Goal: Task Accomplishment & Management: Complete application form

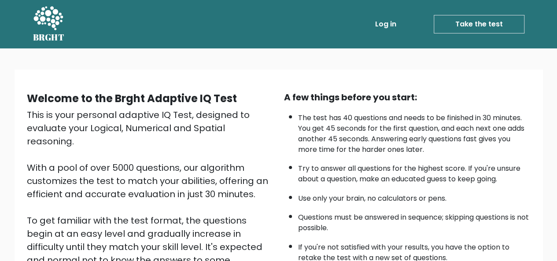
click at [487, 30] on link "Take the test" at bounding box center [478, 24] width 91 height 18
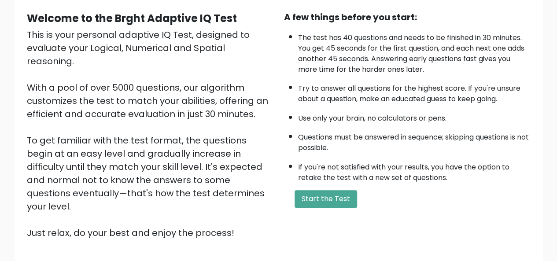
scroll to position [44, 0]
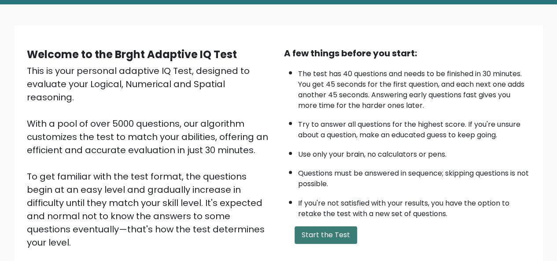
click at [318, 240] on button "Start the Test" at bounding box center [325, 235] width 62 height 18
click at [317, 241] on button "Start the Test" at bounding box center [325, 235] width 62 height 18
click at [316, 241] on button "Start the Test" at bounding box center [325, 235] width 62 height 18
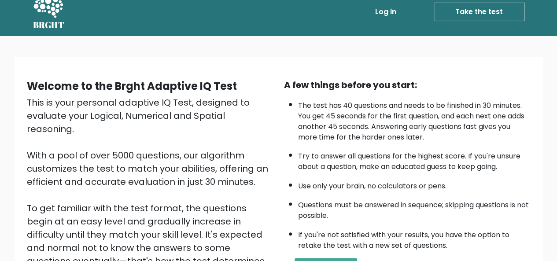
scroll to position [0, 0]
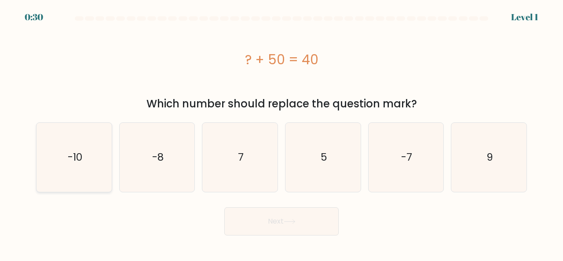
click at [74, 165] on icon "-10" at bounding box center [74, 157] width 69 height 69
click at [282, 133] on input "a. -10" at bounding box center [282, 132] width 0 height 2
radio input "true"
click at [268, 224] on button "Next" at bounding box center [281, 221] width 114 height 28
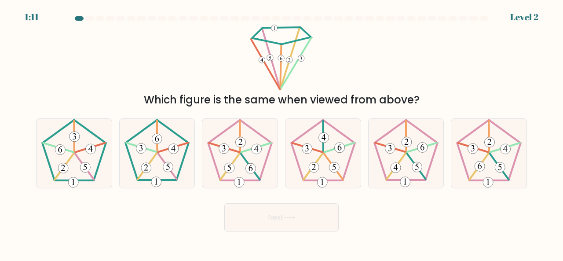
drag, startPoint x: 295, startPoint y: 102, endPoint x: 347, endPoint y: 99, distance: 52.4
click at [347, 99] on div "Which figure is the same when viewed from above?" at bounding box center [281, 100] width 480 height 16
click at [167, 180] on 167 at bounding box center [156, 150] width 63 height 60
click at [282, 133] on input "b." at bounding box center [282, 132] width 0 height 2
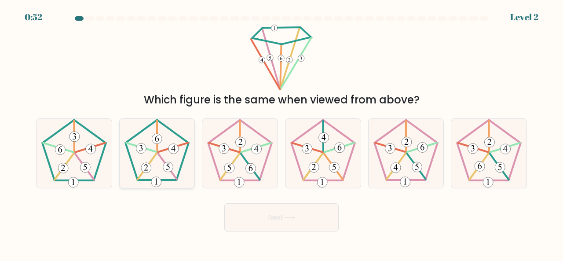
radio input "true"
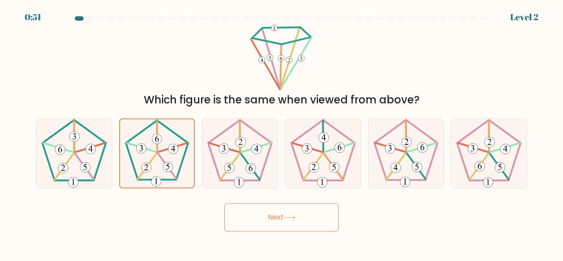
click at [275, 214] on button "Next" at bounding box center [281, 217] width 114 height 28
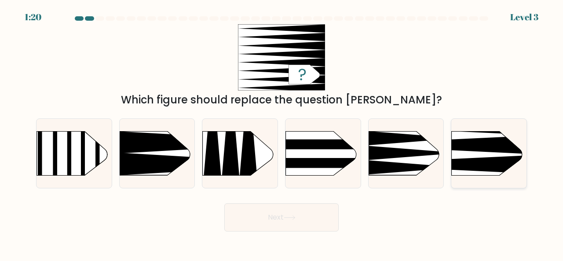
click at [483, 153] on rect at bounding box center [435, 114] width 195 height 149
click at [282, 133] on input "f." at bounding box center [282, 132] width 0 height 2
radio input "true"
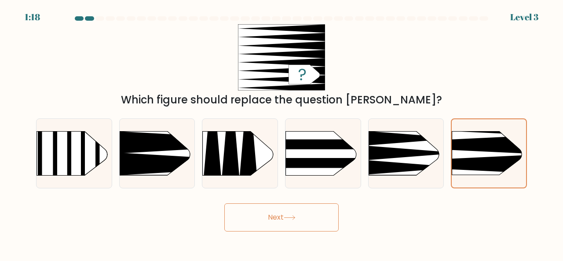
click at [318, 211] on button "Next" at bounding box center [281, 217] width 114 height 28
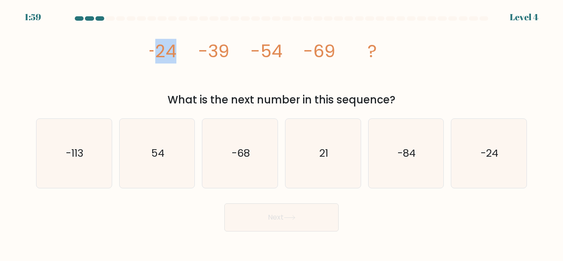
drag, startPoint x: 155, startPoint y: 53, endPoint x: 192, endPoint y: 54, distance: 37.0
click at [192, 54] on icon "image/svg+xml -24 -39 -54 -69 ?" at bounding box center [282, 57] width 264 height 66
click at [394, 155] on icon "-84" at bounding box center [406, 153] width 69 height 69
click at [282, 133] on input "e. -84" at bounding box center [282, 132] width 0 height 2
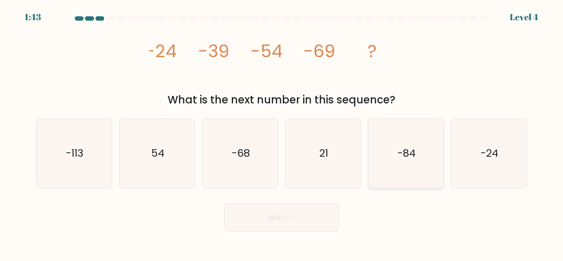
radio input "true"
click at [285, 215] on button "Next" at bounding box center [281, 217] width 114 height 28
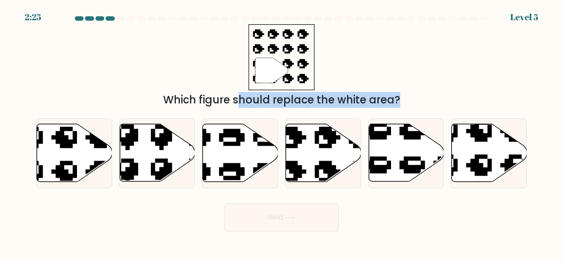
drag, startPoint x: 165, startPoint y: 100, endPoint x: 389, endPoint y: 109, distance: 223.7
click at [389, 109] on form "a." at bounding box center [281, 123] width 563 height 215
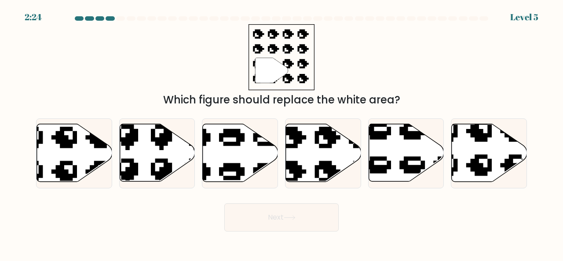
click at [377, 71] on div "" Which figure should replace the white area?" at bounding box center [282, 66] width 502 height 84
click at [322, 151] on icon at bounding box center [323, 153] width 75 height 58
click at [282, 133] on input "d." at bounding box center [282, 132] width 0 height 2
radio input "true"
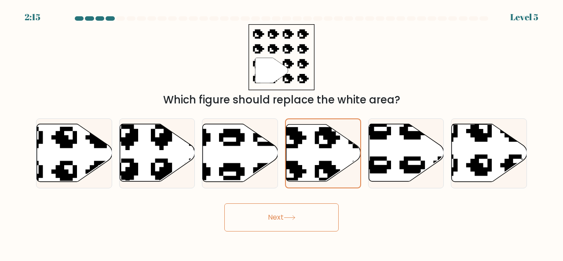
click at [324, 210] on button "Next" at bounding box center [281, 217] width 114 height 28
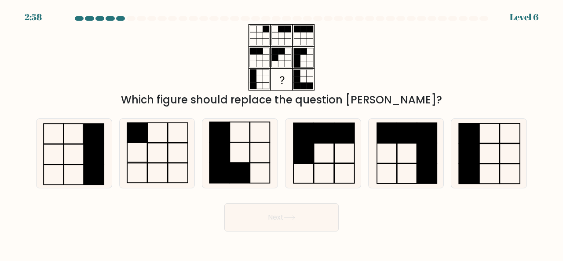
drag, startPoint x: 246, startPoint y: 101, endPoint x: 386, endPoint y: 93, distance: 140.6
click at [386, 93] on div "Which figure should replace the question mark?" at bounding box center [281, 100] width 480 height 16
click at [386, 93] on div "Which figure should replace the question [PERSON_NAME]?" at bounding box center [281, 100] width 480 height 16
click at [253, 146] on icon at bounding box center [239, 153] width 69 height 69
click at [282, 133] on input "c." at bounding box center [282, 132] width 0 height 2
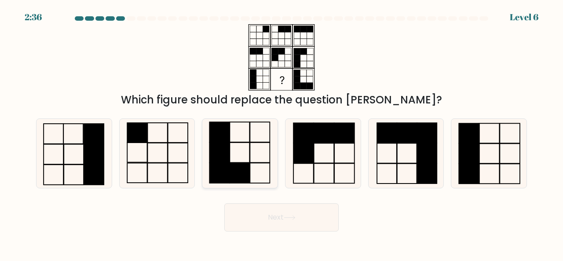
radio input "true"
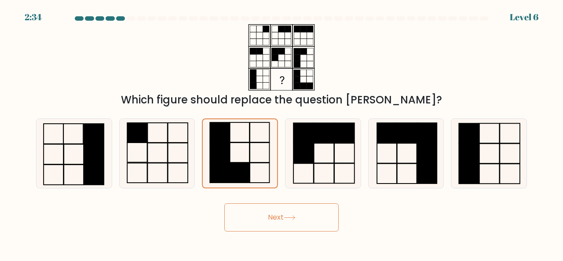
click at [281, 210] on button "Next" at bounding box center [281, 217] width 114 height 28
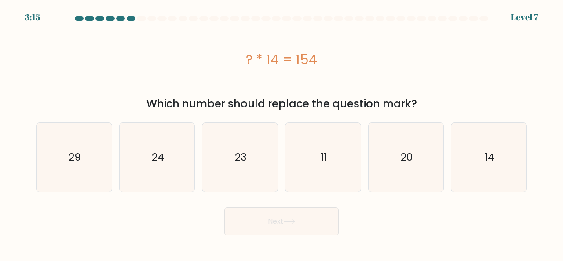
drag, startPoint x: 315, startPoint y: 62, endPoint x: 400, endPoint y: 59, distance: 85.4
click at [400, 59] on div "? * 14 = 154" at bounding box center [281, 60] width 491 height 20
click at [274, 60] on div "? * 14 = 154" at bounding box center [281, 60] width 491 height 20
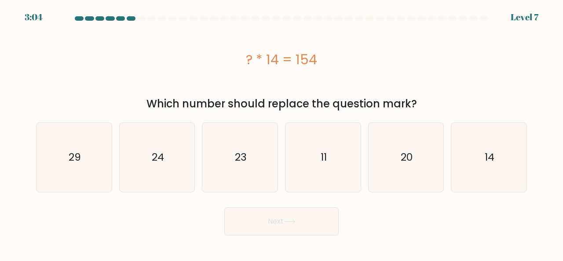
drag, startPoint x: 313, startPoint y: 162, endPoint x: 307, endPoint y: 194, distance: 32.7
click at [314, 162] on icon "11" at bounding box center [323, 157] width 69 height 69
click at [282, 133] on input "d. 11" at bounding box center [282, 132] width 0 height 2
radio input "true"
click at [316, 225] on button "Next" at bounding box center [281, 221] width 114 height 28
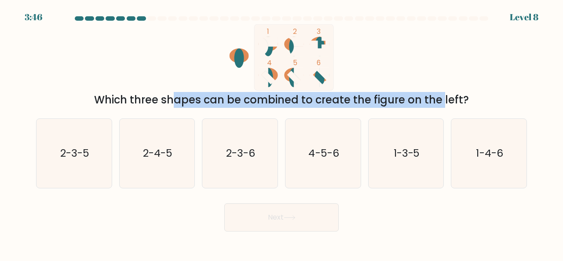
drag, startPoint x: 101, startPoint y: 92, endPoint x: 381, endPoint y: 105, distance: 281.0
click at [381, 105] on div "Which three shapes can be combined to create the figure on the left?" at bounding box center [281, 100] width 480 height 16
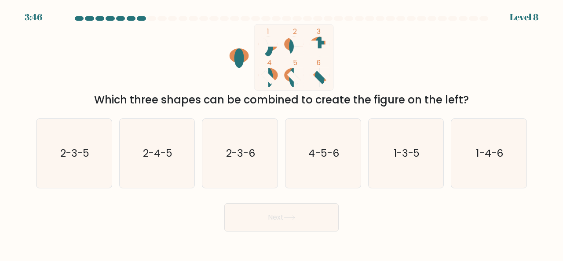
click at [393, 105] on div "Which three shapes can be combined to create the figure on the left?" at bounding box center [281, 100] width 480 height 16
drag, startPoint x: 280, startPoint y: 35, endPoint x: 316, endPoint y: 37, distance: 36.1
click at [316, 37] on rect at bounding box center [293, 57] width 79 height 66
drag, startPoint x: 315, startPoint y: 32, endPoint x: 327, endPoint y: 33, distance: 12.4
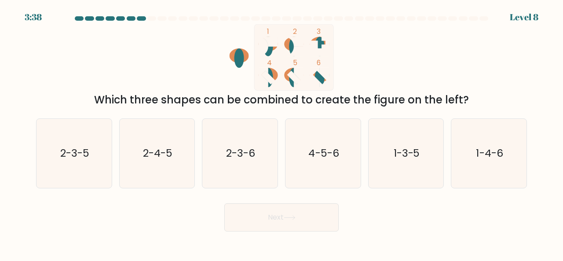
click at [327, 33] on rect at bounding box center [293, 57] width 79 height 66
click at [315, 156] on text "4-5-6" at bounding box center [323, 153] width 30 height 15
click at [282, 133] on input "d. 4-5-6" at bounding box center [282, 132] width 0 height 2
radio input "true"
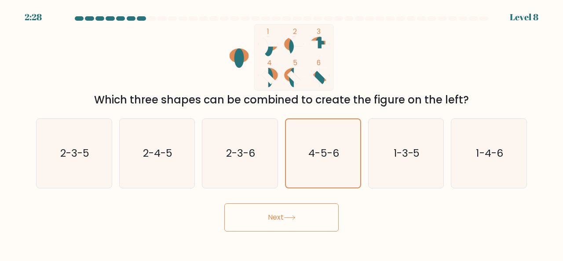
click at [315, 209] on button "Next" at bounding box center [281, 217] width 114 height 28
click at [317, 213] on button "Next" at bounding box center [281, 217] width 114 height 28
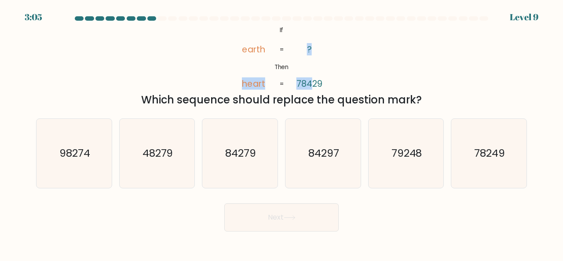
drag, startPoint x: 286, startPoint y: 86, endPoint x: 311, endPoint y: 86, distance: 25.5
click at [311, 86] on icon "@import url('https://fonts.googleapis.com/css?family=Abril+Fatface:400,100,100i…" at bounding box center [281, 57] width 107 height 66
click at [311, 86] on tspan "78429" at bounding box center [310, 83] width 26 height 12
click at [355, 67] on div "@import url('https://fonts.googleapis.com/css?family=Abril+Fatface:400,100,100i…" at bounding box center [282, 66] width 502 height 84
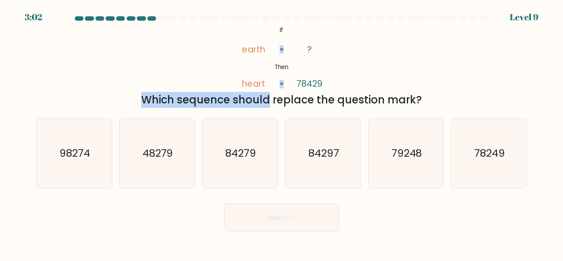
drag, startPoint x: 348, startPoint y: 86, endPoint x: 353, endPoint y: 86, distance: 5.3
click at [353, 86] on div "@import url('https://fonts.googleapis.com/css?family=Abril+Fatface:400,100,100i…" at bounding box center [282, 66] width 502 height 84
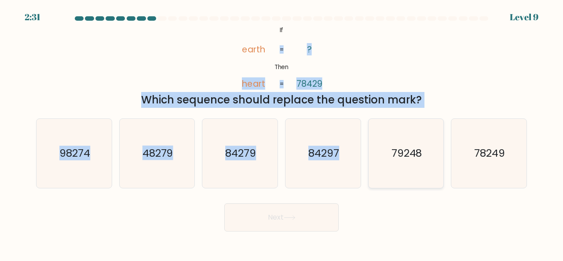
drag, startPoint x: 263, startPoint y: 31, endPoint x: 378, endPoint y: 132, distance: 153.1
click at [381, 136] on form "If ?" at bounding box center [281, 123] width 563 height 215
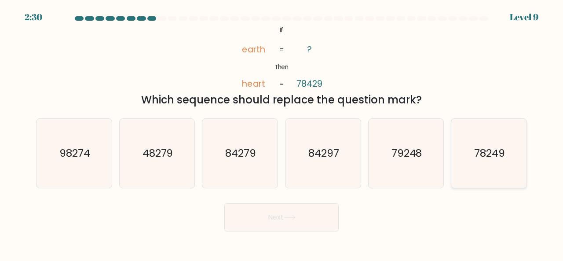
click at [492, 179] on icon "78249" at bounding box center [488, 153] width 69 height 69
click at [282, 133] on input "f. 78249" at bounding box center [282, 132] width 0 height 2
radio input "true"
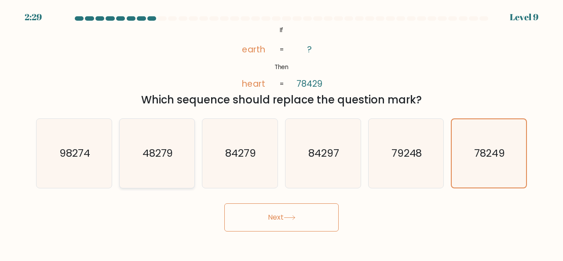
click at [131, 152] on icon "48279" at bounding box center [157, 153] width 69 height 69
click at [282, 133] on input "b. 48279" at bounding box center [282, 132] width 0 height 2
radio input "true"
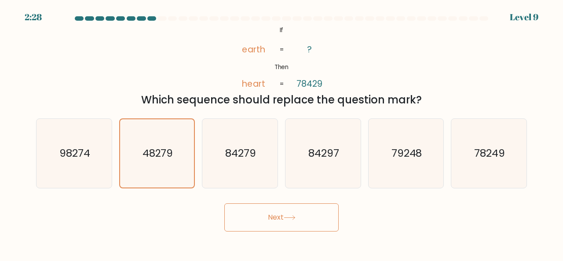
click at [117, 151] on div "b. 48279" at bounding box center [157, 153] width 83 height 70
click at [99, 150] on icon "98274" at bounding box center [74, 153] width 69 height 69
click at [282, 133] on input "a. 98274" at bounding box center [282, 132] width 0 height 2
radio input "true"
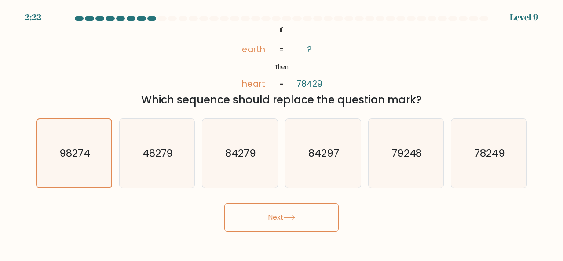
click at [306, 209] on button "Next" at bounding box center [281, 217] width 114 height 28
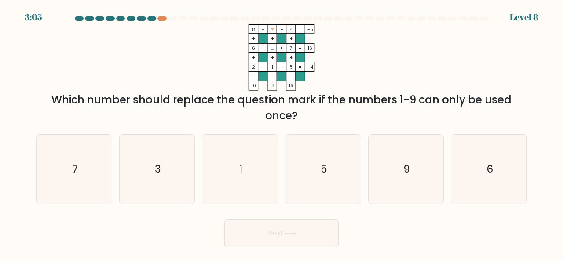
drag, startPoint x: 62, startPoint y: 102, endPoint x: 355, endPoint y: 117, distance: 293.8
click at [355, 117] on div "Which number should replace the question mark if the numbers 1-9 can only be us…" at bounding box center [281, 108] width 480 height 32
click at [496, 101] on div "Which number should replace the question mark if the numbers 1-9 can only be us…" at bounding box center [281, 108] width 480 height 32
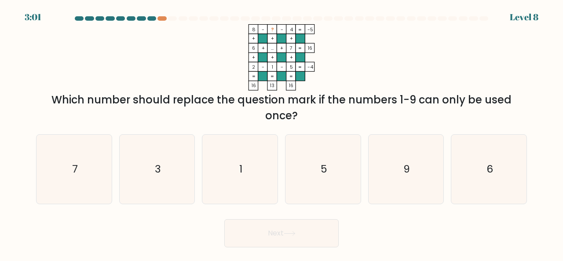
click at [379, 43] on icon "8 - ? - 4 -5 + + + 6 + ... + 7 16 + + + 2 - 1 - 5 = -4 = = = = 16 13 16 =" at bounding box center [282, 57] width 264 height 66
drag, startPoint x: 503, startPoint y: 99, endPoint x: 563, endPoint y: 90, distance: 60.1
click at [563, 90] on form at bounding box center [281, 131] width 563 height 231
click at [419, 181] on icon "9" at bounding box center [406, 169] width 69 height 69
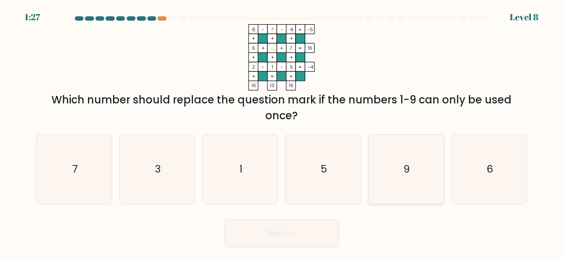
click at [282, 133] on input "e. 9" at bounding box center [282, 132] width 0 height 2
radio input "true"
click at [303, 235] on button "Next" at bounding box center [281, 233] width 114 height 28
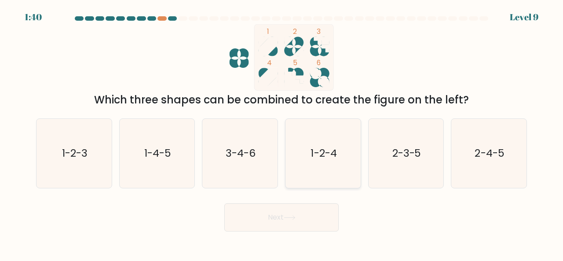
drag, startPoint x: 318, startPoint y: 154, endPoint x: 317, endPoint y: 162, distance: 8.8
click at [317, 154] on text "1-2-4" at bounding box center [324, 153] width 26 height 15
click at [282, 133] on input "d. 1-2-4" at bounding box center [282, 132] width 0 height 2
radio input "true"
click at [315, 226] on button "Next" at bounding box center [281, 217] width 114 height 28
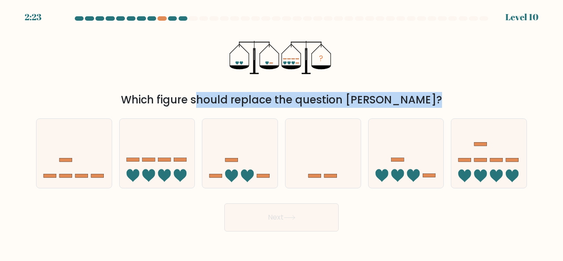
drag, startPoint x: 166, startPoint y: 112, endPoint x: 497, endPoint y: 112, distance: 330.9
click at [497, 112] on form at bounding box center [281, 123] width 563 height 215
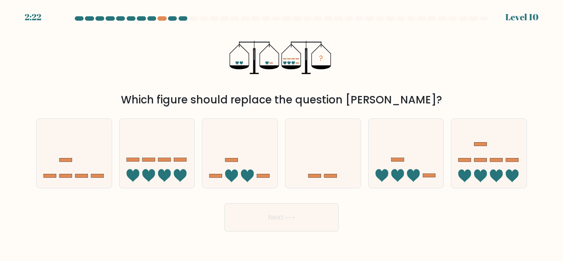
click at [474, 89] on div "? Which figure should replace the question mark?" at bounding box center [282, 66] width 502 height 84
drag, startPoint x: 231, startPoint y: 63, endPoint x: 251, endPoint y: 67, distance: 20.3
click at [251, 67] on icon "?" at bounding box center [281, 57] width 103 height 66
drag, startPoint x: 264, startPoint y: 65, endPoint x: 268, endPoint y: 66, distance: 4.9
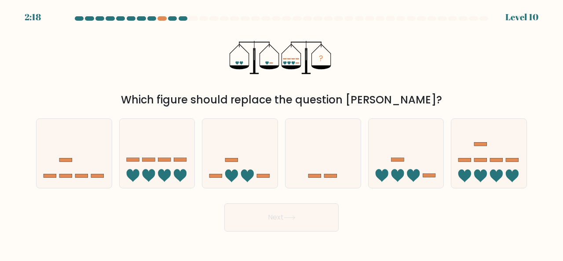
click at [268, 66] on icon "?" at bounding box center [281, 57] width 103 height 66
click at [268, 66] on icon at bounding box center [269, 67] width 19 height 4
click at [179, 183] on icon at bounding box center [157, 153] width 75 height 62
click at [282, 133] on input "b." at bounding box center [282, 132] width 0 height 2
radio input "true"
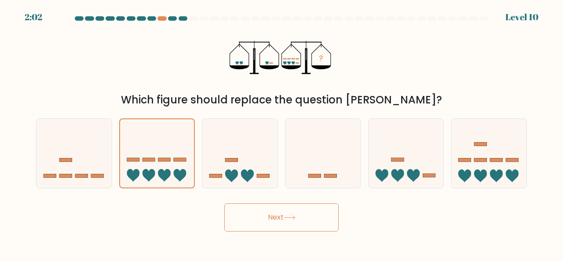
click at [342, 238] on body "2:02 Level 10" at bounding box center [281, 130] width 563 height 261
click at [326, 219] on button "Next" at bounding box center [281, 217] width 114 height 28
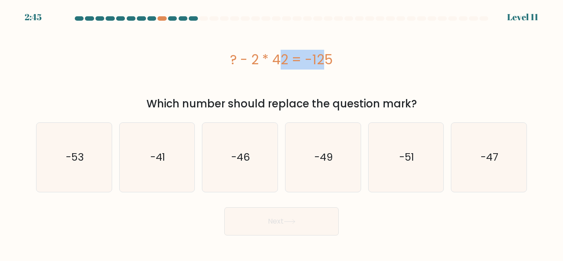
click at [268, 62] on div "? - 2 * 42 = -125" at bounding box center [281, 60] width 491 height 20
click at [269, 63] on div "? - 2 * 42 = -125" at bounding box center [281, 60] width 491 height 20
click at [334, 45] on div "? - 2 * 42 = -125" at bounding box center [281, 59] width 491 height 70
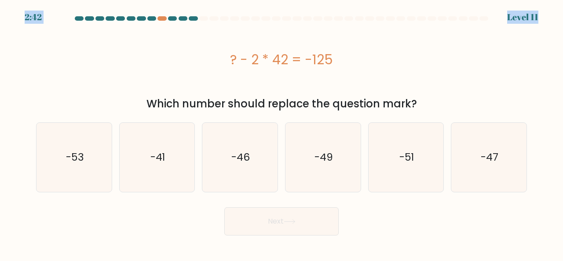
click at [18, 12] on body "2:42 Level 11" at bounding box center [281, 130] width 563 height 261
click at [18, 13] on div "2:42 Level 11" at bounding box center [281, 12] width 563 height 24
click at [325, 59] on div "? - 2 * 42 = -125" at bounding box center [281, 60] width 491 height 20
click at [325, 60] on div "? - 2 * 42 = -125" at bounding box center [281, 60] width 491 height 20
click at [160, 16] on div "2:39 Level 11" at bounding box center [281, 12] width 563 height 24
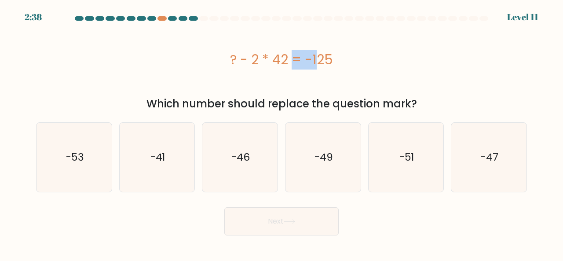
click at [265, 59] on div "? - 2 * 42 = -125" at bounding box center [281, 60] width 491 height 20
drag, startPoint x: 267, startPoint y: 59, endPoint x: 300, endPoint y: 59, distance: 33.9
click at [300, 59] on div "? - 2 * 42 = -125" at bounding box center [281, 60] width 491 height 20
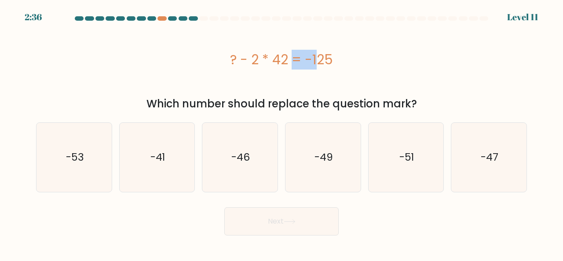
click at [288, 60] on div "? - 2 * 42 = -125" at bounding box center [281, 60] width 491 height 20
click at [333, 58] on div "? - 2 * 42 = -125" at bounding box center [281, 60] width 491 height 20
drag, startPoint x: 302, startPoint y: 56, endPoint x: 285, endPoint y: 57, distance: 17.2
click at [285, 57] on div "? - 2 * 42 = -125" at bounding box center [281, 60] width 491 height 20
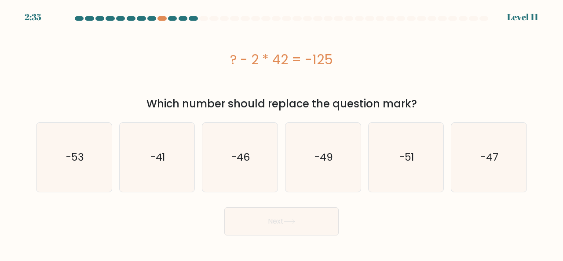
click at [285, 57] on div "? - 2 * 42 = -125" at bounding box center [281, 60] width 491 height 20
click at [348, 61] on div "? - 2 * 42 = -125" at bounding box center [281, 60] width 491 height 20
click at [174, 166] on icon "-41" at bounding box center [157, 157] width 69 height 69
click at [282, 133] on input "b. -41" at bounding box center [282, 132] width 0 height 2
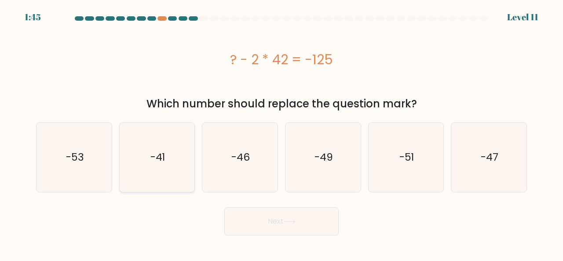
radio input "true"
click at [291, 223] on icon at bounding box center [290, 221] width 12 height 5
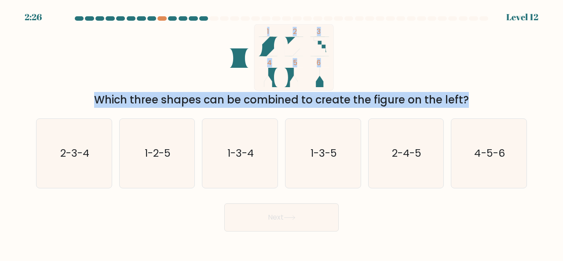
drag, startPoint x: 299, startPoint y: 102, endPoint x: 458, endPoint y: 87, distance: 159.1
click at [458, 87] on form at bounding box center [281, 123] width 563 height 215
click at [458, 88] on div "1 2 3 4 5 6 Which three shapes can be combined to create the figure on the left?" at bounding box center [282, 66] width 502 height 84
click at [468, 49] on div "1 2 3 4 5 6 Which three shapes can be combined to create the figure on the left?" at bounding box center [282, 66] width 502 height 84
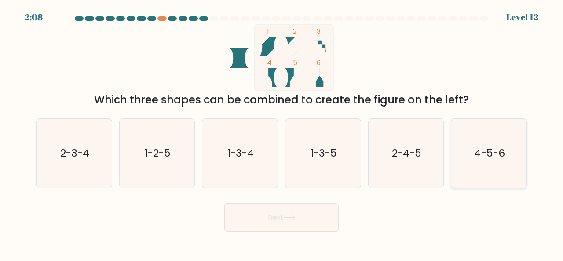
click at [515, 158] on icon "4-5-6" at bounding box center [488, 153] width 69 height 69
click at [282, 133] on input "f. 4-5-6" at bounding box center [282, 132] width 0 height 2
radio input "true"
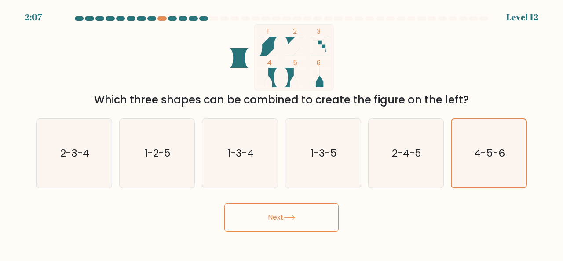
click at [321, 218] on button "Next" at bounding box center [281, 217] width 114 height 28
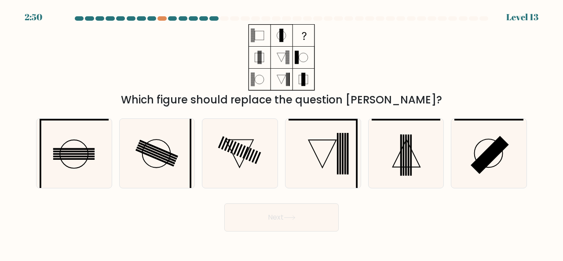
drag, startPoint x: 181, startPoint y: 101, endPoint x: 407, endPoint y: 92, distance: 226.3
click at [407, 93] on div "Which figure should replace the question mark?" at bounding box center [281, 100] width 480 height 16
click at [408, 92] on div "Which figure should replace the question mark?" at bounding box center [281, 100] width 480 height 16
click at [429, 92] on div "Which figure should replace the question mark?" at bounding box center [281, 100] width 480 height 16
click at [432, 84] on div "Which figure should replace the question mark?" at bounding box center [282, 66] width 502 height 84
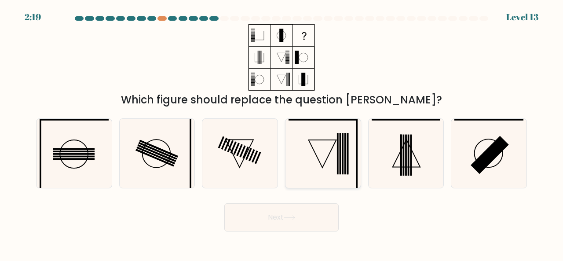
click at [358, 133] on div at bounding box center [323, 153] width 76 height 70
click at [282, 133] on input "d." at bounding box center [282, 132] width 0 height 2
radio input "true"
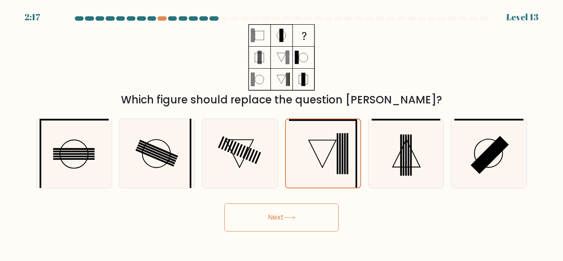
click at [314, 201] on div "Next" at bounding box center [282, 215] width 502 height 33
click at [317, 219] on button "Next" at bounding box center [281, 217] width 114 height 28
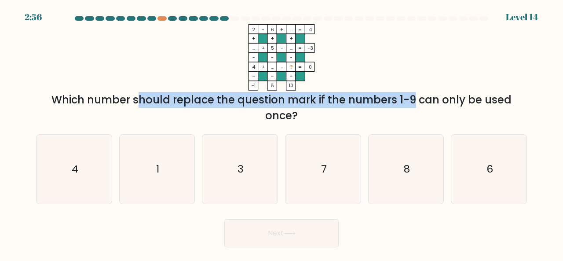
drag, startPoint x: 53, startPoint y: 94, endPoint x: 335, endPoint y: 100, distance: 282.5
click at [334, 100] on div "Which number should replace the question mark if the numbers 1-9 can only be us…" at bounding box center [281, 108] width 480 height 32
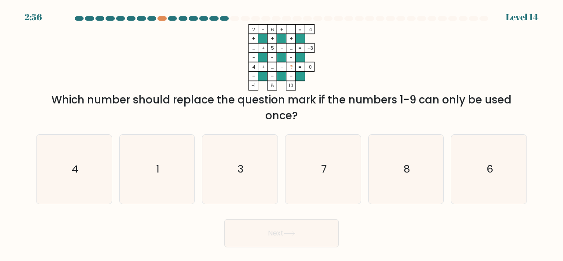
click at [336, 100] on div "Which number should replace the question mark if the numbers 1-9 can only be us…" at bounding box center [281, 108] width 480 height 32
click at [240, 154] on icon "3" at bounding box center [239, 169] width 69 height 69
click at [282, 133] on input "c. 3" at bounding box center [282, 132] width 0 height 2
radio input "true"
click at [262, 223] on button "Next" at bounding box center [281, 233] width 114 height 28
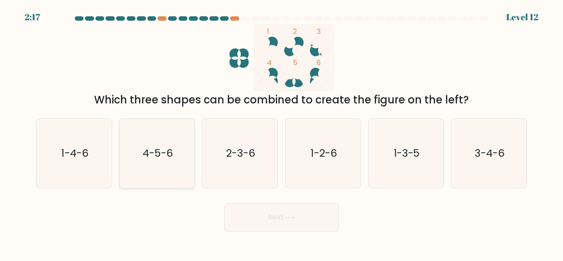
drag, startPoint x: 156, startPoint y: 160, endPoint x: 165, endPoint y: 161, distance: 8.8
click at [156, 160] on icon "4-5-6" at bounding box center [157, 153] width 69 height 69
click at [282, 133] on input "b. 4-5-6" at bounding box center [282, 132] width 0 height 2
radio input "true"
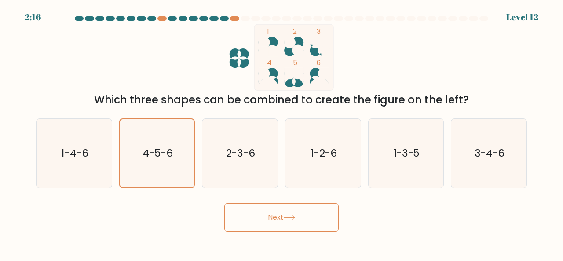
click at [294, 207] on button "Next" at bounding box center [281, 217] width 114 height 28
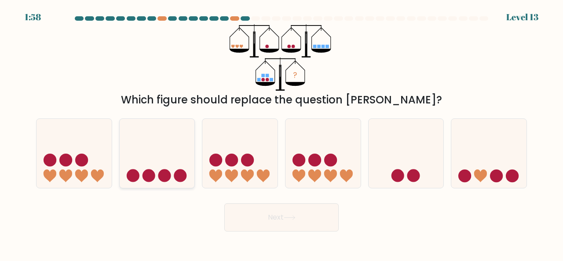
click at [187, 159] on icon at bounding box center [157, 153] width 75 height 62
click at [282, 133] on input "b." at bounding box center [282, 132] width 0 height 2
radio input "true"
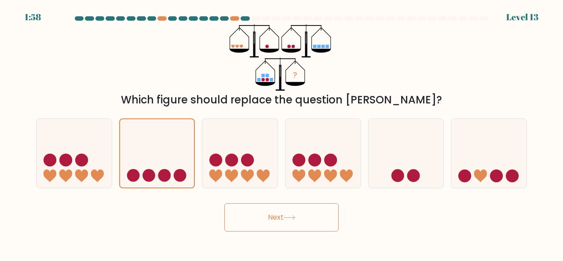
click at [247, 215] on button "Next" at bounding box center [281, 217] width 114 height 28
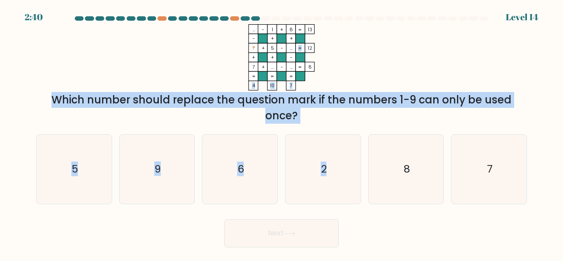
drag, startPoint x: 83, startPoint y: 90, endPoint x: 355, endPoint y: 131, distance: 274.9
click at [355, 131] on form at bounding box center [281, 131] width 563 height 231
click at [309, 98] on div "Which number should replace the question mark if the numbers 1-9 can only be us…" at bounding box center [281, 108] width 480 height 32
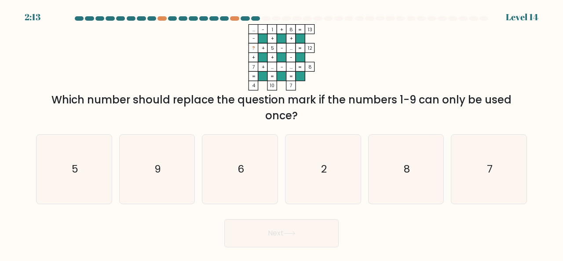
drag, startPoint x: 250, startPoint y: 30, endPoint x: 255, endPoint y: 29, distance: 5.4
click at [255, 29] on icon "... - 1 + 8 13 - + + ? + 5 - ... 12 + + - 7 + ... - ... = 8 = = = = 4 10 7 =" at bounding box center [282, 57] width 264 height 66
click at [255, 29] on tspan "..." at bounding box center [254, 29] width 3 height 7
drag, startPoint x: 256, startPoint y: 85, endPoint x: 250, endPoint y: 85, distance: 5.7
click at [251, 85] on rect at bounding box center [253, 85] width 9 height 9
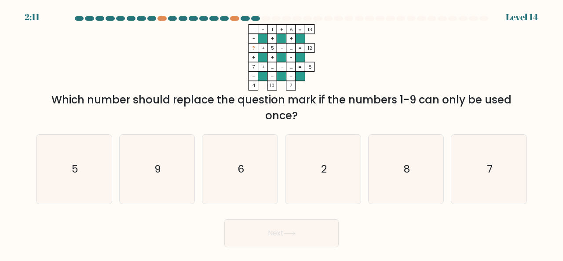
click at [250, 85] on rect at bounding box center [253, 85] width 9 height 9
click at [251, 48] on icon "... - 1 + 8 13 - + + ? + 5 - ... 12 + + - 7 + ... - ... = 8 = = = = 4 10 7 =" at bounding box center [282, 57] width 264 height 66
click at [251, 48] on rect at bounding box center [253, 47] width 9 height 9
drag, startPoint x: 512, startPoint y: 169, endPoint x: 505, endPoint y: 172, distance: 7.7
click at [511, 169] on icon "7" at bounding box center [488, 169] width 69 height 69
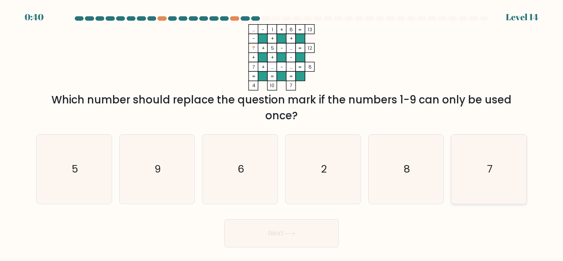
click at [282, 133] on input "f. 7" at bounding box center [282, 132] width 0 height 2
radio input "true"
click at [293, 227] on button "Next" at bounding box center [281, 233] width 114 height 28
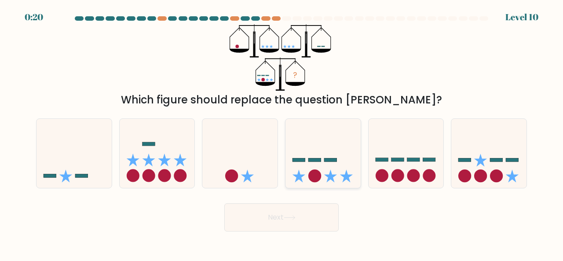
click at [305, 169] on icon at bounding box center [323, 153] width 75 height 62
click at [282, 133] on input "d." at bounding box center [282, 132] width 0 height 2
radio input "true"
click at [289, 222] on button "Next" at bounding box center [281, 217] width 114 height 28
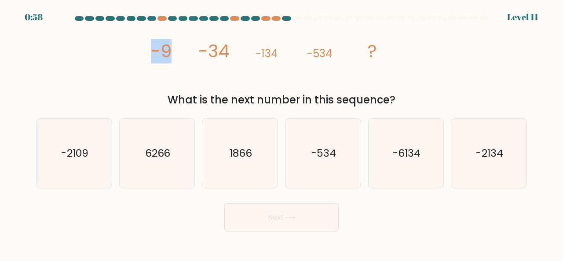
drag, startPoint x: 145, startPoint y: 49, endPoint x: 181, endPoint y: 59, distance: 37.6
click at [181, 59] on div "image/svg+xml -9 -34 -134 -534 ? What is the next number in this sequence?" at bounding box center [282, 66] width 502 height 84
click at [181, 59] on icon "image/svg+xml -9 -34 -134 -534 ?" at bounding box center [282, 57] width 264 height 66
click at [222, 58] on tspan "-34" at bounding box center [213, 51] width 31 height 25
drag, startPoint x: 258, startPoint y: 56, endPoint x: 304, endPoint y: 56, distance: 45.3
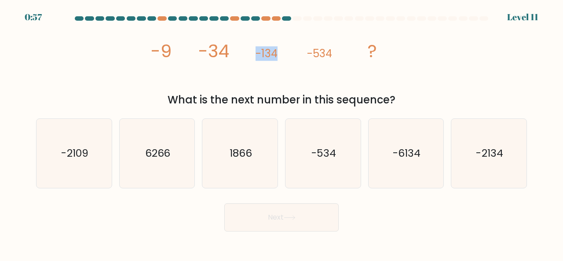
click at [304, 56] on icon "image/svg+xml -9 -34 -134 -534 ?" at bounding box center [282, 57] width 264 height 66
drag, startPoint x: 291, startPoint y: 55, endPoint x: 343, endPoint y: 56, distance: 51.9
click at [343, 56] on icon "image/svg+xml -9 -34 -134 -534 ?" at bounding box center [282, 57] width 264 height 66
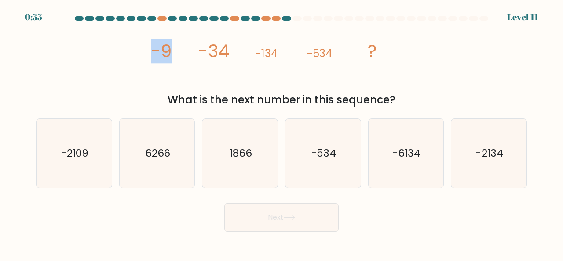
click at [188, 60] on div "image/svg+xml -9 -34 -134 -534 ? What is the next number in this sequence?" at bounding box center [282, 66] width 502 height 84
click at [188, 60] on icon "image/svg+xml -9 -34 -134 -534 ?" at bounding box center [282, 57] width 264 height 66
click at [95, 160] on icon "-2109" at bounding box center [74, 153] width 69 height 69
click at [282, 133] on input "a. -2109" at bounding box center [282, 132] width 0 height 2
radio input "true"
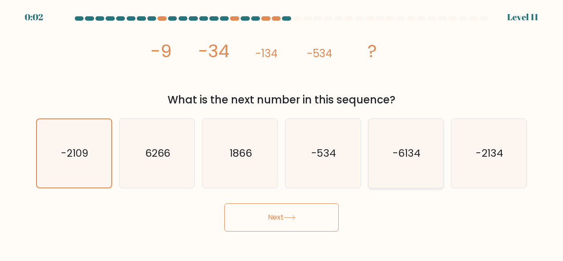
click at [408, 158] on text "-6134" at bounding box center [407, 153] width 28 height 15
click at [282, 133] on input "e. -6134" at bounding box center [282, 132] width 0 height 2
radio input "true"
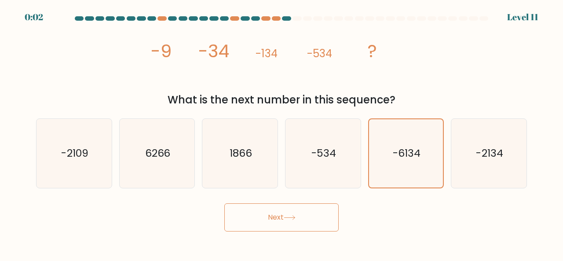
click at [329, 205] on button "Next" at bounding box center [281, 217] width 114 height 28
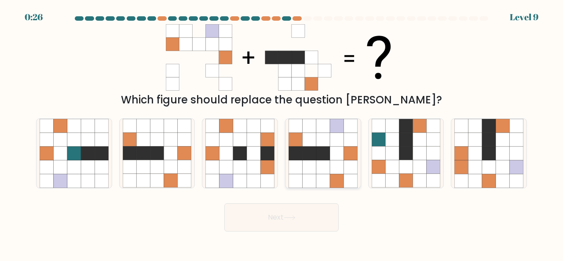
click at [324, 155] on icon at bounding box center [323, 154] width 14 height 14
click at [282, 133] on input "d." at bounding box center [282, 132] width 0 height 2
radio input "true"
click at [327, 214] on button "Next" at bounding box center [281, 217] width 114 height 28
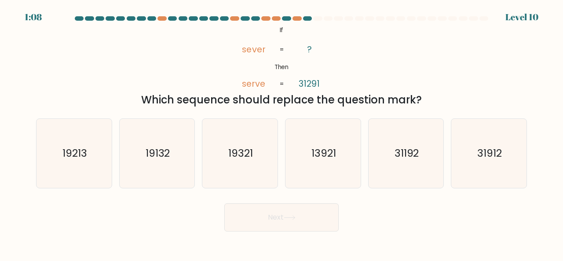
drag, startPoint x: 336, startPoint y: 107, endPoint x: 425, endPoint y: 105, distance: 89.3
click at [390, 106] on div "Which sequence should replace the question mark?" at bounding box center [281, 100] width 480 height 16
click at [436, 104] on div "Which sequence should replace the question mark?" at bounding box center [281, 100] width 480 height 16
drag, startPoint x: 235, startPoint y: 48, endPoint x: 264, endPoint y: 54, distance: 29.7
click at [264, 54] on icon "@import url('https://fonts.googleapis.com/css?family=Abril+Fatface:400,100,100i…" at bounding box center [281, 57] width 107 height 66
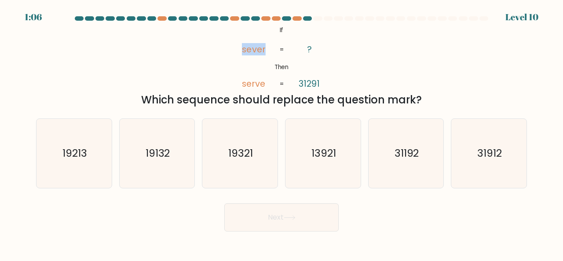
click at [264, 54] on tspan "sever" at bounding box center [254, 49] width 24 height 12
drag, startPoint x: 371, startPoint y: 99, endPoint x: 392, endPoint y: 99, distance: 21.1
click at [392, 99] on div "Which sequence should replace the question mark?" at bounding box center [281, 100] width 480 height 16
click at [411, 137] on icon "31192" at bounding box center [406, 153] width 69 height 69
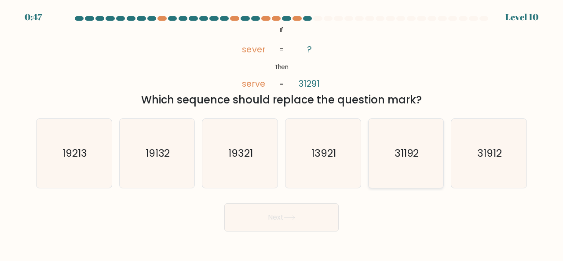
click at [282, 133] on input "e. 31192" at bounding box center [282, 132] width 0 height 2
radio input "true"
click at [312, 230] on button "Next" at bounding box center [281, 217] width 114 height 28
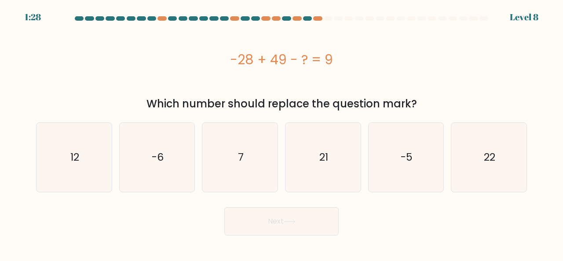
drag, startPoint x: 260, startPoint y: 60, endPoint x: 320, endPoint y: 59, distance: 60.3
click at [320, 59] on div "-28 + 49 - ? = 9" at bounding box center [281, 60] width 491 height 20
drag, startPoint x: 255, startPoint y: 58, endPoint x: 369, endPoint y: 58, distance: 114.4
click at [369, 58] on div "-28 + 49 - ? = 9" at bounding box center [281, 60] width 491 height 20
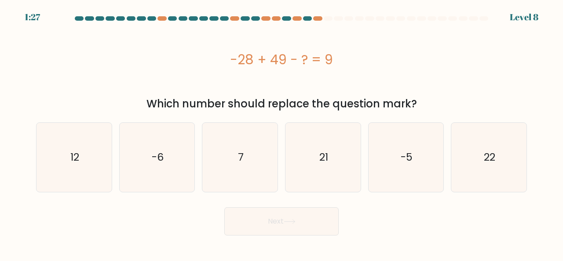
click at [369, 58] on div "-28 + 49 - ? = 9" at bounding box center [281, 60] width 491 height 20
click at [258, 62] on div "-28 + 49 - ? = 9" at bounding box center [281, 60] width 491 height 20
click at [281, 59] on div "-28 + 49 - ? = 9" at bounding box center [281, 60] width 491 height 20
drag, startPoint x: 265, startPoint y: 60, endPoint x: 253, endPoint y: 60, distance: 11.4
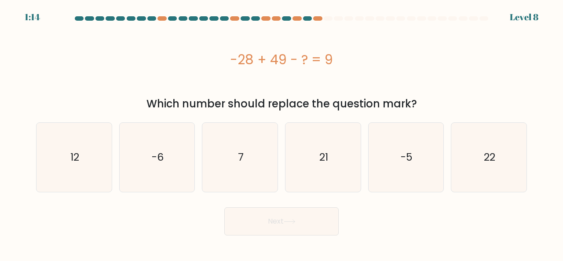
click at [253, 60] on div "-28 + 49 - ? = 9" at bounding box center [281, 60] width 491 height 20
drag, startPoint x: 228, startPoint y: 59, endPoint x: 253, endPoint y: 61, distance: 24.7
click at [252, 61] on div "-28 + 49 - ? = 9" at bounding box center [281, 60] width 491 height 20
click at [256, 64] on div "-28 + 49 - ? = 9" at bounding box center [281, 60] width 491 height 20
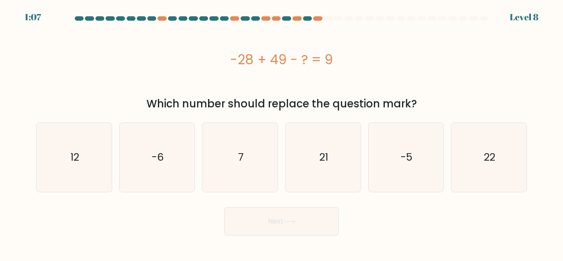
drag, startPoint x: 291, startPoint y: 57, endPoint x: 309, endPoint y: 58, distance: 18.1
click at [309, 58] on div "-28 + 49 - ? = 9" at bounding box center [281, 60] width 491 height 20
click at [296, 60] on div "-28 + 49 - ? = 9" at bounding box center [281, 60] width 491 height 20
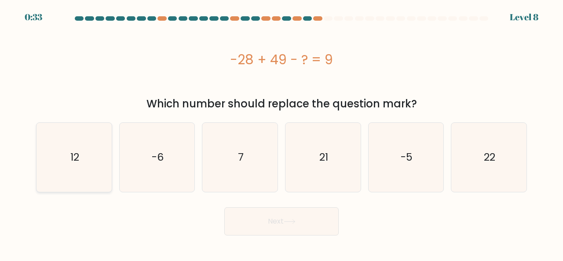
click at [79, 145] on icon "12" at bounding box center [74, 157] width 69 height 69
click at [282, 133] on input "a. 12" at bounding box center [282, 132] width 0 height 2
radio input "true"
click at [313, 233] on button "Next" at bounding box center [281, 221] width 114 height 28
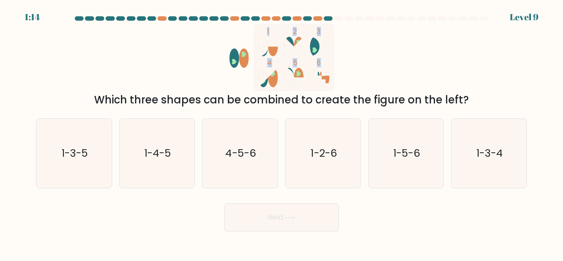
drag, startPoint x: 119, startPoint y: 99, endPoint x: 431, endPoint y: 89, distance: 312.6
click at [431, 89] on div "1 2 3 4 5 6 Which three shapes can be combined to create the figure on the left?" at bounding box center [282, 66] width 502 height 84
click at [106, 161] on icon "1-3-5" at bounding box center [74, 153] width 69 height 69
click at [282, 133] on input "a. 1-3-5" at bounding box center [282, 132] width 0 height 2
radio input "true"
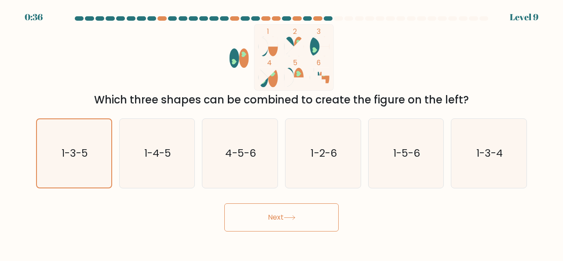
click at [267, 218] on button "Next" at bounding box center [281, 217] width 114 height 28
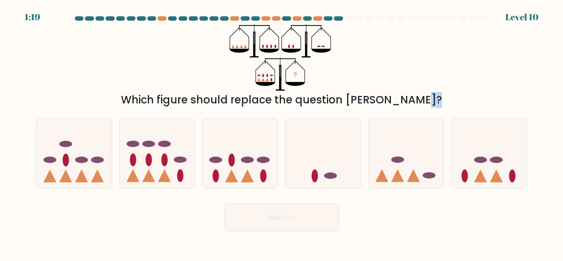
drag, startPoint x: 278, startPoint y: 107, endPoint x: 364, endPoint y: 105, distance: 86.3
click at [364, 105] on form at bounding box center [281, 123] width 563 height 215
click at [364, 105] on div "Which figure should replace the question mark?" at bounding box center [281, 100] width 480 height 16
click at [251, 47] on icon "?" at bounding box center [281, 57] width 103 height 66
drag, startPoint x: 261, startPoint y: 48, endPoint x: 280, endPoint y: 45, distance: 19.1
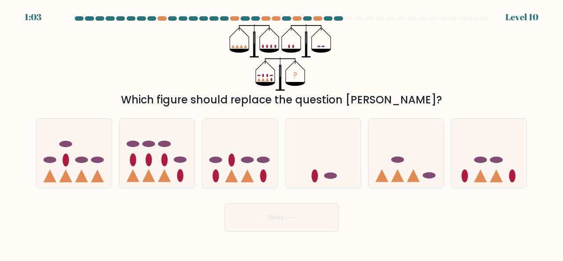
click at [280, 45] on icon "?" at bounding box center [281, 57] width 103 height 66
click at [261, 177] on ellipse at bounding box center [263, 175] width 7 height 13
click at [282, 133] on input "c." at bounding box center [282, 132] width 0 height 2
radio input "true"
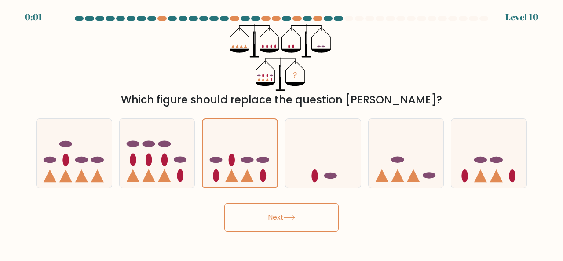
click at [289, 225] on button "Next" at bounding box center [281, 217] width 114 height 28
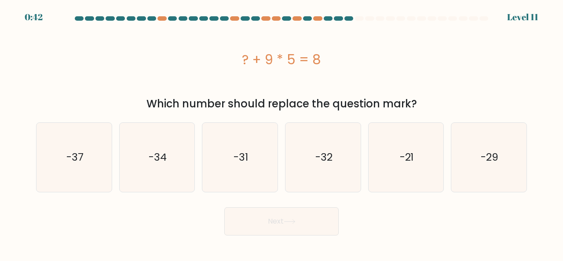
drag, startPoint x: 316, startPoint y: 68, endPoint x: 324, endPoint y: 68, distance: 7.9
click at [324, 68] on div "? + 9 * 5 = 8" at bounding box center [281, 60] width 491 height 20
drag, startPoint x: 259, startPoint y: 62, endPoint x: 285, endPoint y: 60, distance: 26.0
click at [285, 60] on div "? + 9 * 5 = 8" at bounding box center [281, 60] width 491 height 20
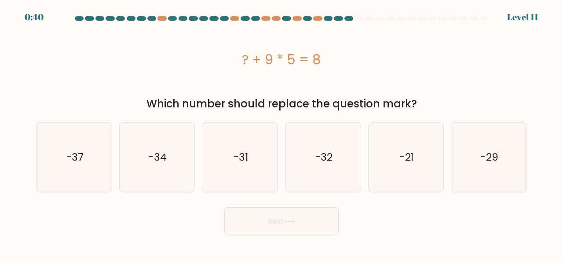
click at [285, 60] on div "? + 9 * 5 = 8" at bounding box center [281, 60] width 491 height 20
click at [289, 63] on div "? + 9 * 5 = 8" at bounding box center [281, 60] width 491 height 20
drag, startPoint x: 292, startPoint y: 64, endPoint x: 329, endPoint y: 66, distance: 37.4
click at [329, 66] on div "? + 9 * 5 = 8" at bounding box center [281, 60] width 491 height 20
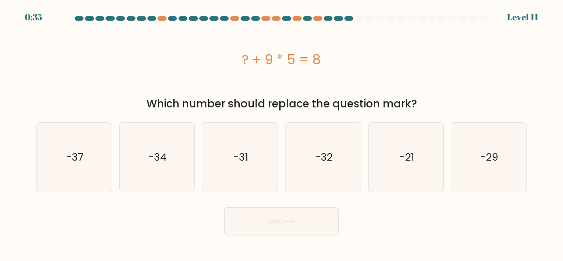
click at [329, 66] on div "? + 9 * 5 = 8" at bounding box center [281, 60] width 491 height 20
click at [271, 56] on div "? + 9 * 5 = 8" at bounding box center [281, 60] width 491 height 20
click at [74, 151] on text "-37" at bounding box center [74, 157] width 17 height 15
click at [282, 133] on input "a. -37" at bounding box center [282, 132] width 0 height 2
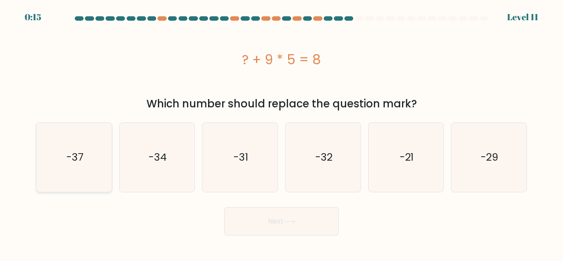
radio input "true"
click at [257, 216] on button "Next" at bounding box center [281, 221] width 114 height 28
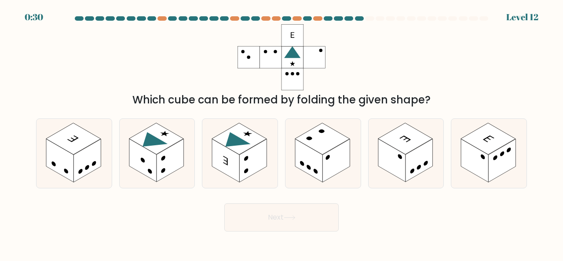
drag, startPoint x: 131, startPoint y: 106, endPoint x: 429, endPoint y: 90, distance: 297.8
click at [429, 90] on div "Which cube can be formed by folding the given shape?" at bounding box center [282, 66] width 502 height 84
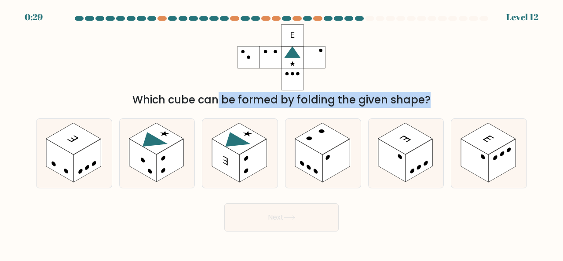
drag, startPoint x: 112, startPoint y: 90, endPoint x: 276, endPoint y: 109, distance: 165.6
click at [276, 109] on form at bounding box center [281, 123] width 563 height 215
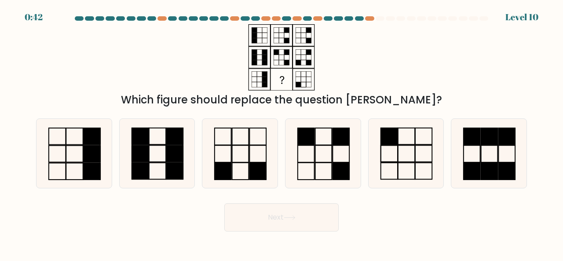
drag, startPoint x: 308, startPoint y: 99, endPoint x: 382, endPoint y: 99, distance: 73.9
click at [382, 99] on div "Which figure should replace the question mark?" at bounding box center [281, 100] width 480 height 16
click at [381, 99] on div "Which figure should replace the question mark?" at bounding box center [281, 100] width 480 height 16
click at [374, 81] on div "Which figure should replace the question [PERSON_NAME]?" at bounding box center [282, 66] width 502 height 84
click at [312, 82] on div "Which figure should replace the question [PERSON_NAME]?" at bounding box center [282, 66] width 502 height 84
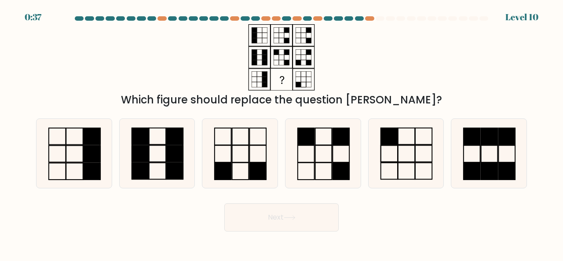
click at [312, 82] on icon at bounding box center [282, 57] width 110 height 66
click at [394, 152] on icon at bounding box center [406, 153] width 69 height 69
click at [282, 133] on input "e." at bounding box center [282, 132] width 0 height 2
radio input "true"
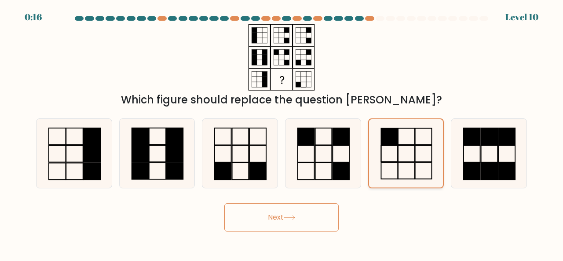
click at [394, 152] on icon at bounding box center [406, 153] width 68 height 68
click at [282, 133] on input "e." at bounding box center [282, 132] width 0 height 2
click at [259, 212] on button "Next" at bounding box center [281, 217] width 114 height 28
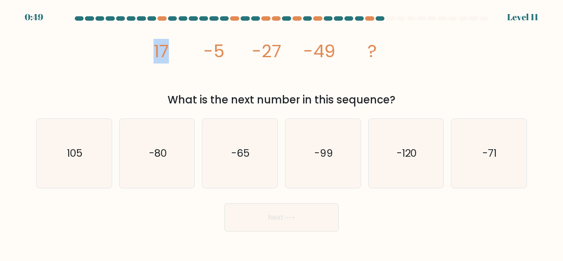
click at [196, 48] on div "image/svg+xml 17 -5 -27 -49 ? What is the next number in this sequence?" at bounding box center [282, 66] width 502 height 84
click at [196, 48] on icon "image/svg+xml 17 -5 -27 -49 ?" at bounding box center [282, 57] width 264 height 66
click at [256, 49] on icon "image/svg+xml 17 -5 -27 -49 ?" at bounding box center [282, 57] width 264 height 66
click at [256, 49] on tspan "-27" at bounding box center [266, 51] width 29 height 25
click at [281, 54] on tspan "-27" at bounding box center [266, 51] width 29 height 25
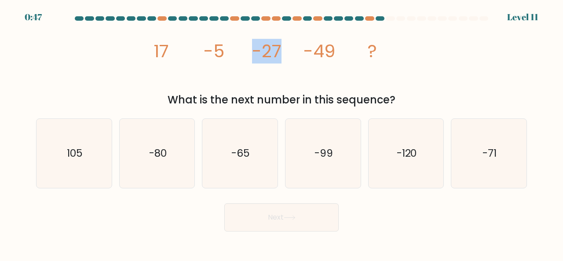
drag, startPoint x: 230, startPoint y: 52, endPoint x: 291, endPoint y: 54, distance: 61.6
click at [291, 54] on icon "image/svg+xml 17 -5 -27 -49 ?" at bounding box center [282, 57] width 264 height 66
click at [339, 51] on icon "image/svg+xml 17 -5 -27 -49 ?" at bounding box center [282, 57] width 264 height 66
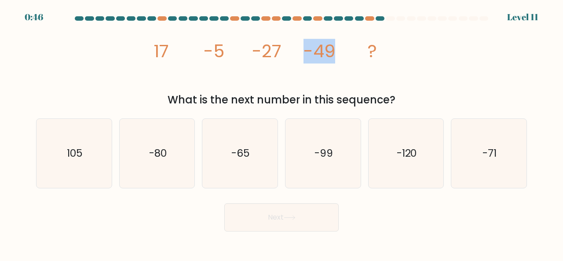
click at [339, 51] on icon "image/svg+xml 17 -5 -27 -49 ?" at bounding box center [282, 57] width 264 height 66
drag, startPoint x: 143, startPoint y: 55, endPoint x: 180, endPoint y: 56, distance: 37.4
click at [180, 56] on div "image/svg+xml 17 -5 -27 -49 ? What is the next number in this sequence?" at bounding box center [282, 66] width 502 height 84
click at [180, 56] on icon "image/svg+xml 17 -5 -27 -49 ?" at bounding box center [282, 57] width 264 height 66
click at [305, 54] on g "17 -5 -27 -49 ?" at bounding box center [266, 51] width 224 height 25
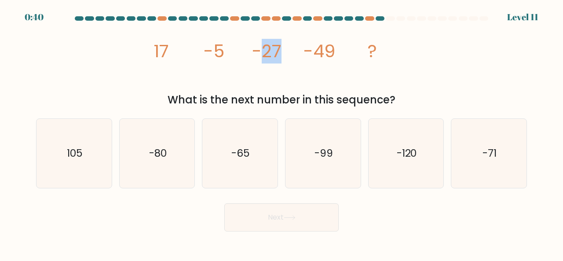
click at [305, 54] on tspan "-49" at bounding box center [320, 51] width 32 height 25
click at [520, 150] on icon "-71" at bounding box center [488, 153] width 69 height 69
click at [282, 133] on input "f. -71" at bounding box center [282, 132] width 0 height 2
radio input "true"
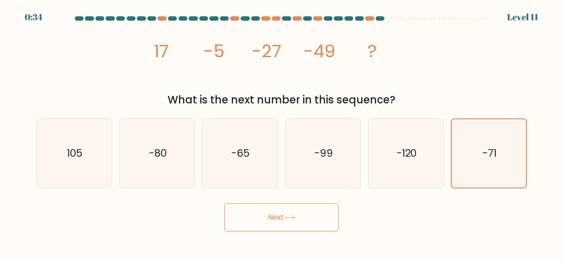
click at [296, 217] on icon at bounding box center [290, 217] width 12 height 5
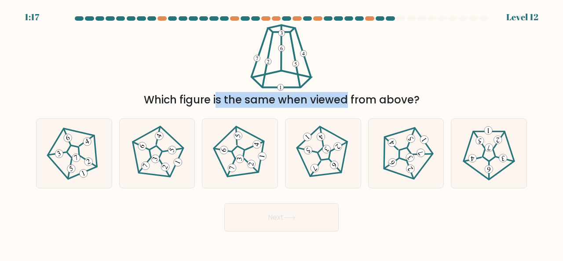
drag, startPoint x: 216, startPoint y: 109, endPoint x: 258, endPoint y: 107, distance: 41.8
click at [258, 107] on div "Which figure is the same when viewed from above?" at bounding box center [281, 100] width 480 height 16
click at [256, 106] on div "Which figure is the same when viewed from above?" at bounding box center [281, 100] width 480 height 16
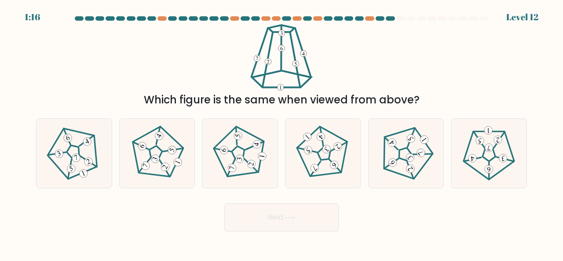
click at [290, 69] on icon at bounding box center [282, 57] width 66 height 66
drag, startPoint x: 152, startPoint y: 164, endPoint x: 187, endPoint y: 181, distance: 39.0
click at [153, 164] on icon at bounding box center [156, 152] width 55 height 55
click at [282, 133] on input "b." at bounding box center [282, 132] width 0 height 2
radio input "true"
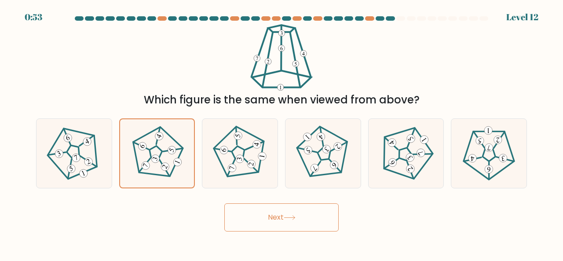
click at [263, 215] on button "Next" at bounding box center [281, 217] width 114 height 28
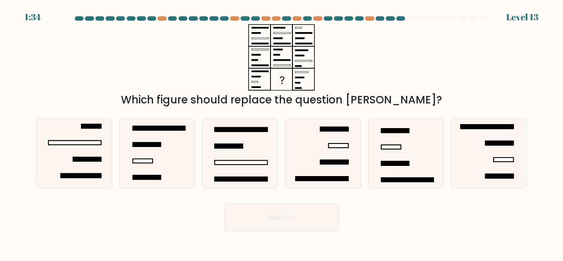
drag, startPoint x: 370, startPoint y: 105, endPoint x: 405, endPoint y: 106, distance: 34.8
click at [404, 106] on div "Which figure should replace the question [PERSON_NAME]?" at bounding box center [281, 100] width 480 height 16
click at [405, 106] on div "Which figure should replace the question [PERSON_NAME]?" at bounding box center [281, 100] width 480 height 16
click at [414, 92] on div "Which figure should replace the question [PERSON_NAME]?" at bounding box center [281, 100] width 480 height 16
click at [98, 135] on icon at bounding box center [74, 153] width 69 height 69
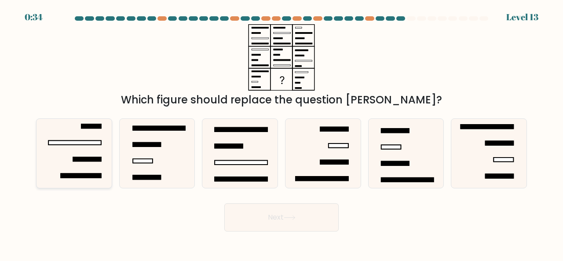
click at [282, 133] on input "a." at bounding box center [282, 132] width 0 height 2
radio input "true"
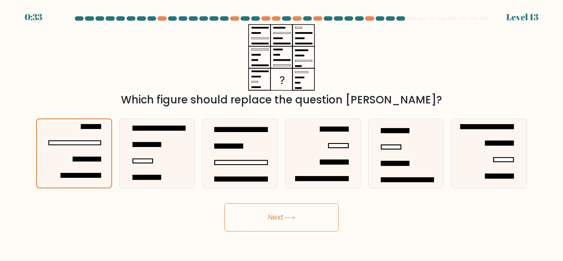
click at [306, 223] on button "Next" at bounding box center [281, 217] width 114 height 28
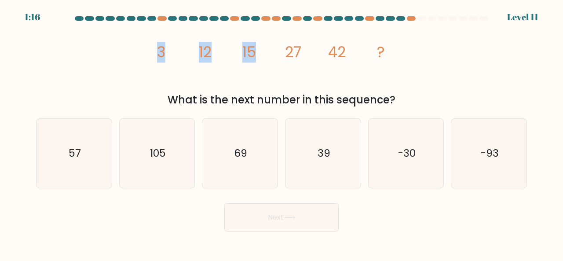
drag, startPoint x: 175, startPoint y: 50, endPoint x: 283, endPoint y: 64, distance: 108.7
click at [283, 64] on div "image/svg+xml 3 12 15 27 42 ? What is the next number in this sequence?" at bounding box center [282, 66] width 502 height 84
click at [283, 64] on icon "image/svg+xml 3 12 15 27 42 ?" at bounding box center [282, 57] width 264 height 66
drag, startPoint x: 151, startPoint y: 57, endPoint x: 291, endPoint y: 71, distance: 141.1
click at [291, 71] on icon "image/svg+xml 3 12 15 27 42 ?" at bounding box center [282, 57] width 264 height 66
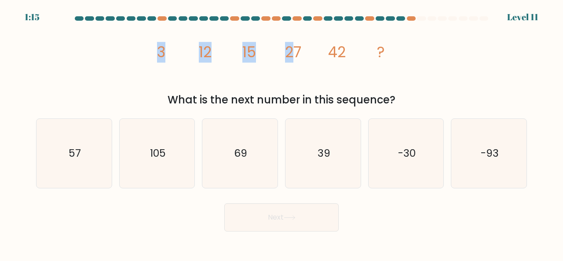
click at [291, 71] on icon "image/svg+xml 3 12 15 27 42 ?" at bounding box center [282, 57] width 264 height 66
click at [218, 67] on div "image/svg+xml 3 12 15 27 42 ? What is the next number in this sequence?" at bounding box center [282, 66] width 502 height 84
click at [218, 67] on icon "image/svg+xml 3 12 15 27 42 ?" at bounding box center [282, 57] width 264 height 66
click at [223, 54] on div "image/svg+xml 3 12 15 27 42 ? What is the next number in this sequence?" at bounding box center [282, 66] width 502 height 84
click at [223, 54] on icon "image/svg+xml 3 12 15 27 42 ?" at bounding box center [282, 57] width 264 height 66
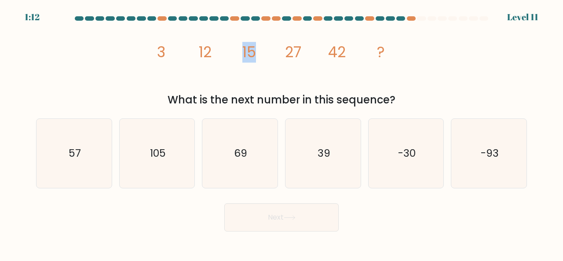
click at [287, 57] on icon "image/svg+xml 3 12 15 27 42 ?" at bounding box center [282, 57] width 264 height 66
click at [287, 57] on tspan "27" at bounding box center [293, 52] width 16 height 21
drag, startPoint x: 233, startPoint y: 54, endPoint x: 251, endPoint y: 52, distance: 17.6
click at [251, 52] on icon "image/svg+xml 3 12 15 27 42 ?" at bounding box center [282, 57] width 264 height 66
click at [251, 52] on tspan "15" at bounding box center [249, 52] width 14 height 21
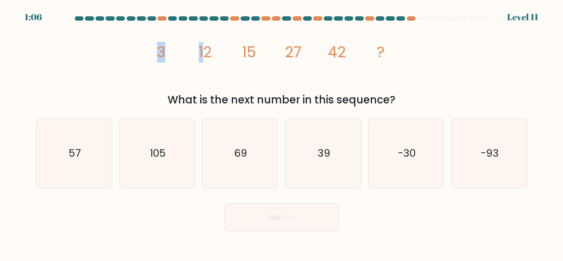
drag, startPoint x: 150, startPoint y: 50, endPoint x: 203, endPoint y: 54, distance: 53.8
click at [203, 54] on icon "image/svg+xml 3 12 15 27 42 ?" at bounding box center [282, 57] width 264 height 66
click at [203, 54] on tspan "12" at bounding box center [205, 52] width 13 height 21
drag, startPoint x: 222, startPoint y: 52, endPoint x: 170, endPoint y: 51, distance: 51.9
click at [170, 51] on icon "image/svg+xml 3 12 15 27 42 ?" at bounding box center [282, 57] width 264 height 66
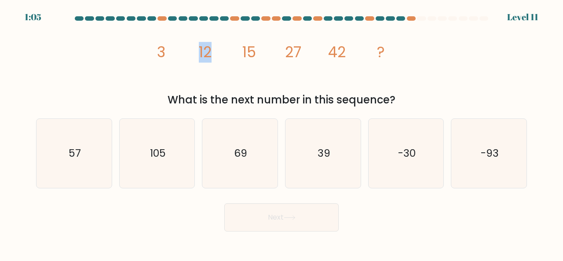
click at [170, 51] on icon "image/svg+xml 3 12 15 27 42 ?" at bounding box center [282, 57] width 264 height 66
drag, startPoint x: 145, startPoint y: 50, endPoint x: 170, endPoint y: 53, distance: 25.8
click at [170, 53] on div "image/svg+xml 3 12 15 27 42 ? What is the next number in this sequence?" at bounding box center [282, 66] width 502 height 84
click at [170, 53] on icon "image/svg+xml 3 12 15 27 42 ?" at bounding box center [282, 57] width 264 height 66
drag, startPoint x: 225, startPoint y: 52, endPoint x: 234, endPoint y: 52, distance: 9.2
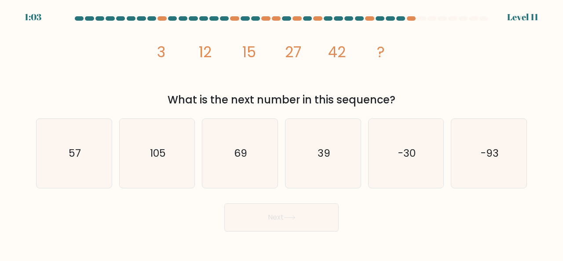
click at [234, 52] on icon "image/svg+xml 3 12 15 27 42 ?" at bounding box center [282, 57] width 264 height 66
drag, startPoint x: 198, startPoint y: 51, endPoint x: 193, endPoint y: 51, distance: 5.3
click at [194, 51] on icon "image/svg+xml 3 12 15 27 42 ?" at bounding box center [282, 57] width 264 height 66
click at [193, 51] on icon "image/svg+xml 3 12 15 27 42 ?" at bounding box center [282, 57] width 264 height 66
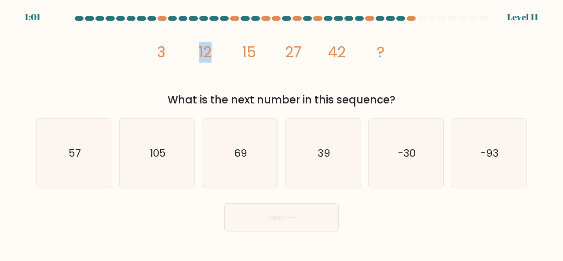
drag, startPoint x: 211, startPoint y: 48, endPoint x: 190, endPoint y: 48, distance: 21.1
click at [190, 48] on icon "image/svg+xml 3 12 15 27 42 ?" at bounding box center [282, 57] width 264 height 66
click at [189, 48] on icon "image/svg+xml 3 12 15 27 42 ?" at bounding box center [282, 57] width 264 height 66
drag, startPoint x: 242, startPoint y: 49, endPoint x: 280, endPoint y: 50, distance: 37.4
click at [280, 50] on icon "image/svg+xml 3 12 15 27 42 ?" at bounding box center [282, 57] width 264 height 66
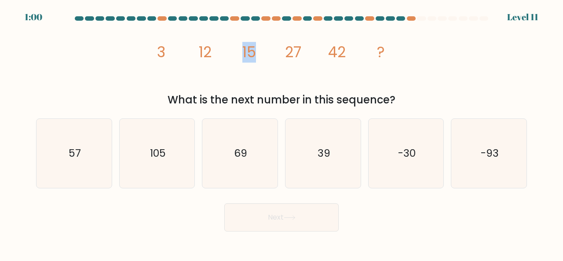
click at [280, 50] on icon "image/svg+xml 3 12 15 27 42 ?" at bounding box center [282, 57] width 264 height 66
drag, startPoint x: 212, startPoint y: 49, endPoint x: 129, endPoint y: 51, distance: 82.3
click at [129, 51] on div "image/svg+xml 3 12 15 27 42 ? What is the next number in this sequence?" at bounding box center [282, 66] width 502 height 84
click at [130, 51] on div "image/svg+xml 3 12 15 27 42 ? What is the next number in this sequence?" at bounding box center [282, 66] width 502 height 84
drag, startPoint x: 254, startPoint y: 49, endPoint x: 240, endPoint y: 50, distance: 14.1
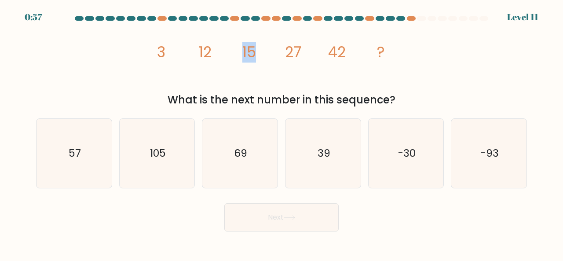
click at [240, 50] on icon "image/svg+xml 3 12 15 27 42 ?" at bounding box center [282, 57] width 264 height 66
drag, startPoint x: 210, startPoint y: 54, endPoint x: 258, endPoint y: 54, distance: 47.5
click at [258, 54] on icon "image/svg+xml 3 12 15 27 42 ?" at bounding box center [282, 57] width 264 height 66
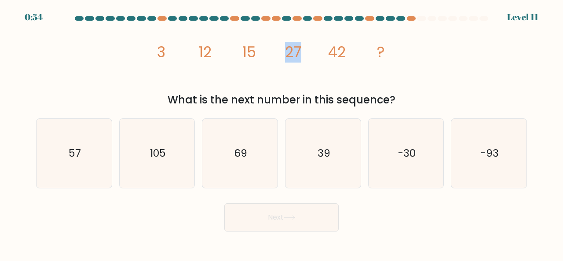
click at [275, 50] on icon "image/svg+xml 3 12 15 27 42 ?" at bounding box center [282, 57] width 264 height 66
drag, startPoint x: 356, startPoint y: 53, endPoint x: 311, endPoint y: 52, distance: 44.9
click at [311, 52] on icon "image/svg+xml 3 12 15 27 42 ?" at bounding box center [282, 57] width 264 height 66
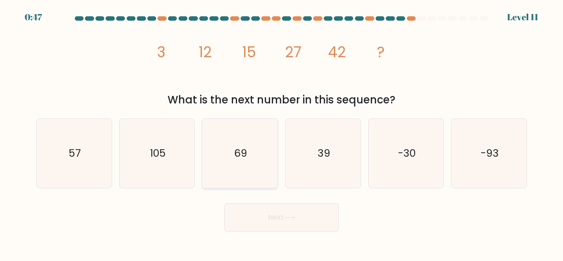
drag, startPoint x: 231, startPoint y: 158, endPoint x: 242, endPoint y: 167, distance: 14.3
click at [231, 158] on icon "69" at bounding box center [239, 153] width 69 height 69
click at [282, 133] on input "c. 69" at bounding box center [282, 132] width 0 height 2
radio input "true"
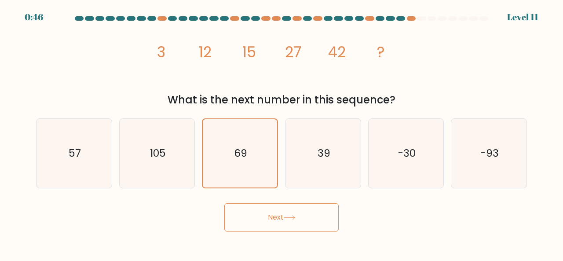
click at [293, 224] on button "Next" at bounding box center [281, 217] width 114 height 28
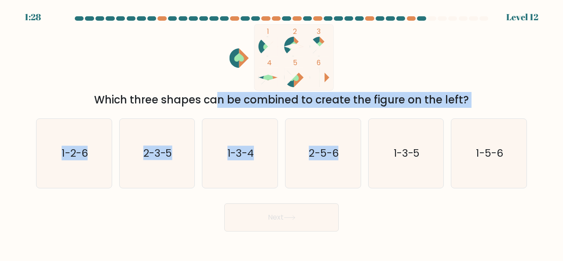
drag, startPoint x: 186, startPoint y: 104, endPoint x: 372, endPoint y: 116, distance: 186.9
click at [372, 116] on form at bounding box center [281, 123] width 563 height 215
click at [372, 116] on div "a. 1-2-6 b. 2-3-5 c. 1-3-4 d. 2-5-6" at bounding box center [282, 149] width 498 height 77
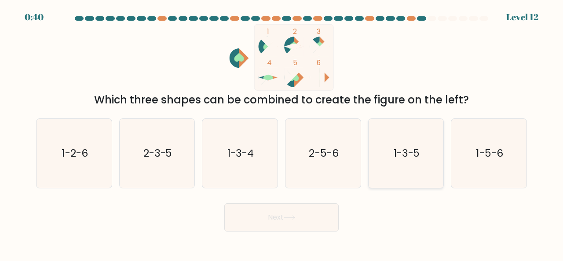
click at [418, 164] on icon "1-3-5" at bounding box center [406, 153] width 69 height 69
click at [282, 133] on input "e. 1-3-5" at bounding box center [282, 132] width 0 height 2
radio input "true"
click at [304, 217] on button "Next" at bounding box center [281, 217] width 114 height 28
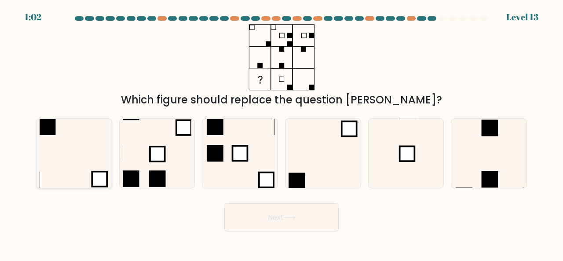
click at [87, 151] on icon at bounding box center [74, 153] width 69 height 69
click at [282, 133] on input "a." at bounding box center [282, 132] width 0 height 2
radio input "true"
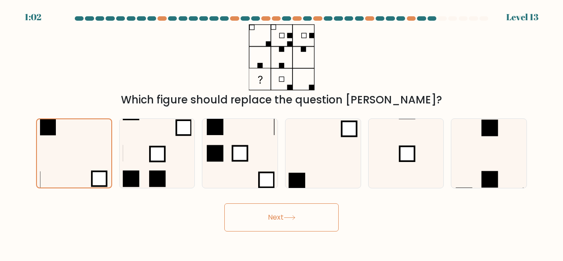
click at [260, 217] on button "Next" at bounding box center [281, 217] width 114 height 28
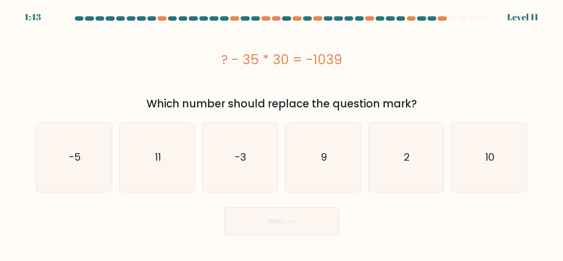
drag, startPoint x: 201, startPoint y: 63, endPoint x: 355, endPoint y: 67, distance: 154.9
click at [355, 67] on div "? - 35 * 30 = -1039" at bounding box center [281, 60] width 491 height 20
drag, startPoint x: 312, startPoint y: 108, endPoint x: 423, endPoint y: 107, distance: 110.9
click at [423, 107] on div "Which number should replace the question mark?" at bounding box center [281, 104] width 480 height 16
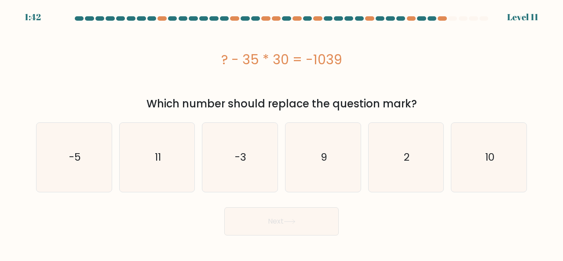
click at [423, 107] on div "Which number should replace the question mark?" at bounding box center [281, 104] width 480 height 16
drag, startPoint x: 213, startPoint y: 61, endPoint x: 295, endPoint y: 60, distance: 81.4
click at [295, 60] on div "? - 35 * 30 = -1039" at bounding box center [281, 60] width 491 height 20
drag, startPoint x: 285, startPoint y: 58, endPoint x: 244, endPoint y: 62, distance: 41.1
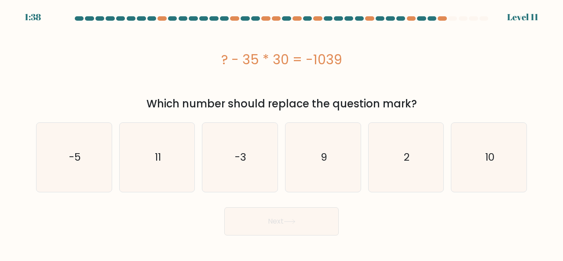
click at [246, 61] on div "? - 35 * 30 = -1039" at bounding box center [281, 60] width 491 height 20
click at [243, 62] on div "? - 35 * 30 = -1039" at bounding box center [281, 60] width 491 height 20
click at [156, 164] on text "11" at bounding box center [158, 157] width 6 height 15
click at [282, 133] on input "b. 11" at bounding box center [282, 132] width 0 height 2
radio input "true"
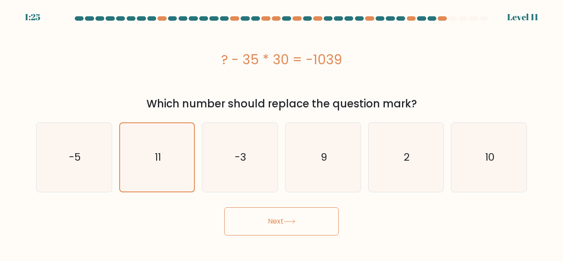
click at [304, 220] on button "Next" at bounding box center [281, 221] width 114 height 28
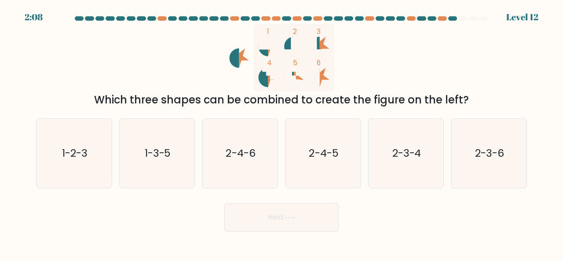
drag, startPoint x: 91, startPoint y: 96, endPoint x: 386, endPoint y: 85, distance: 295.8
click at [386, 85] on div "1 2 3 4 5 6 Which three shapes can be combined to create the figure on the left?" at bounding box center [282, 66] width 502 height 84
click at [387, 85] on icon "1 2 3 4 5 6" at bounding box center [281, 57] width 237 height 66
click at [340, 93] on div "Which three shapes can be combined to create the figure on the left?" at bounding box center [281, 100] width 480 height 16
click at [454, 99] on div "Which three shapes can be combined to create the figure on the left?" at bounding box center [281, 100] width 480 height 16
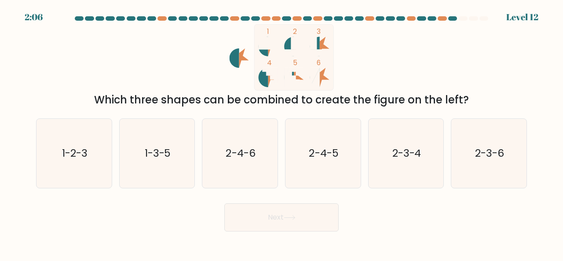
click at [454, 99] on div "Which three shapes can be combined to create the figure on the left?" at bounding box center [281, 100] width 480 height 16
click at [81, 156] on text "1-2-3" at bounding box center [75, 153] width 26 height 15
click at [282, 133] on input "a. 1-2-3" at bounding box center [282, 132] width 0 height 2
radio input "true"
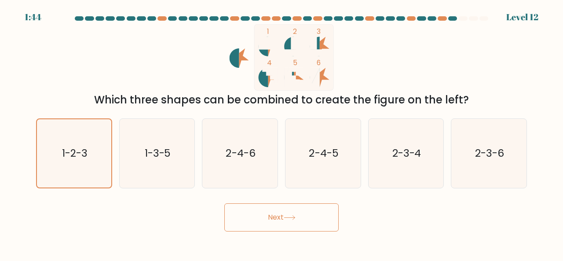
click at [322, 209] on button "Next" at bounding box center [281, 217] width 114 height 28
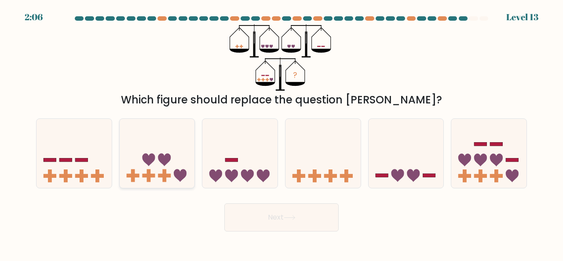
click at [183, 150] on icon at bounding box center [157, 153] width 75 height 62
click at [282, 133] on input "b." at bounding box center [282, 132] width 0 height 2
radio input "true"
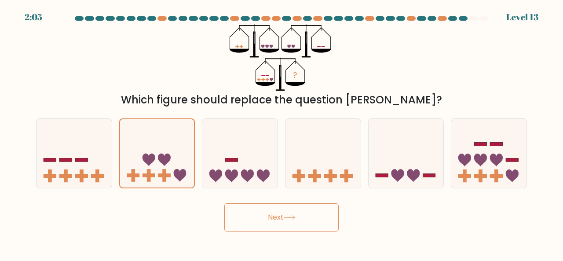
click at [302, 227] on button "Next" at bounding box center [281, 217] width 114 height 28
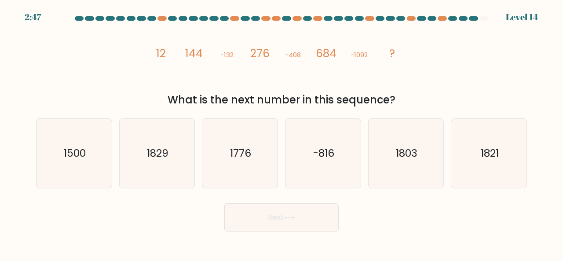
drag, startPoint x: 173, startPoint y: 99, endPoint x: 387, endPoint y: 95, distance: 213.9
click at [387, 95] on div "What is the next number in this sequence?" at bounding box center [281, 100] width 480 height 16
click at [413, 93] on div "What is the next number in this sequence?" at bounding box center [281, 100] width 480 height 16
drag, startPoint x: 151, startPoint y: 61, endPoint x: 180, endPoint y: 59, distance: 28.7
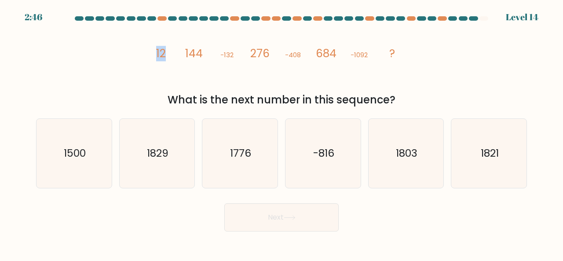
click at [180, 59] on div "image/svg+xml 12 144 -132 276 -408 684 -1092 ? What is the next number in this …" at bounding box center [282, 66] width 502 height 84
click at [180, 59] on icon "image/svg+xml 12 144 -132 276 -408 684 -1092 ?" at bounding box center [282, 57] width 264 height 66
click at [210, 55] on icon "image/svg+xml 12 144 -132 276 -408 684 -1092 ?" at bounding box center [282, 57] width 264 height 66
drag, startPoint x: 236, startPoint y: 54, endPoint x: 257, endPoint y: 54, distance: 21.1
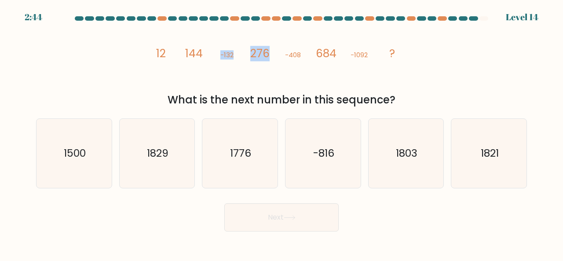
click at [257, 54] on icon "image/svg+xml 12 144 -132 276 -408 684 -1092 ?" at bounding box center [282, 57] width 264 height 66
click at [257, 54] on tspan "276" at bounding box center [259, 53] width 19 height 15
drag, startPoint x: 155, startPoint y: 66, endPoint x: 177, endPoint y: 70, distance: 22.5
click at [172, 69] on div "image/svg+xml 12 144 -132 276 -408 684 -1092 ? What is the next number in this …" at bounding box center [282, 66] width 502 height 84
click at [180, 71] on icon "image/svg+xml 12 144 -132 276 -408 684 -1092 ?" at bounding box center [282, 57] width 264 height 66
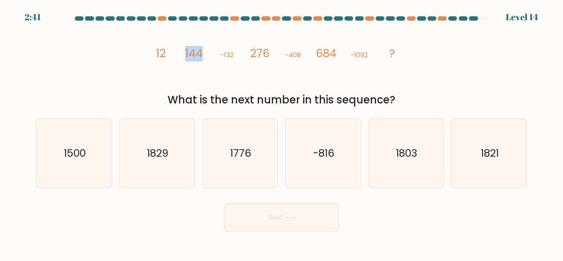
drag, startPoint x: 177, startPoint y: 56, endPoint x: 216, endPoint y: 57, distance: 38.7
click at [216, 57] on icon "image/svg+xml 12 144 -132 276 -408 684 -1092 ?" at bounding box center [282, 57] width 264 height 66
drag, startPoint x: 213, startPoint y: 55, endPoint x: 247, endPoint y: 53, distance: 33.9
click at [247, 53] on icon "image/svg+xml 12 144 -132 276 -408 684 -1092 ?" at bounding box center [282, 57] width 264 height 66
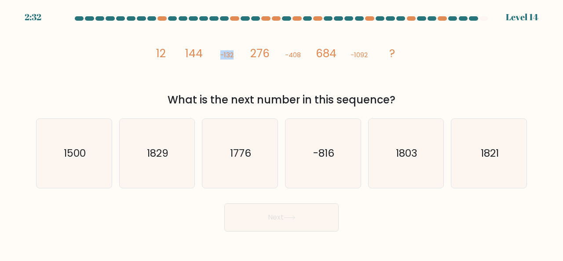
click at [247, 53] on icon "image/svg+xml 12 144 -132 276 -408 684 -1092 ?" at bounding box center [282, 57] width 264 height 66
drag, startPoint x: 257, startPoint y: 51, endPoint x: 276, endPoint y: 51, distance: 18.9
click at [276, 51] on icon "image/svg+xml 12 144 -132 276 -408 684 -1092 ?" at bounding box center [282, 57] width 264 height 66
click at [226, 51] on icon "image/svg+xml 12 144 -132 276 -408 684 -1092 ?" at bounding box center [282, 57] width 264 height 66
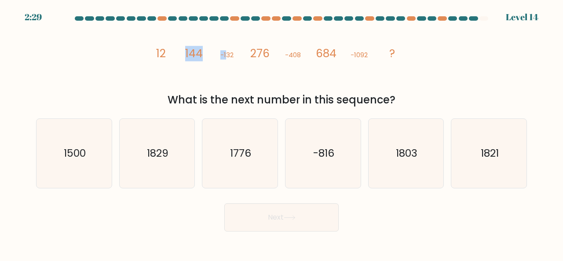
click at [227, 51] on tspan "-132" at bounding box center [226, 54] width 13 height 9
drag, startPoint x: 268, startPoint y: 55, endPoint x: 251, endPoint y: 57, distance: 17.4
click at [251, 57] on icon "image/svg+xml 12 144 -132 276 -408 684 -1092 ?" at bounding box center [282, 57] width 264 height 66
click at [250, 57] on tspan "276" at bounding box center [259, 53] width 19 height 15
click at [304, 55] on icon "image/svg+xml 12 144 -132 276 -408 684 -1092 ?" at bounding box center [282, 57] width 264 height 66
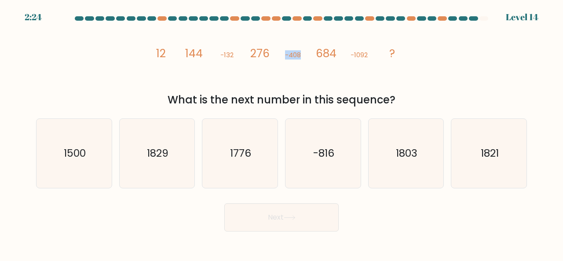
click at [304, 55] on icon "image/svg+xml 12 144 -132 276 -408 684 -1092 ?" at bounding box center [282, 57] width 264 height 66
drag, startPoint x: 240, startPoint y: 43, endPoint x: 234, endPoint y: 44, distance: 6.7
click at [237, 43] on icon "image/svg+xml 12 144 -132 276 -408 684 -1092 ?" at bounding box center [282, 57] width 264 height 66
click at [227, 45] on icon "image/svg+xml 12 144 -132 276 -408 684 -1092 ?" at bounding box center [282, 57] width 264 height 66
drag, startPoint x: 215, startPoint y: 51, endPoint x: 255, endPoint y: 52, distance: 40.5
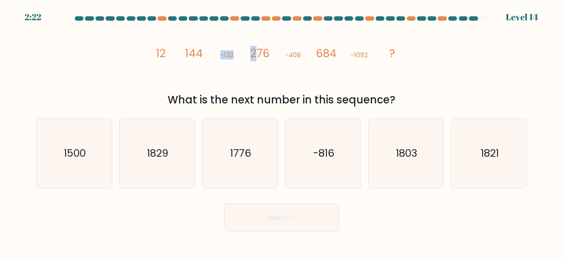
click at [255, 52] on icon "image/svg+xml 12 144 -132 276 -408 684 -1092 ?" at bounding box center [282, 57] width 264 height 66
click at [255, 52] on tspan "276" at bounding box center [259, 53] width 19 height 15
drag, startPoint x: 211, startPoint y: 54, endPoint x: 246, endPoint y: 49, distance: 35.6
click at [246, 49] on icon "image/svg+xml 12 144 -132 276 -408 684 -1092 ?" at bounding box center [282, 57] width 264 height 66
click at [256, 46] on tspan "276" at bounding box center [259, 53] width 19 height 15
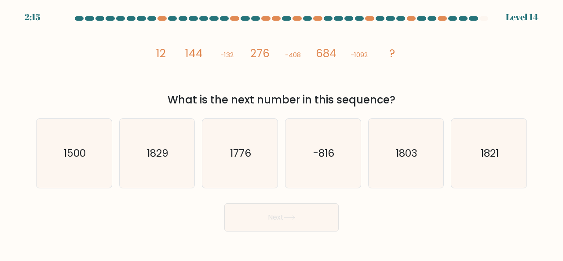
click at [332, 53] on tspan "684" at bounding box center [326, 53] width 21 height 15
drag, startPoint x: 310, startPoint y: 57, endPoint x: 386, endPoint y: 53, distance: 76.2
click at [386, 53] on icon "image/svg+xml 12 144 -132 276 -408 684 -1092 ?" at bounding box center [282, 57] width 264 height 66
click at [282, 57] on icon "image/svg+xml 12 144 -132 276 -408 684 -1092 ?" at bounding box center [282, 57] width 264 height 66
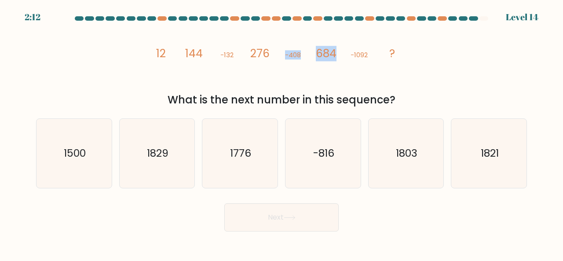
drag, startPoint x: 282, startPoint y: 57, endPoint x: 301, endPoint y: 61, distance: 19.8
click at [282, 57] on icon "image/svg+xml 12 144 -132 276 -408 684 -1092 ?" at bounding box center [282, 57] width 264 height 66
click at [357, 55] on tspan "-1092" at bounding box center [359, 54] width 17 height 9
drag, startPoint x: 374, startPoint y: 55, endPoint x: 310, endPoint y: 56, distance: 64.2
click at [310, 56] on icon "image/svg+xml 12 144 -132 276 -408 684 -1092 ?" at bounding box center [282, 57] width 264 height 66
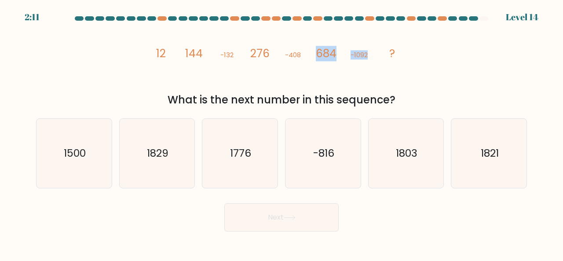
click at [310, 56] on icon "image/svg+xml 12 144 -132 276 -408 684 -1092 ?" at bounding box center [282, 57] width 264 height 66
drag, startPoint x: 155, startPoint y: 53, endPoint x: 183, endPoint y: 54, distance: 27.3
click at [183, 54] on icon "image/svg+xml 12 144 -132 276 -408 684 -1092 ?" at bounding box center [282, 57] width 264 height 66
click at [212, 54] on icon "image/svg+xml 12 144 -132 276 -408 684 -1092 ?" at bounding box center [282, 57] width 264 height 66
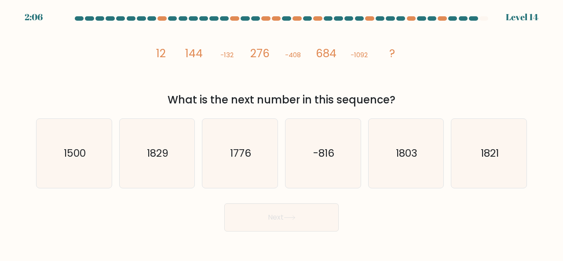
click at [241, 55] on icon "image/svg+xml 12 144 -132 276 -408 684 -1092 ?" at bounding box center [282, 57] width 264 height 66
drag, startPoint x: 222, startPoint y: 55, endPoint x: 196, endPoint y: 55, distance: 26.0
click at [196, 55] on icon "image/svg+xml 12 144 -132 276 -408 684 -1092 ?" at bounding box center [282, 57] width 264 height 66
click at [196, 55] on tspan "144" at bounding box center [194, 53] width 18 height 15
drag, startPoint x: 300, startPoint y: 56, endPoint x: 253, endPoint y: 56, distance: 47.1
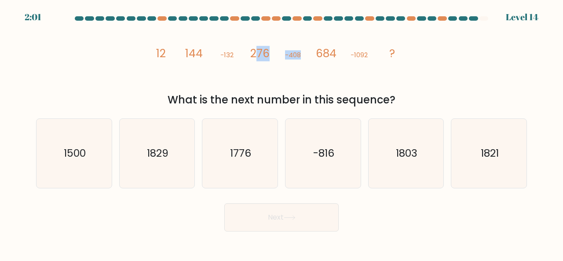
click at [253, 56] on g "12 144 -132 276 -408 684 -1092 ?" at bounding box center [275, 53] width 239 height 15
click at [253, 56] on tspan "276" at bounding box center [259, 53] width 19 height 15
click at [233, 169] on icon "1776" at bounding box center [239, 153] width 69 height 69
click at [282, 133] on input "c. 1776" at bounding box center [282, 132] width 0 height 2
radio input "true"
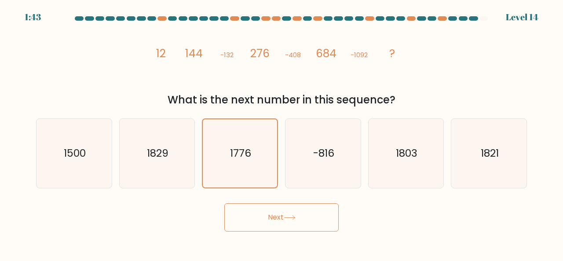
drag, startPoint x: 293, startPoint y: 230, endPoint x: 290, endPoint y: 224, distance: 7.1
click at [291, 228] on button "Next" at bounding box center [281, 217] width 114 height 28
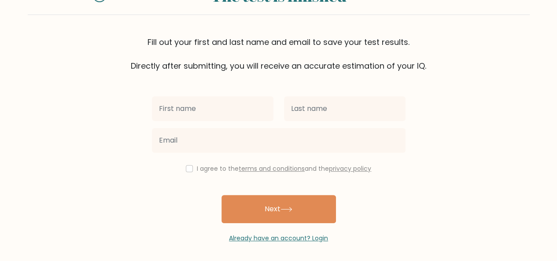
scroll to position [47, 0]
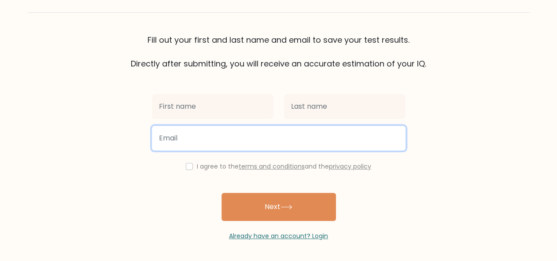
paste input "lookismmanhwa109@gmail.com"
type input "lookismmanhwa109@gmail.com"
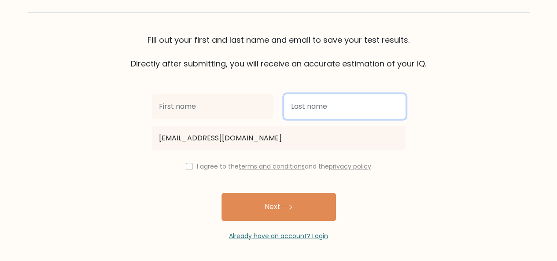
drag, startPoint x: 298, startPoint y: 117, endPoint x: 280, endPoint y: 117, distance: 18.5
click at [290, 117] on input "text" at bounding box center [344, 106] width 121 height 25
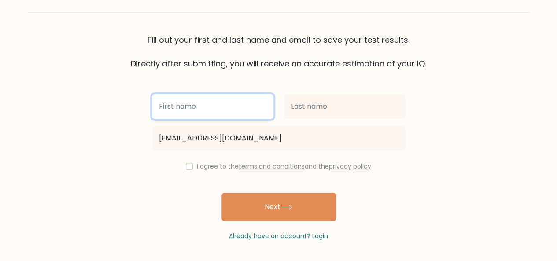
click at [157, 113] on input "text" at bounding box center [212, 106] width 121 height 25
type input "a"
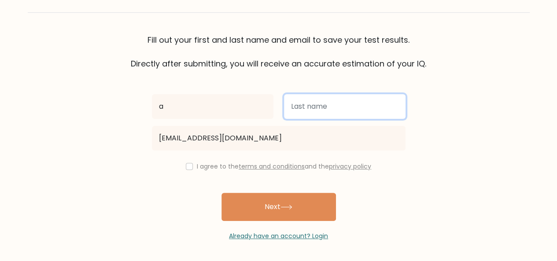
click at [303, 112] on input "text" at bounding box center [344, 106] width 121 height 25
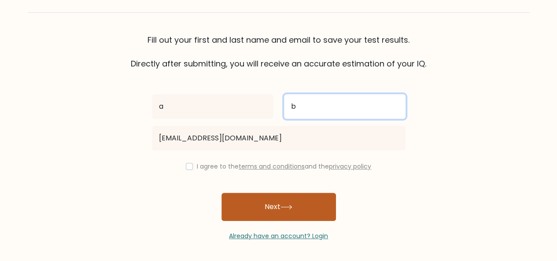
type input "b"
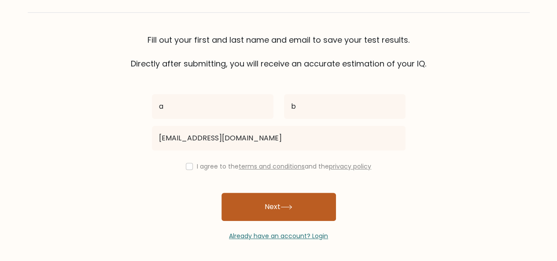
click at [284, 210] on button "Next" at bounding box center [278, 207] width 114 height 28
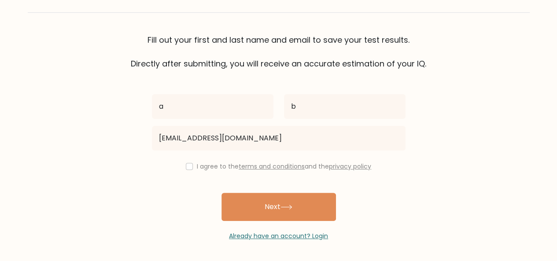
drag, startPoint x: 179, startPoint y: 168, endPoint x: 197, endPoint y: 176, distance: 19.5
click at [179, 169] on div "I agree to the terms and conditions and the privacy policy" at bounding box center [279, 166] width 264 height 11
click at [183, 166] on div "I agree to the terms and conditions and the privacy policy" at bounding box center [279, 166] width 264 height 11
click at [188, 166] on input "checkbox" at bounding box center [189, 166] width 7 height 7
checkbox input "true"
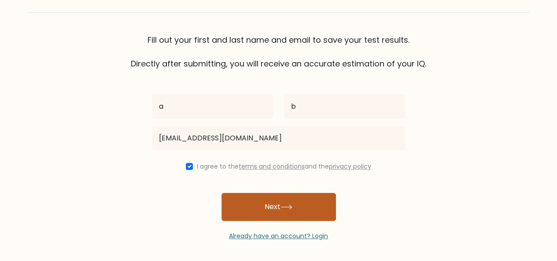
click at [247, 199] on button "Next" at bounding box center [278, 207] width 114 height 28
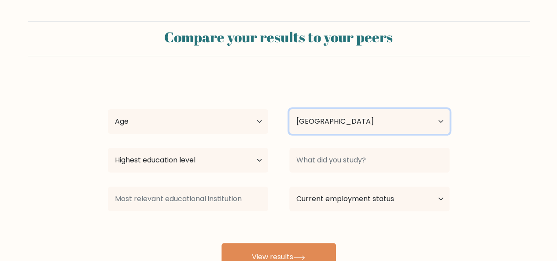
click at [344, 124] on select "Country [GEOGRAPHIC_DATA] [GEOGRAPHIC_DATA] [GEOGRAPHIC_DATA] [US_STATE] [GEOGR…" at bounding box center [369, 121] width 160 height 25
click at [352, 115] on select "Country [GEOGRAPHIC_DATA] [GEOGRAPHIC_DATA] [GEOGRAPHIC_DATA] [US_STATE] [GEOGR…" at bounding box center [369, 121] width 160 height 25
click at [289, 109] on select "Country [GEOGRAPHIC_DATA] [GEOGRAPHIC_DATA] [GEOGRAPHIC_DATA] [US_STATE] [GEOGR…" at bounding box center [369, 121] width 160 height 25
click at [358, 123] on select "Country [GEOGRAPHIC_DATA] [GEOGRAPHIC_DATA] [GEOGRAPHIC_DATA] [US_STATE] [GEOGR…" at bounding box center [369, 121] width 160 height 25
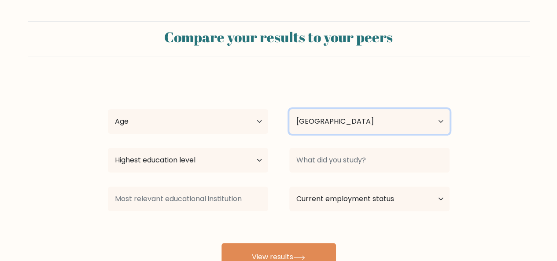
click at [289, 109] on select "Country [GEOGRAPHIC_DATA] [GEOGRAPHIC_DATA] [GEOGRAPHIC_DATA] [US_STATE] [GEOGR…" at bounding box center [369, 121] width 160 height 25
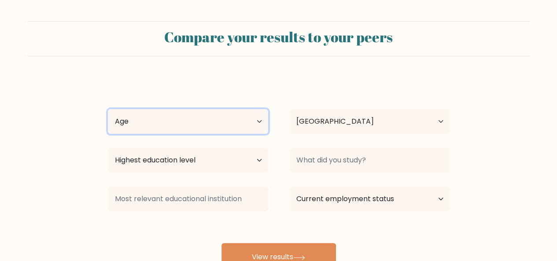
click at [228, 124] on select "Age Under 18 years old 18-24 years old 25-34 years old 35-44 years old 45-54 ye…" at bounding box center [188, 121] width 160 height 25
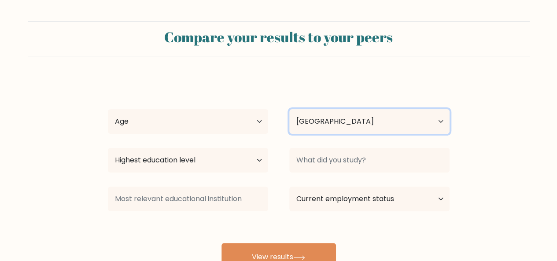
click at [382, 128] on select "Country Afghanistan Albania Algeria American Samoa Andorra Angola Anguilla Anta…" at bounding box center [369, 121] width 160 height 25
click at [289, 109] on select "Country Afghanistan Albania Algeria American Samoa Andorra Angola Anguilla Anta…" at bounding box center [369, 121] width 160 height 25
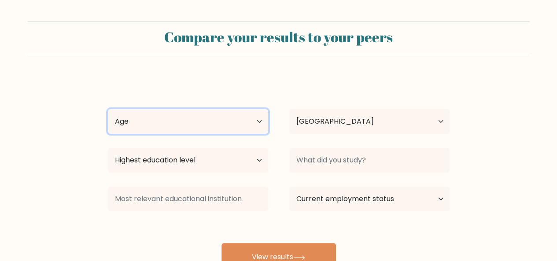
click at [240, 121] on select "Age Under 18 years old 18-24 years old 25-34 years old 35-44 years old 45-54 ye…" at bounding box center [188, 121] width 160 height 25
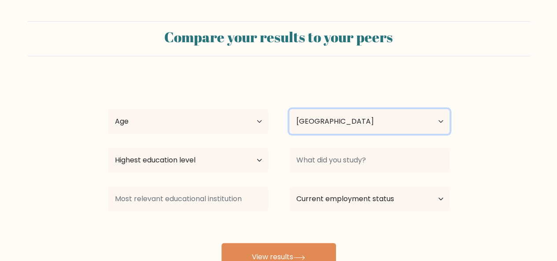
click at [370, 119] on select "Country Afghanistan Albania Algeria American Samoa Andorra Angola Anguilla Anta…" at bounding box center [369, 121] width 160 height 25
select select "FR"
click at [289, 109] on select "Country Afghanistan Albania Algeria American Samoa Andorra Angola Anguilla Anta…" at bounding box center [369, 121] width 160 height 25
click at [291, 123] on select "Country Afghanistan Albania Algeria American Samoa Andorra Angola Anguilla Anta…" at bounding box center [369, 121] width 160 height 25
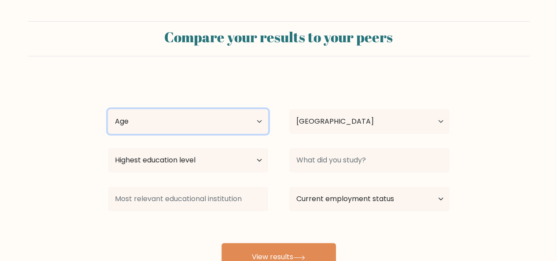
click at [167, 127] on select "Age Under 18 years old 18-24 years old 25-34 years old 35-44 years old 45-54 ye…" at bounding box center [188, 121] width 160 height 25
select select "18_24"
click at [108, 109] on select "Age Under 18 years old 18-24 years old 25-34 years old 35-44 years old 45-54 ye…" at bounding box center [188, 121] width 160 height 25
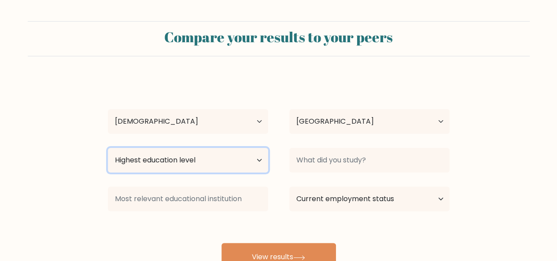
click at [253, 158] on select "Highest education level No schooling Primary Lower Secondary Upper Secondary Oc…" at bounding box center [188, 160] width 160 height 25
select select "occupation_specific"
click at [108, 148] on select "Highest education level No schooling Primary Lower Secondary Upper Secondary Oc…" at bounding box center [188, 160] width 160 height 25
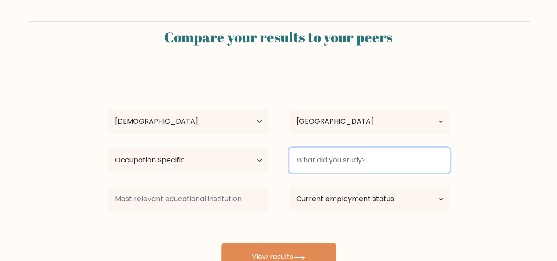
click at [346, 160] on input at bounding box center [369, 160] width 160 height 25
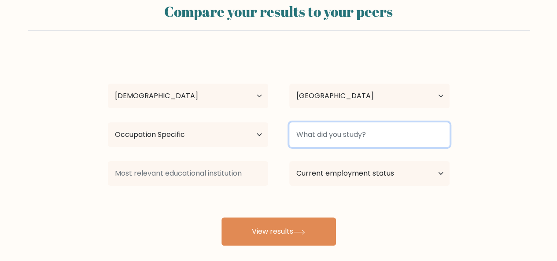
scroll to position [44, 0]
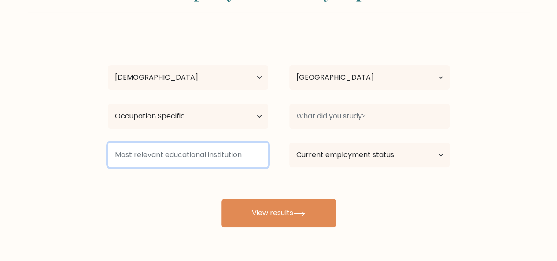
click at [174, 154] on input at bounding box center [188, 155] width 160 height 25
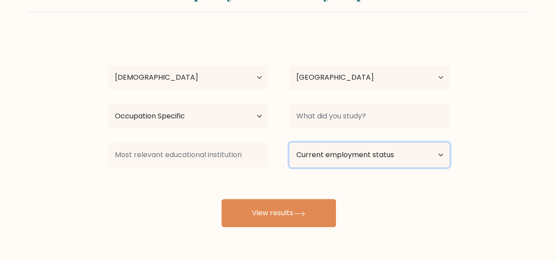
click at [355, 153] on select "Current employment status Employed Student Retired Other / prefer not to answer" at bounding box center [369, 155] width 160 height 25
select select "student"
click at [289, 143] on select "Current employment status Employed Student Retired Other / prefer not to answer" at bounding box center [369, 155] width 160 height 25
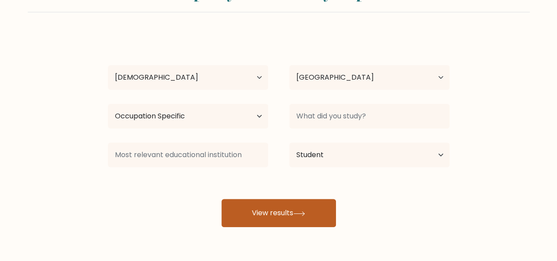
click at [261, 210] on button "View results" at bounding box center [278, 213] width 114 height 28
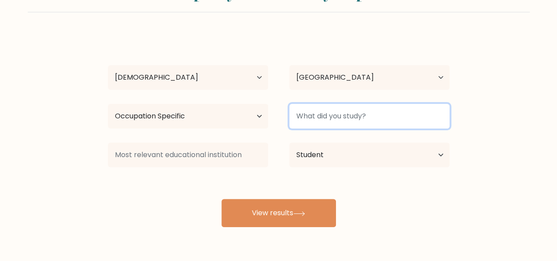
click at [326, 124] on input at bounding box center [369, 116] width 160 height 25
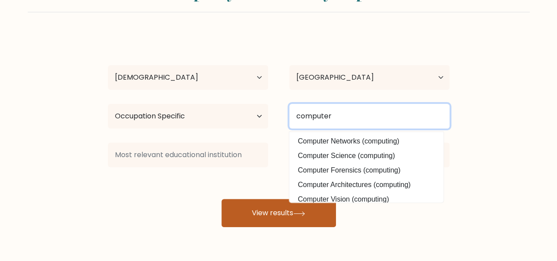
type input "computer"
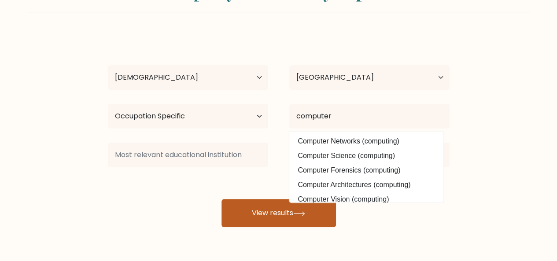
click at [318, 210] on button "View results" at bounding box center [278, 213] width 114 height 28
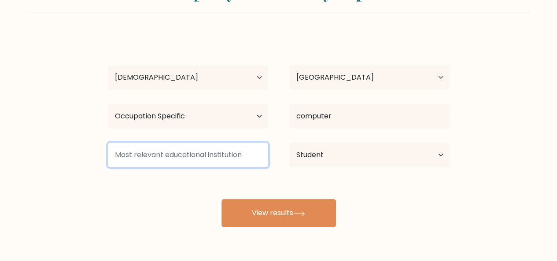
click at [209, 160] on input at bounding box center [188, 155] width 160 height 25
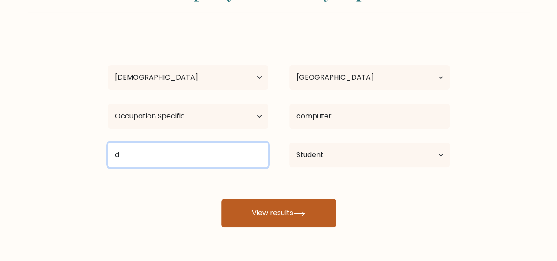
type input "d"
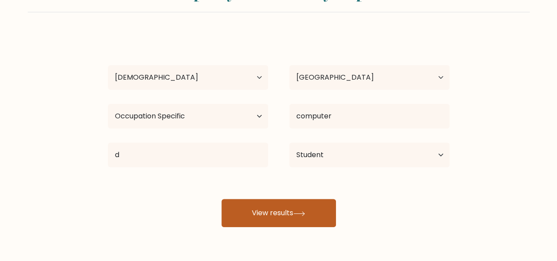
click at [282, 207] on button "View results" at bounding box center [278, 213] width 114 height 28
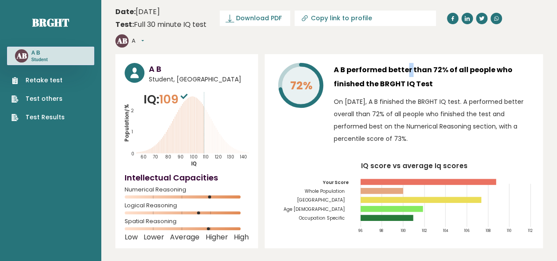
click at [383, 63] on h3 "A B performed better than 72% of all people who finished the BRGHT IQ Test" at bounding box center [433, 77] width 200 height 28
click at [322, 62] on icon "72%" at bounding box center [300, 85] width 47 height 47
click at [408, 63] on h3 "A B performed better than 72% of all people who finished the BRGHT IQ Test" at bounding box center [433, 77] width 200 height 28
drag, startPoint x: 349, startPoint y: 48, endPoint x: 452, endPoint y: 48, distance: 102.5
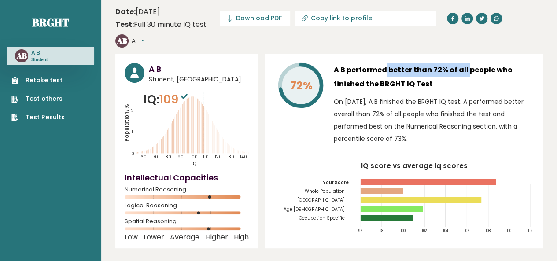
click at [452, 63] on h3 "A B performed better than 72% of all people who finished the BRGHT IQ Test" at bounding box center [433, 77] width 200 height 28
drag, startPoint x: 333, startPoint y: 63, endPoint x: 438, endPoint y: 68, distance: 104.8
click at [438, 68] on h3 "A B performed better than 72% of all people who finished the BRGHT IQ Test" at bounding box center [433, 77] width 200 height 28
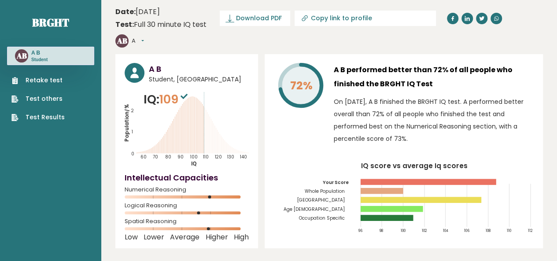
drag, startPoint x: 443, startPoint y: 68, endPoint x: 381, endPoint y: 75, distance: 62.9
click at [381, 75] on div "A B performed better than 72% of all people who finished the BRGHT IQ Test On S…" at bounding box center [433, 106] width 200 height 86
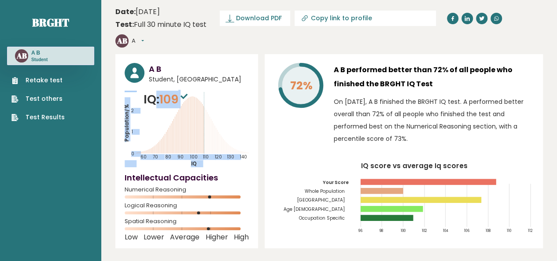
drag, startPoint x: 135, startPoint y: 83, endPoint x: 152, endPoint y: 84, distance: 16.7
click at [152, 91] on div "IQ: 109 Population/% IQ 0 1 2 60 70 80 90 100 110 120 130 140" at bounding box center [187, 129] width 124 height 77
click at [152, 91] on p "IQ: 109" at bounding box center [166, 100] width 46 height 18
drag, startPoint x: 136, startPoint y: 134, endPoint x: 209, endPoint y: 122, distance: 73.6
click at [209, 122] on icon "Population/% IQ 0 1 2 60 70 80 90 100 110 120 130 140" at bounding box center [187, 129] width 124 height 77
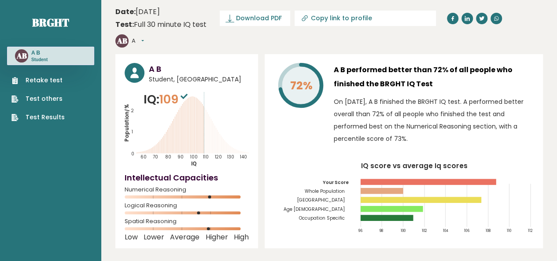
click at [209, 122] on icon "Population/% IQ 0 1 2 60 70 80 90 100 110 120 130 140" at bounding box center [187, 129] width 124 height 77
click at [196, 121] on icon "Population/% IQ 0 1 2 60 70 80 90 100 110 120 130 140" at bounding box center [187, 129] width 124 height 77
drag, startPoint x: 252, startPoint y: 132, endPoint x: 216, endPoint y: 133, distance: 35.7
click at [216, 133] on div "A B Student, France IQ: 109 Population/% IQ 0 1 2 60 70 80 90 100 110 120 130 1…" at bounding box center [186, 151] width 143 height 194
click at [216, 133] on icon "Population/% IQ 0 1 2 60 70 80 90 100 110 120 130 140" at bounding box center [187, 129] width 124 height 77
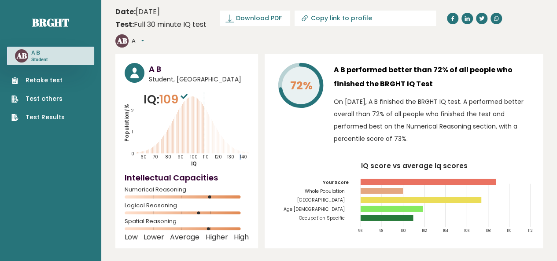
drag, startPoint x: 202, startPoint y: 95, endPoint x: 196, endPoint y: 101, distance: 8.7
click at [236, 124] on icon "Population/% IQ 0 1 2 60 70 80 90 100 110 120 130 140" at bounding box center [187, 129] width 124 height 77
drag, startPoint x: 202, startPoint y: 95, endPoint x: 230, endPoint y: 114, distance: 34.2
click at [230, 114] on icon "Population/% IQ 0 1 2 60 70 80 90 100 110 120 130 140" at bounding box center [187, 129] width 124 height 77
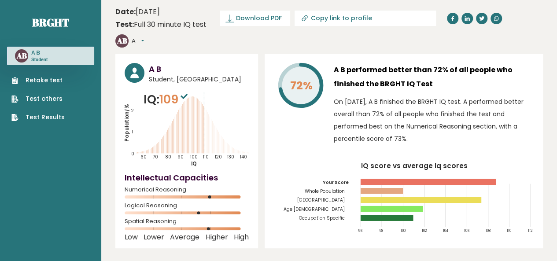
click at [191, 112] on icon "Population/% IQ 0 1 2 60 70 80 90 100 110 120 130 140" at bounding box center [187, 129] width 124 height 77
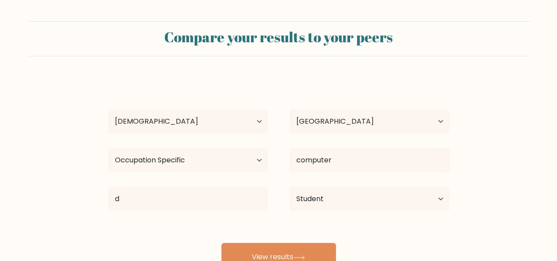
select select "18_24"
select select "PK"
select select "occupation_specific"
select select "student"
select select "18_24"
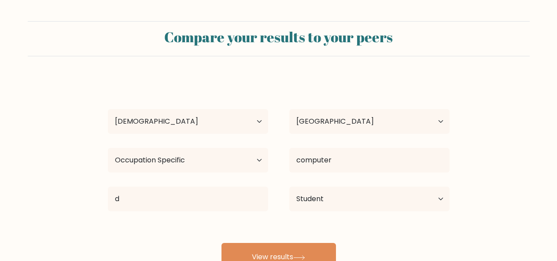
select select "PK"
select select "occupation_specific"
select select "student"
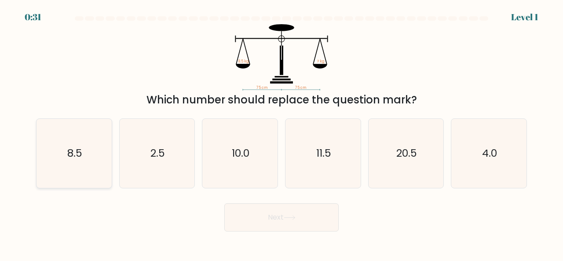
click at [66, 158] on icon "8.5" at bounding box center [74, 153] width 69 height 69
click at [282, 133] on input "a. 8.5" at bounding box center [282, 132] width 0 height 2
radio input "true"
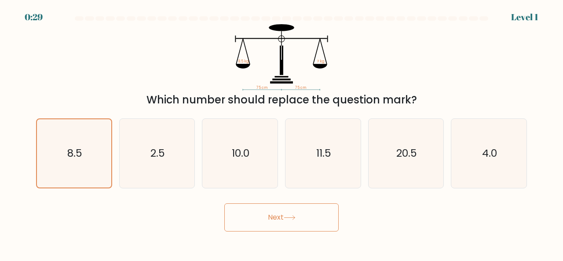
click at [289, 215] on icon at bounding box center [290, 217] width 12 height 5
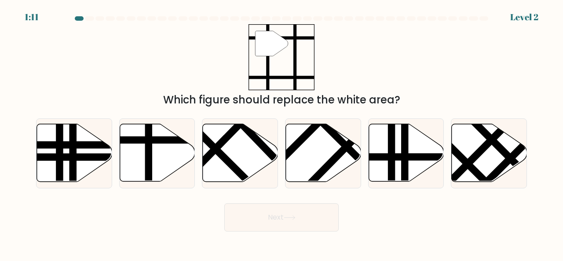
drag, startPoint x: 261, startPoint y: 103, endPoint x: 410, endPoint y: 106, distance: 148.3
click at [410, 106] on div "Which figure should replace the white area?" at bounding box center [281, 100] width 480 height 16
click at [178, 144] on icon at bounding box center [157, 153] width 75 height 58
click at [282, 133] on input "b." at bounding box center [282, 132] width 0 height 2
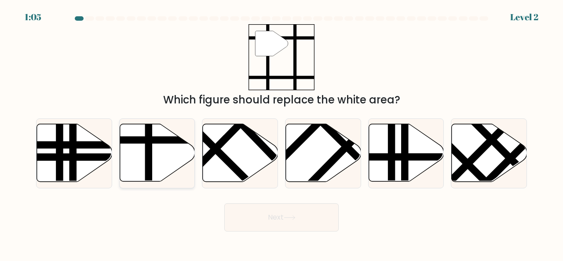
radio input "true"
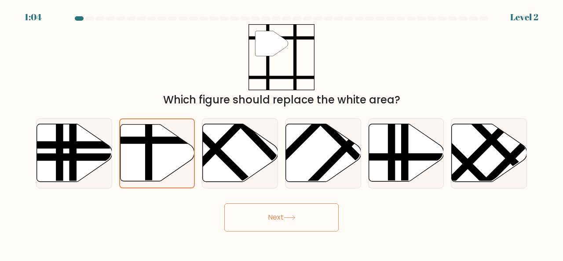
click at [319, 217] on button "Next" at bounding box center [281, 217] width 114 height 28
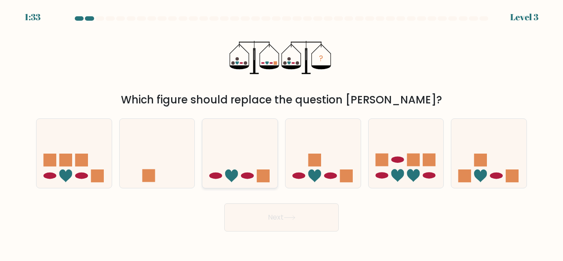
click at [239, 168] on icon at bounding box center [239, 153] width 75 height 62
click at [282, 133] on input "c." at bounding box center [282, 132] width 0 height 2
radio input "true"
click at [292, 219] on icon at bounding box center [290, 217] width 12 height 5
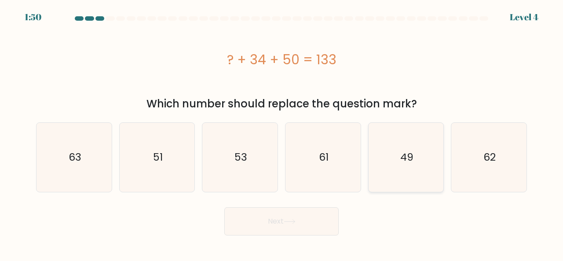
click at [395, 157] on icon "49" at bounding box center [406, 157] width 69 height 69
click at [282, 133] on input "e. 49" at bounding box center [282, 132] width 0 height 2
radio input "true"
click at [315, 217] on button "Next" at bounding box center [281, 221] width 114 height 28
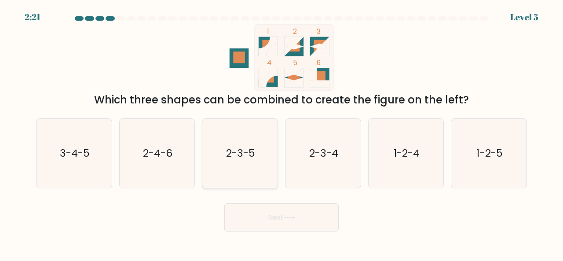
drag, startPoint x: 237, startPoint y: 160, endPoint x: 244, endPoint y: 171, distance: 13.2
click at [238, 160] on text "2-3-5" at bounding box center [240, 153] width 29 height 15
click at [282, 133] on input "c. 2-3-5" at bounding box center [282, 132] width 0 height 2
radio input "true"
click at [274, 217] on button "Next" at bounding box center [281, 217] width 114 height 28
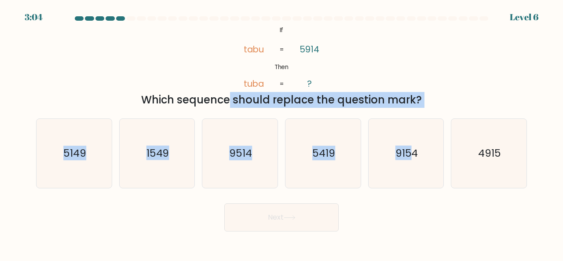
drag, startPoint x: 322, startPoint y: 107, endPoint x: 414, endPoint y: 110, distance: 91.6
click at [414, 110] on form "If ?" at bounding box center [281, 123] width 563 height 215
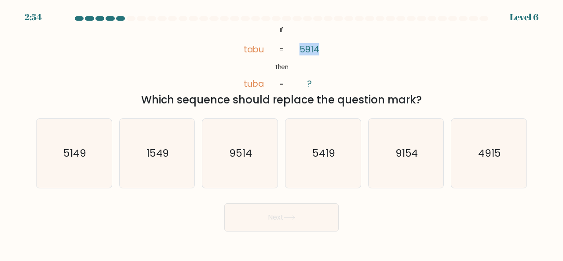
drag, startPoint x: 315, startPoint y: 48, endPoint x: 293, endPoint y: 51, distance: 21.3
click at [293, 51] on icon "@import url('[URL][DOMAIN_NAME]); If Then [PERSON_NAME] tuba 5914 ? = =" at bounding box center [281, 57] width 107 height 66
click at [293, 51] on icon "@import url('https://fonts.googleapis.com/css?family=Abril+Fatface:400,100,100i…" at bounding box center [281, 57] width 107 height 66
drag, startPoint x: 269, startPoint y: 85, endPoint x: 246, endPoint y: 84, distance: 23.8
click at [246, 84] on icon "@import url('https://fonts.googleapis.com/css?family=Abril+Fatface:400,100,100i…" at bounding box center [281, 57] width 107 height 66
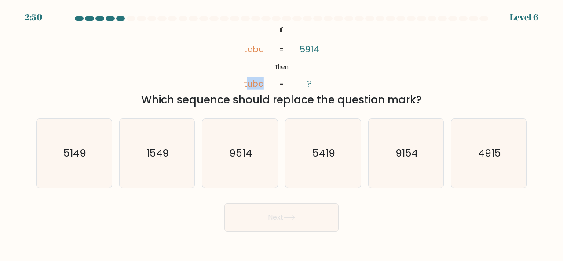
click at [246, 84] on tspan "tuba" at bounding box center [253, 83] width 20 height 12
click at [302, 168] on icon "5419" at bounding box center [323, 153] width 69 height 69
click at [282, 133] on input "d. 5419" at bounding box center [282, 132] width 0 height 2
radio input "true"
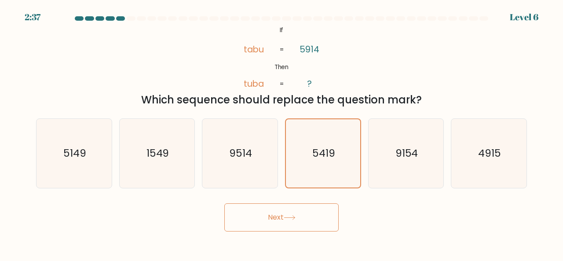
click at [299, 206] on button "Next" at bounding box center [281, 217] width 114 height 28
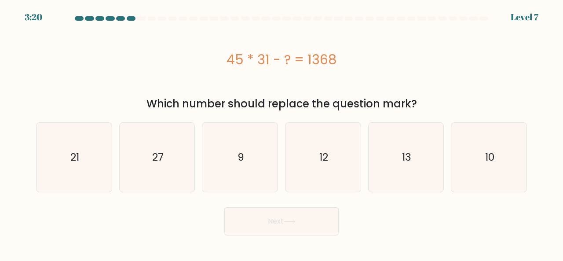
drag, startPoint x: 363, startPoint y: 109, endPoint x: 428, endPoint y: 110, distance: 65.6
click at [421, 110] on div "Which number should replace the question mark?" at bounding box center [281, 104] width 480 height 16
click at [429, 110] on div "Which number should replace the question mark?" at bounding box center [281, 104] width 480 height 16
click at [373, 73] on div "45 * 31 - ? = 1368" at bounding box center [281, 59] width 491 height 70
drag, startPoint x: 296, startPoint y: 59, endPoint x: 277, endPoint y: 57, distance: 18.7
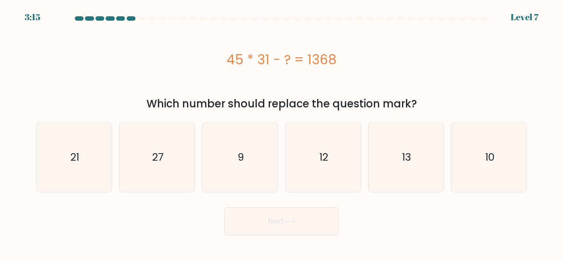
click at [278, 57] on div "45 * 31 - ? = 1368" at bounding box center [281, 60] width 491 height 20
click at [277, 57] on div "45 * 31 - ? = 1368" at bounding box center [281, 60] width 491 height 20
click at [161, 146] on icon "27" at bounding box center [157, 157] width 69 height 69
click at [282, 133] on input "b. 27" at bounding box center [282, 132] width 0 height 2
radio input "true"
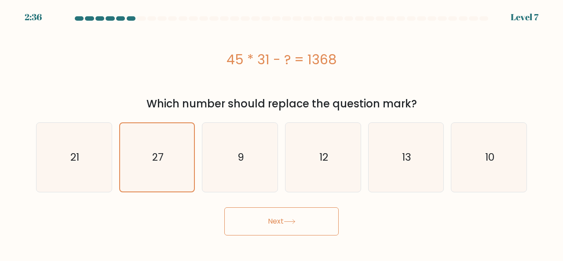
click at [313, 220] on button "Next" at bounding box center [281, 221] width 114 height 28
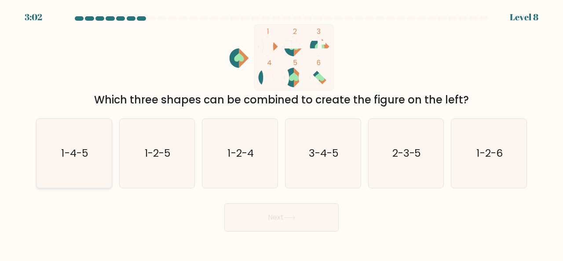
click at [58, 159] on icon "1-4-5" at bounding box center [74, 153] width 69 height 69
click at [282, 133] on input "a. 1-4-5" at bounding box center [282, 132] width 0 height 2
radio input "true"
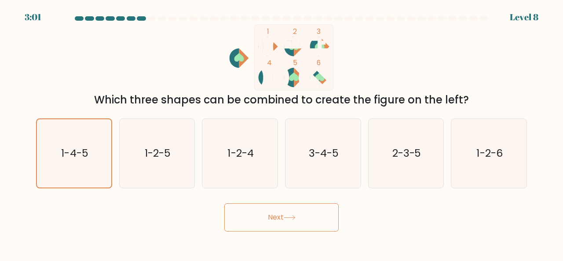
click at [304, 220] on button "Next" at bounding box center [281, 217] width 114 height 28
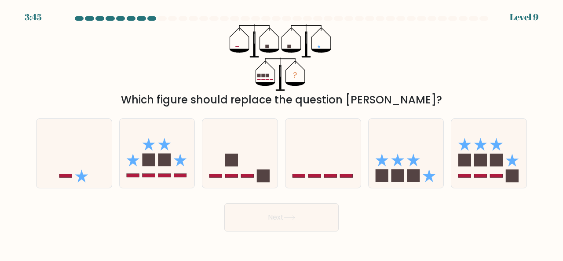
drag, startPoint x: 130, startPoint y: 96, endPoint x: 396, endPoint y: 97, distance: 266.2
click at [395, 96] on div "Which figure should replace the question mark?" at bounding box center [281, 100] width 480 height 16
click at [396, 97] on div "Which figure should replace the question mark?" at bounding box center [281, 100] width 480 height 16
click at [418, 173] on rect at bounding box center [413, 175] width 13 height 13
click at [282, 133] on input "e." at bounding box center [282, 132] width 0 height 2
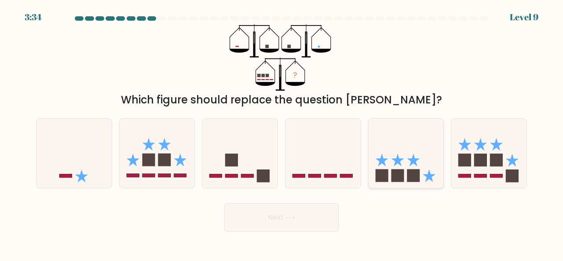
radio input "true"
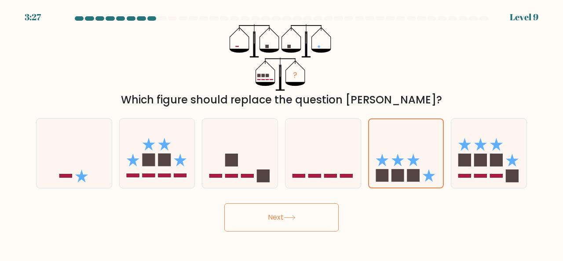
click at [314, 209] on button "Next" at bounding box center [281, 217] width 114 height 28
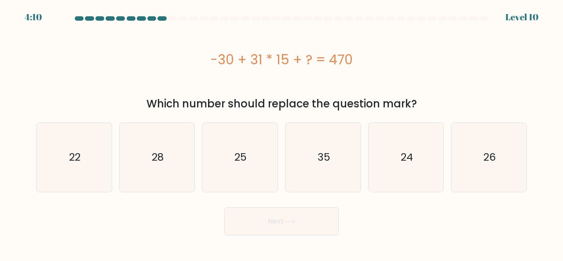
click at [394, 111] on div "Which number should replace the question mark?" at bounding box center [281, 104] width 480 height 16
drag, startPoint x: 213, startPoint y: 59, endPoint x: 274, endPoint y: 64, distance: 60.5
click at [274, 64] on div "-30 + 31 * 15 + ? = 470" at bounding box center [281, 60] width 491 height 20
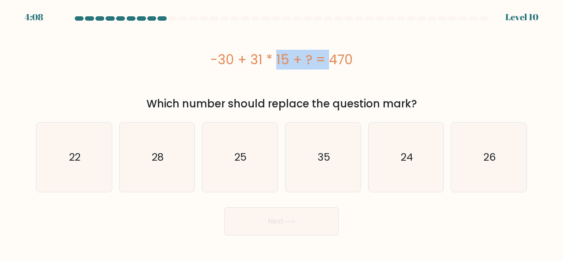
drag, startPoint x: 234, startPoint y: 64, endPoint x: 279, endPoint y: 70, distance: 45.7
click at [279, 70] on div "-30 + 31 * 15 + ? = 470" at bounding box center [281, 59] width 491 height 70
drag, startPoint x: 249, startPoint y: 62, endPoint x: 339, endPoint y: 66, distance: 89.9
click at [339, 66] on div "-30 + 31 * 15 + ? = 470" at bounding box center [281, 60] width 491 height 20
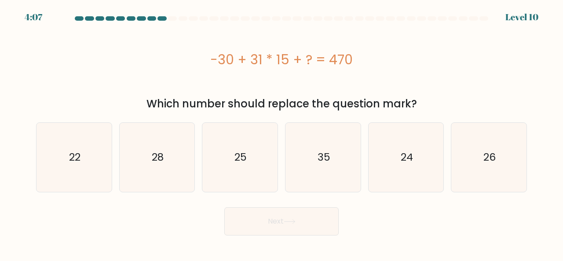
click at [339, 66] on div "-30 + 31 * 15 + ? = 470" at bounding box center [281, 60] width 491 height 20
drag, startPoint x: 352, startPoint y: 63, endPoint x: 316, endPoint y: 63, distance: 35.6
click at [316, 63] on div "-30 + 31 * 15 + ? = 470" at bounding box center [281, 60] width 491 height 20
drag, startPoint x: 232, startPoint y: 61, endPoint x: 216, endPoint y: 61, distance: 16.7
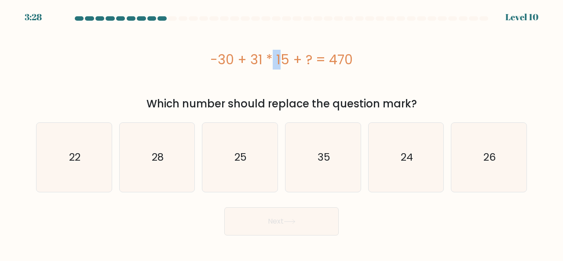
click at [216, 61] on div "-30 + 31 * 15 + ? = 470" at bounding box center [281, 60] width 491 height 20
click at [331, 150] on icon "35" at bounding box center [323, 157] width 69 height 69
click at [282, 133] on input "d. 35" at bounding box center [282, 132] width 0 height 2
radio input "true"
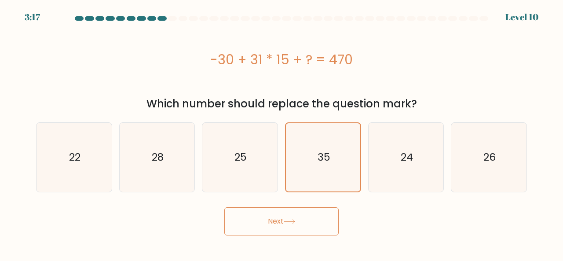
click at [319, 218] on button "Next" at bounding box center [281, 221] width 114 height 28
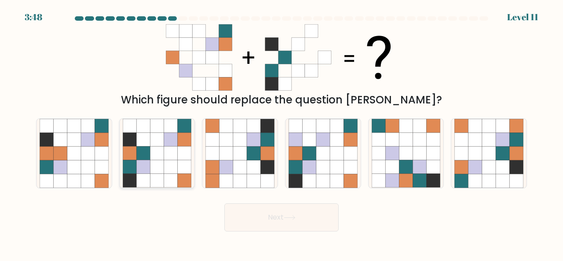
click at [171, 165] on icon at bounding box center [171, 167] width 14 height 14
click at [282, 133] on input "b." at bounding box center [282, 132] width 0 height 2
radio input "true"
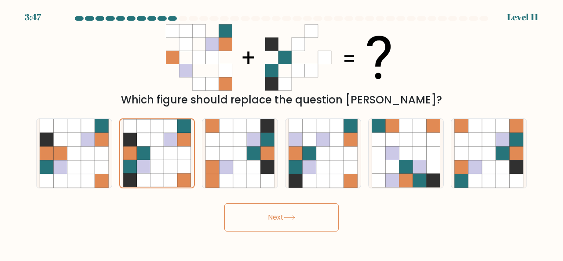
click at [288, 217] on icon at bounding box center [289, 218] width 11 height 4
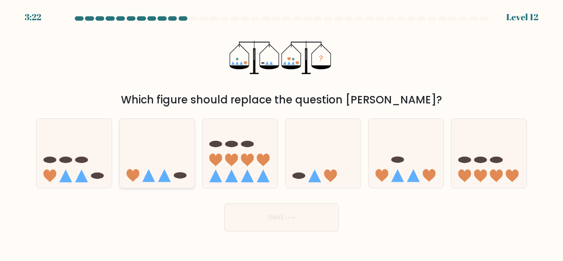
click at [133, 159] on icon at bounding box center [157, 153] width 75 height 62
click at [282, 133] on input "b." at bounding box center [282, 132] width 0 height 2
radio input "true"
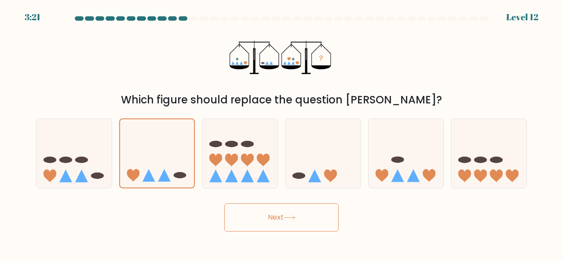
click at [265, 215] on button "Next" at bounding box center [281, 217] width 114 height 28
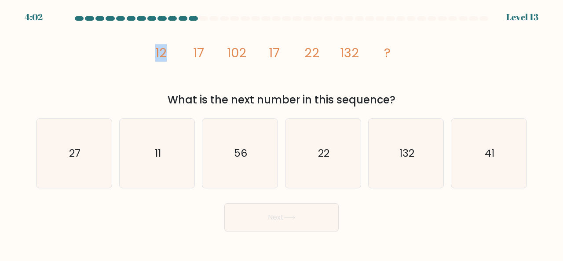
click at [180, 48] on div "image/svg+xml 12 17 102 17 22 132 ? What is the next number in this sequence?" at bounding box center [282, 66] width 502 height 84
click at [180, 48] on icon "image/svg+xml 12 17 102 17 22 132 ?" at bounding box center [282, 57] width 264 height 66
click at [215, 50] on icon "image/svg+xml 12 17 102 17 22 132 ?" at bounding box center [282, 57] width 264 height 66
drag, startPoint x: 150, startPoint y: 52, endPoint x: 161, endPoint y: 49, distance: 11.0
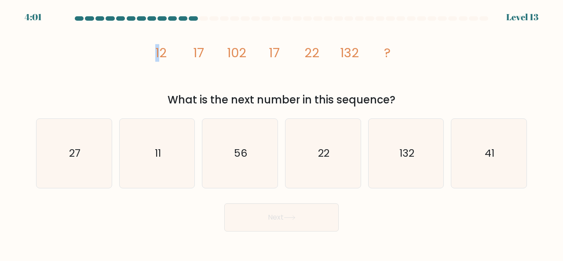
click at [161, 49] on icon "image/svg+xml 12 17 102 17 22 132 ?" at bounding box center [282, 57] width 264 height 66
click at [161, 49] on tspan "12" at bounding box center [160, 53] width 11 height 18
click at [187, 48] on icon "image/svg+xml 12 17 102 17 22 132 ?" at bounding box center [282, 57] width 264 height 66
drag, startPoint x: 186, startPoint y: 48, endPoint x: 234, endPoint y: 49, distance: 48.0
click at [234, 49] on icon "image/svg+xml 12 17 102 17 22 132 ?" at bounding box center [282, 57] width 264 height 66
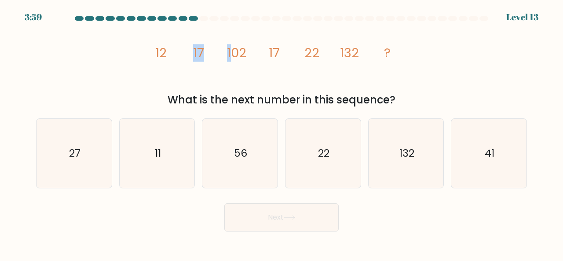
click at [234, 49] on tspan "102" at bounding box center [236, 53] width 19 height 18
drag, startPoint x: 203, startPoint y: 51, endPoint x: 214, endPoint y: 53, distance: 11.2
click at [211, 52] on icon "image/svg+xml 12 17 102 17 22 132 ?" at bounding box center [282, 57] width 264 height 66
click at [169, 55] on icon "image/svg+xml 12 17 102 17 22 132 ?" at bounding box center [282, 57] width 264 height 66
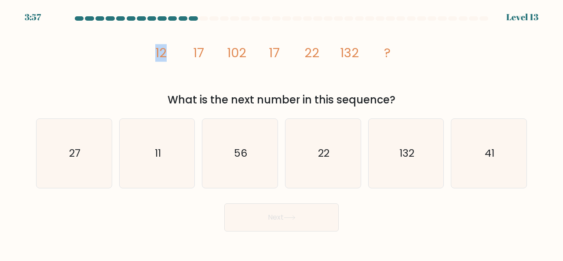
drag, startPoint x: 154, startPoint y: 59, endPoint x: 165, endPoint y: 56, distance: 10.5
click at [165, 56] on icon "image/svg+xml 12 17 102 17 22 132 ?" at bounding box center [282, 57] width 264 height 66
click at [165, 56] on tspan "12" at bounding box center [160, 53] width 11 height 18
drag, startPoint x: 223, startPoint y: 51, endPoint x: 235, endPoint y: 52, distance: 12.4
click at [235, 52] on icon "image/svg+xml 12 17 102 17 22 132 ?" at bounding box center [282, 57] width 264 height 66
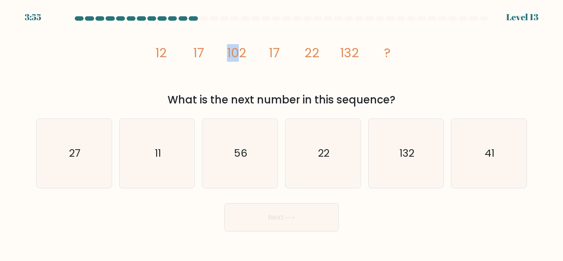
click at [236, 52] on tspan "102" at bounding box center [236, 53] width 19 height 18
click at [231, 58] on icon "image/svg+xml 12 17 102 17 22 132 ?" at bounding box center [282, 57] width 264 height 66
click at [231, 58] on tspan "102" at bounding box center [236, 53] width 19 height 18
click at [216, 53] on icon "image/svg+xml 12 17 102 17 22 132 ?" at bounding box center [282, 57] width 264 height 66
click at [194, 53] on icon "image/svg+xml 12 17 102 17 22 132 ?" at bounding box center [282, 57] width 264 height 66
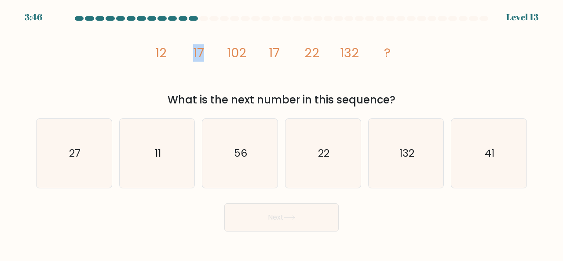
click at [194, 53] on tspan "17" at bounding box center [198, 53] width 11 height 18
drag, startPoint x: 296, startPoint y: 55, endPoint x: 274, endPoint y: 52, distance: 21.7
click at [275, 52] on icon "image/svg+xml 12 17 102 17 22 132 ?" at bounding box center [282, 57] width 264 height 66
click at [274, 52] on tspan "17" at bounding box center [274, 53] width 11 height 18
click at [173, 54] on icon "image/svg+xml 12 17 102 17 22 132 ?" at bounding box center [282, 57] width 264 height 66
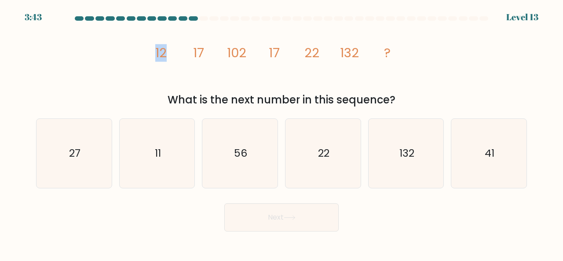
click at [173, 54] on icon "image/svg+xml 12 17 102 17 22 132 ?" at bounding box center [282, 57] width 264 height 66
drag, startPoint x: 213, startPoint y: 54, endPoint x: 191, endPoint y: 52, distance: 22.1
click at [213, 54] on icon "image/svg+xml 12 17 102 17 22 132 ?" at bounding box center [282, 57] width 264 height 66
click at [191, 52] on icon "image/svg+xml 12 17 102 17 22 132 ?" at bounding box center [282, 57] width 264 height 66
click at [216, 53] on icon "image/svg+xml 12 17 102 17 22 132 ?" at bounding box center [282, 57] width 264 height 66
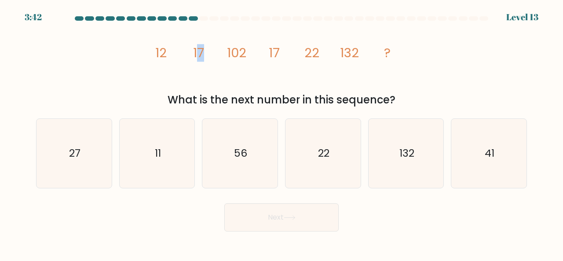
click at [216, 54] on icon "image/svg+xml 12 17 102 17 22 132 ?" at bounding box center [282, 57] width 264 height 66
click at [277, 55] on g "12 17 102 17 22 132 ?" at bounding box center [272, 53] width 235 height 18
click at [277, 55] on tspan "17" at bounding box center [274, 53] width 11 height 18
drag, startPoint x: 234, startPoint y: 54, endPoint x: 224, endPoint y: 55, distance: 10.6
click at [224, 55] on icon "image/svg+xml 12 17 102 17 22 132 ?" at bounding box center [282, 57] width 264 height 66
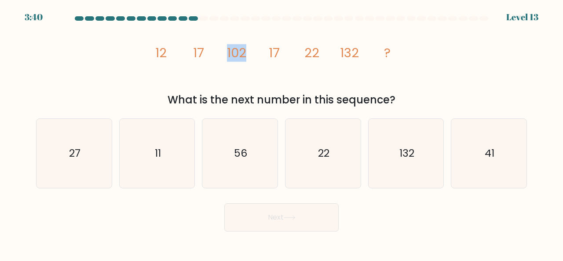
click at [224, 54] on icon "image/svg+xml 12 17 102 17 22 132 ?" at bounding box center [282, 57] width 264 height 66
drag, startPoint x: 209, startPoint y: 52, endPoint x: 187, endPoint y: 52, distance: 21.1
click at [187, 52] on icon "image/svg+xml 12 17 102 17 22 132 ?" at bounding box center [282, 57] width 264 height 66
drag, startPoint x: 255, startPoint y: 50, endPoint x: 242, endPoint y: 50, distance: 13.2
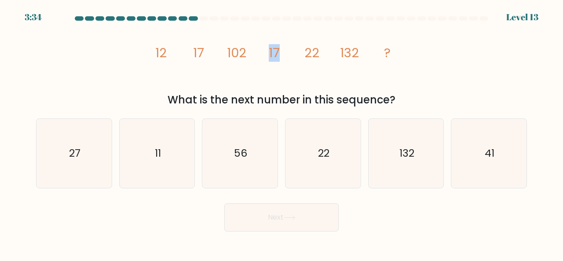
click at [242, 50] on icon "image/svg+xml 12 17 102 17 22 132 ?" at bounding box center [282, 57] width 264 height 66
drag, startPoint x: 223, startPoint y: 49, endPoint x: 277, endPoint y: 56, distance: 55.0
click at [229, 52] on icon "image/svg+xml 12 17 102 17 22 132 ?" at bounding box center [282, 57] width 264 height 66
click at [213, 53] on icon "image/svg+xml 12 17 102 17 22 132 ?" at bounding box center [282, 57] width 264 height 66
drag, startPoint x: 187, startPoint y: 94, endPoint x: 378, endPoint y: 84, distance: 191.2
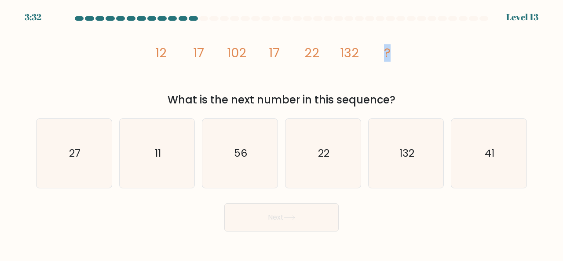
click at [378, 84] on div "image/svg+xml 12 17 102 17 22 132 ? What is the next number in this sequence?" at bounding box center [282, 66] width 502 height 84
click at [377, 84] on icon "image/svg+xml 12 17 102 17 22 132 ?" at bounding box center [282, 57] width 264 height 66
click at [336, 169] on icon "22" at bounding box center [323, 153] width 69 height 69
click at [282, 133] on input "d. 22" at bounding box center [282, 132] width 0 height 2
radio input "true"
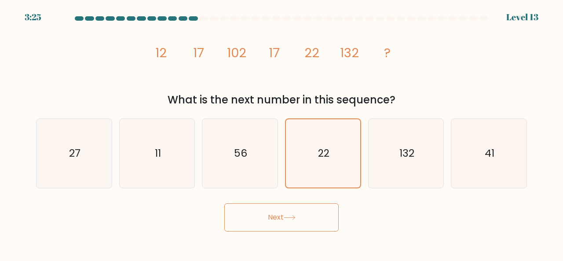
click at [289, 223] on button "Next" at bounding box center [281, 217] width 114 height 28
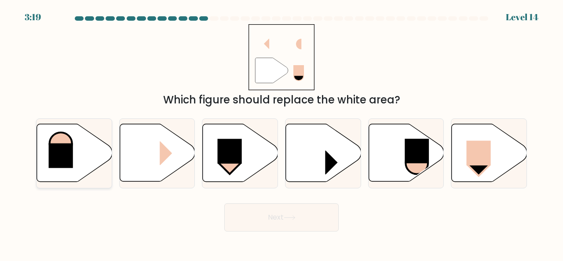
click at [64, 156] on rect at bounding box center [61, 155] width 24 height 25
click at [282, 133] on input "a." at bounding box center [282, 132] width 0 height 2
radio input "true"
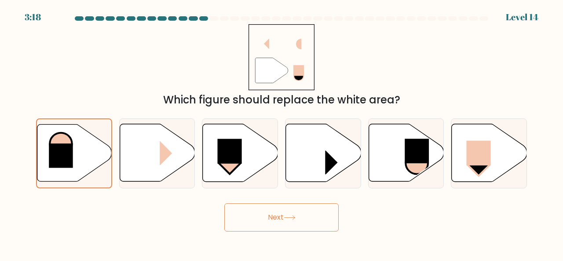
click at [288, 219] on icon at bounding box center [290, 217] width 12 height 5
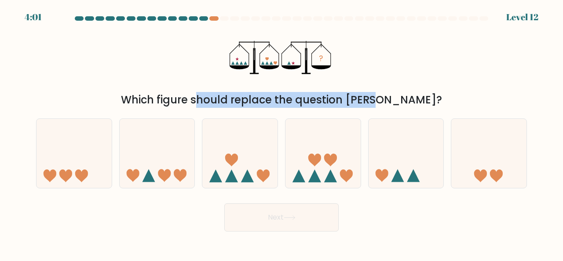
drag, startPoint x: 148, startPoint y: 93, endPoint x: 327, endPoint y: 99, distance: 179.2
click at [327, 99] on div "Which figure should replace the question [PERSON_NAME]?" at bounding box center [281, 100] width 480 height 16
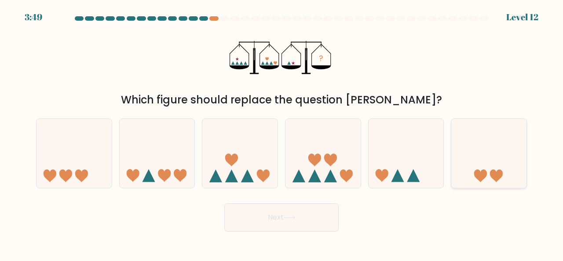
click at [483, 167] on icon at bounding box center [488, 153] width 75 height 62
click at [282, 133] on input "f." at bounding box center [282, 132] width 0 height 2
radio input "true"
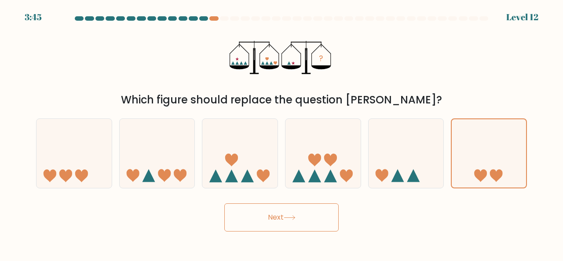
click at [312, 210] on button "Next" at bounding box center [281, 217] width 114 height 28
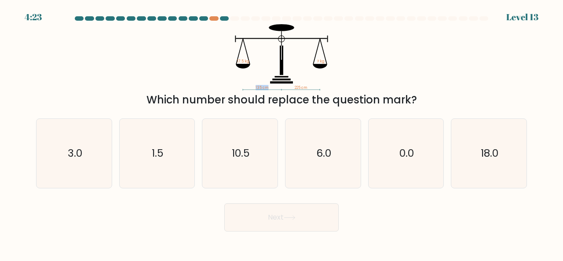
click at [250, 87] on icon "135 cm 225 cm 17.5 kg ? kg" at bounding box center [282, 57] width 264 height 66
click at [477, 151] on icon "18.0" at bounding box center [488, 153] width 69 height 69
click at [282, 133] on input "f. 18.0" at bounding box center [282, 132] width 0 height 2
radio input "true"
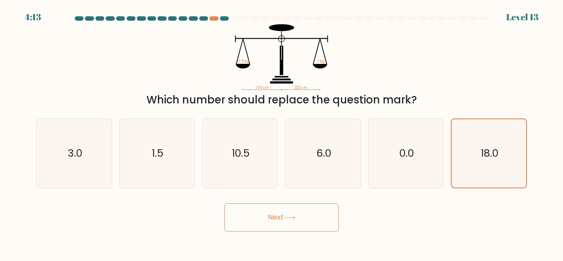
click at [321, 212] on button "Next" at bounding box center [281, 217] width 114 height 28
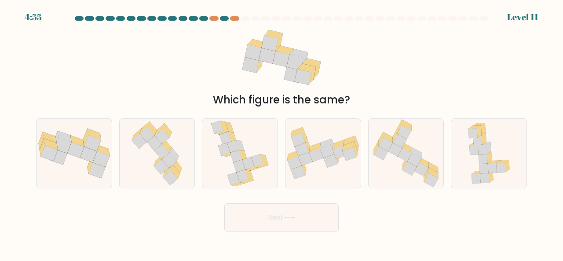
drag, startPoint x: 368, startPoint y: 103, endPoint x: 437, endPoint y: 102, distance: 69.1
click at [437, 102] on div "Which figure is the same?" at bounding box center [281, 100] width 480 height 16
click at [177, 164] on icon at bounding box center [177, 166] width 9 height 14
click at [282, 133] on input "b." at bounding box center [282, 132] width 0 height 2
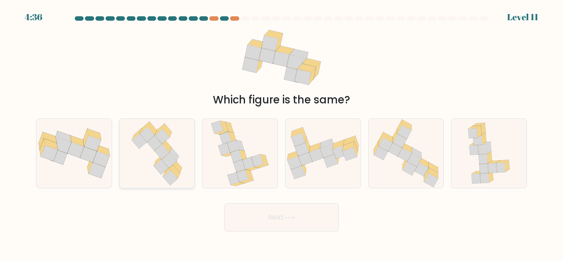
radio input "true"
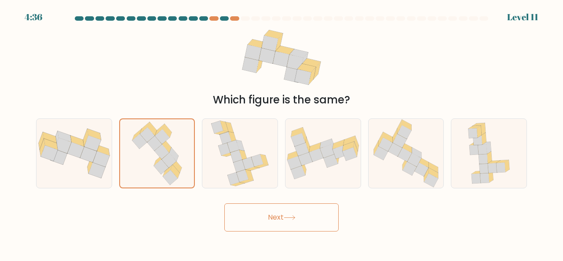
click at [283, 220] on button "Next" at bounding box center [281, 217] width 114 height 28
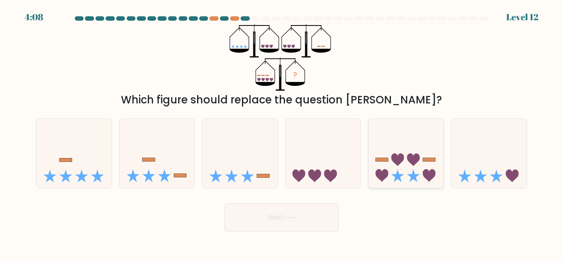
click at [411, 170] on icon at bounding box center [406, 153] width 75 height 62
click at [282, 133] on input "e." at bounding box center [282, 132] width 0 height 2
radio input "true"
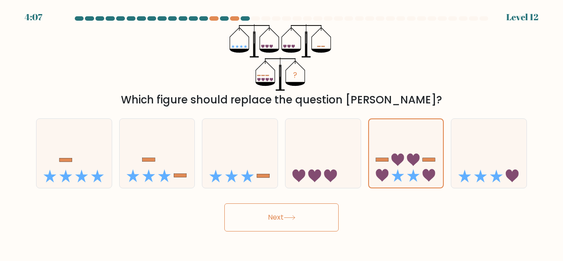
click at [319, 208] on button "Next" at bounding box center [281, 217] width 114 height 28
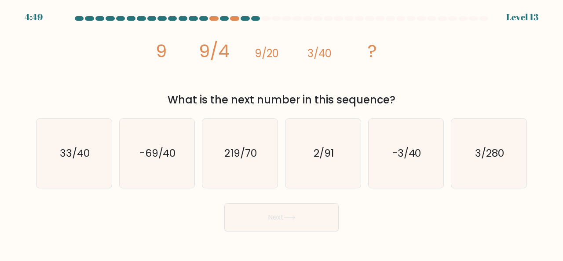
drag, startPoint x: 171, startPoint y: 94, endPoint x: 348, endPoint y: 101, distance: 177.0
click at [345, 101] on div "What is the next number in this sequence?" at bounding box center [281, 100] width 480 height 16
click at [356, 101] on div "What is the next number in this sequence?" at bounding box center [281, 100] width 480 height 16
click at [483, 155] on text "3/280" at bounding box center [489, 153] width 29 height 15
click at [282, 133] on input "f. 3/280" at bounding box center [282, 132] width 0 height 2
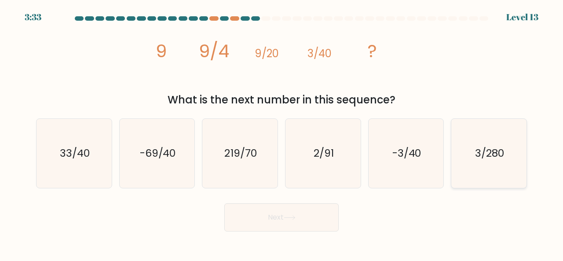
radio input "true"
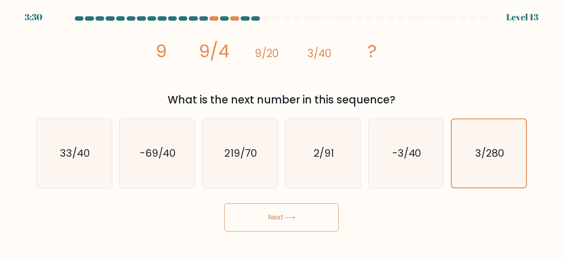
click at [250, 234] on body "3:30 Level 13" at bounding box center [281, 130] width 563 height 261
click at [259, 225] on button "Next" at bounding box center [281, 217] width 114 height 28
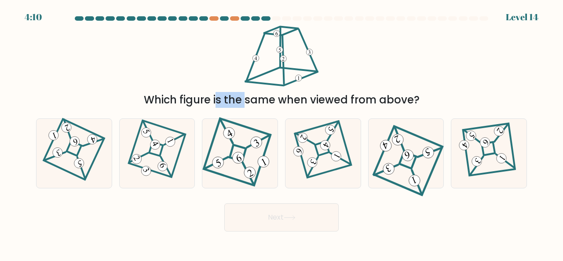
drag, startPoint x: 211, startPoint y: 98, endPoint x: 447, endPoint y: 90, distance: 236.4
click at [447, 90] on div "Which figure is the same when viewed from above?" at bounding box center [282, 66] width 502 height 84
click at [89, 169] on 118 at bounding box center [74, 149] width 60 height 60
click at [282, 133] on input "a." at bounding box center [282, 132] width 0 height 2
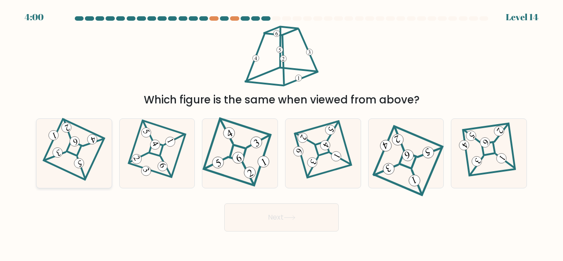
radio input "true"
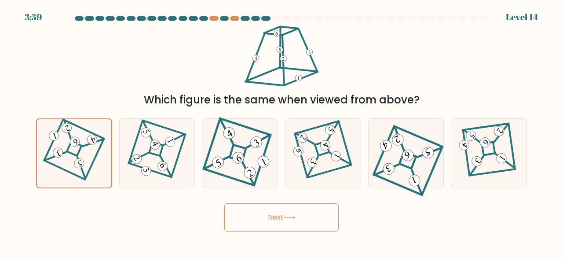
click at [292, 225] on button "Next" at bounding box center [281, 217] width 114 height 28
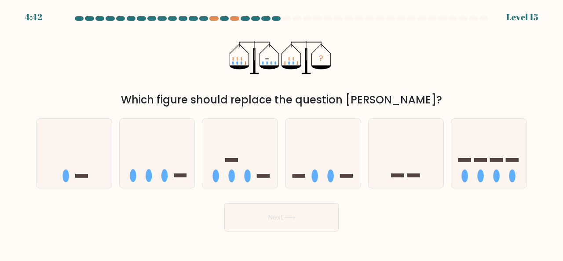
drag, startPoint x: 337, startPoint y: 96, endPoint x: 397, endPoint y: 96, distance: 60.7
click at [397, 96] on div "Which figure should replace the question [PERSON_NAME]?" at bounding box center [281, 100] width 480 height 16
click at [151, 163] on icon at bounding box center [157, 153] width 75 height 62
click at [282, 133] on input "b." at bounding box center [282, 132] width 0 height 2
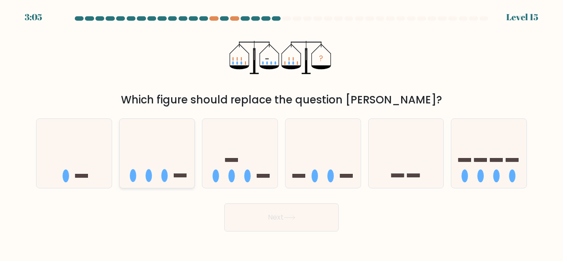
radio input "true"
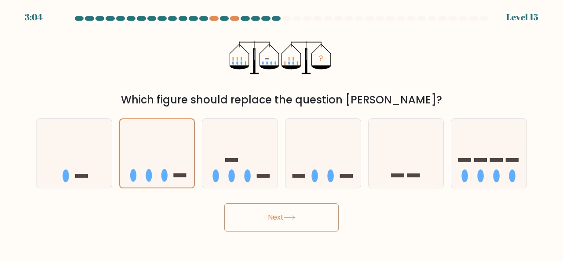
click at [273, 214] on button "Next" at bounding box center [281, 217] width 114 height 28
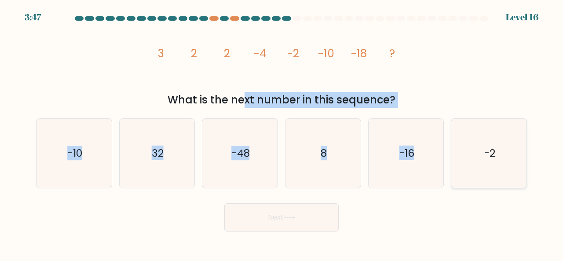
drag, startPoint x: 235, startPoint y: 108, endPoint x: 451, endPoint y: 152, distance: 220.5
click at [451, 152] on form at bounding box center [281, 123] width 563 height 215
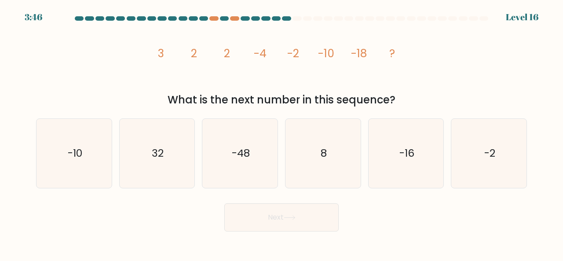
drag, startPoint x: 432, startPoint y: 85, endPoint x: 438, endPoint y: 95, distance: 11.8
click at [434, 88] on div "image/svg+xml 3 2 2 -4 -2 -10 -18 ? What is the next number in this sequence?" at bounding box center [282, 66] width 502 height 84
drag, startPoint x: 158, startPoint y: 60, endPoint x: 167, endPoint y: 61, distance: 8.8
click at [167, 61] on div "image/svg+xml 3 2 2 -4 -2 -10 -18 ? What is the next number in this sequence?" at bounding box center [282, 66] width 502 height 84
click at [167, 61] on icon "image/svg+xml 3 2 2 -4 -2 -10 -18 ?" at bounding box center [282, 57] width 264 height 66
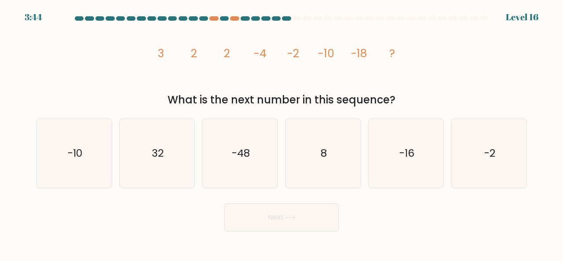
drag, startPoint x: 189, startPoint y: 49, endPoint x: 185, endPoint y: 50, distance: 4.4
click at [189, 50] on icon "image/svg+xml 3 2 2 -4 -2 -10 -18 ?" at bounding box center [282, 57] width 264 height 66
drag, startPoint x: 182, startPoint y: 51, endPoint x: 207, endPoint y: 55, distance: 25.0
click at [207, 55] on icon "image/svg+xml 3 2 2 -4 -2 -10 -18 ?" at bounding box center [282, 57] width 264 height 66
click at [206, 55] on icon "image/svg+xml 3 2 2 -4 -2 -10 -18 ?" at bounding box center [282, 57] width 264 height 66
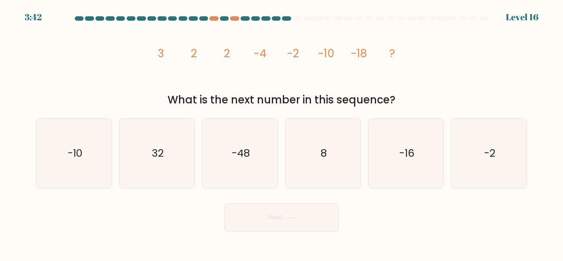
click at [235, 55] on icon "image/svg+xml 3 2 2 -4 -2 -10 -18 ?" at bounding box center [282, 57] width 264 height 66
drag, startPoint x: 135, startPoint y: 53, endPoint x: 179, endPoint y: 62, distance: 45.3
click at [179, 62] on div "image/svg+xml 3 2 2 -4 -2 -10 -18 ? What is the next number in this sequence?" at bounding box center [282, 66] width 502 height 84
click at [179, 62] on icon "image/svg+xml 3 2 2 -4 -2 -10 -18 ?" at bounding box center [282, 57] width 264 height 66
click at [182, 56] on icon "image/svg+xml 3 2 2 -4 -2 -10 -18 ?" at bounding box center [282, 57] width 264 height 66
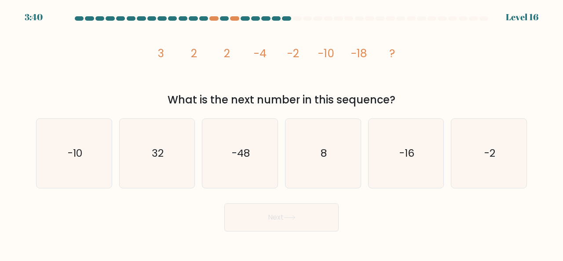
click at [187, 60] on icon "image/svg+xml 3 2 2 -4 -2 -10 -18 ?" at bounding box center [282, 57] width 264 height 66
drag, startPoint x: 181, startPoint y: 51, endPoint x: 191, endPoint y: 52, distance: 9.7
click at [191, 52] on icon "image/svg+xml 3 2 2 -4 -2 -10 -18 ?" at bounding box center [282, 57] width 264 height 66
click at [190, 53] on icon "image/svg+xml 3 2 2 -4 -2 -10 -18 ?" at bounding box center [282, 57] width 264 height 66
drag, startPoint x: 199, startPoint y: 51, endPoint x: 219, endPoint y: 53, distance: 20.3
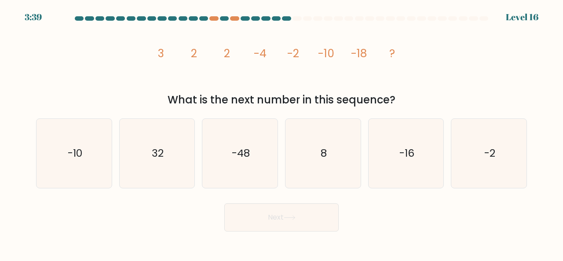
click at [208, 51] on icon "image/svg+xml 3 2 2 -4 -2 -10 -18 ?" at bounding box center [282, 57] width 264 height 66
click at [220, 54] on icon "image/svg+xml 3 2 2 -4 -2 -10 -18 ?" at bounding box center [282, 57] width 264 height 66
click at [227, 51] on tspan "2" at bounding box center [227, 53] width 6 height 15
drag, startPoint x: 238, startPoint y: 54, endPoint x: 254, endPoint y: 45, distance: 18.7
click at [254, 45] on icon "image/svg+xml 3 2 2 -4 -2 -10 -18 ?" at bounding box center [282, 57] width 264 height 66
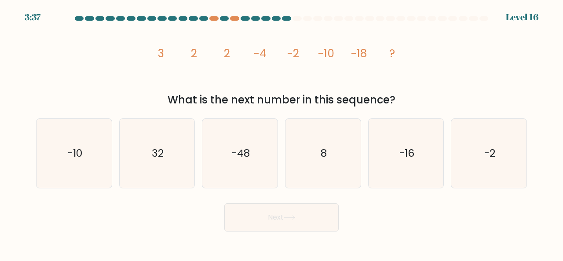
click at [254, 45] on icon "image/svg+xml 3 2 2 -4 -2 -10 -18 ?" at bounding box center [282, 57] width 264 height 66
drag, startPoint x: 256, startPoint y: 55, endPoint x: 275, endPoint y: 63, distance: 20.7
click at [275, 63] on icon "image/svg+xml 3 2 2 -4 -2 -10 -18 ?" at bounding box center [282, 57] width 264 height 66
click at [283, 53] on icon "image/svg+xml 3 2 2 -4 -2 -10 -18 ?" at bounding box center [282, 57] width 264 height 66
drag, startPoint x: 283, startPoint y: 53, endPoint x: 320, endPoint y: 62, distance: 38.4
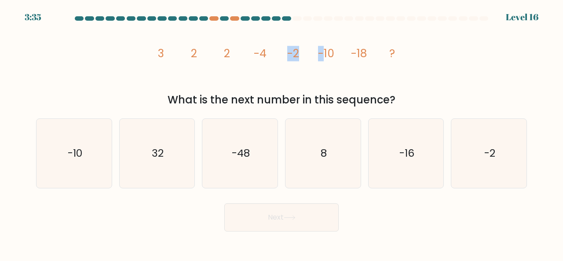
click at [320, 62] on icon "image/svg+xml 3 2 2 -4 -2 -10 -18 ?" at bounding box center [282, 57] width 264 height 66
drag, startPoint x: 308, startPoint y: 62, endPoint x: 349, endPoint y: 63, distance: 40.9
click at [349, 63] on icon "image/svg+xml 3 2 2 -4 -2 -10 -18 ?" at bounding box center [282, 57] width 264 height 66
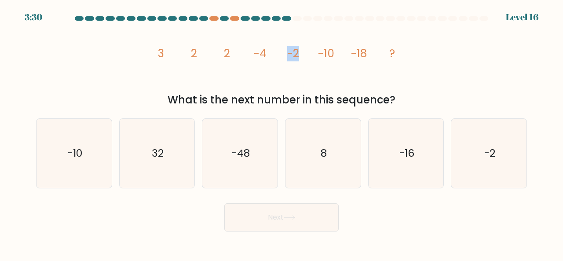
drag, startPoint x: 293, startPoint y: 57, endPoint x: 298, endPoint y: 59, distance: 6.1
click at [298, 59] on icon "image/svg+xml 3 2 2 -4 -2 -10 -18 ?" at bounding box center [282, 57] width 264 height 66
click at [299, 59] on tspan "-2" at bounding box center [293, 53] width 12 height 15
drag, startPoint x: 315, startPoint y: 59, endPoint x: 341, endPoint y: 62, distance: 26.5
click at [341, 62] on icon "image/svg+xml 3 2 2 -4 -2 -10 -18 ?" at bounding box center [282, 57] width 264 height 66
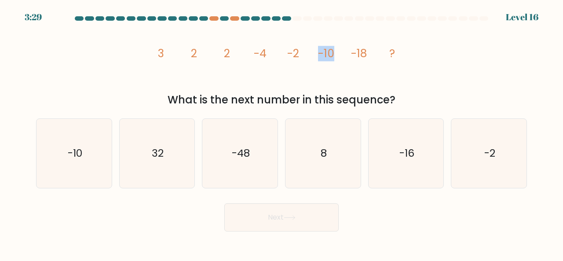
click at [341, 62] on icon "image/svg+xml 3 2 2 -4 -2 -10 -18 ?" at bounding box center [282, 57] width 264 height 66
drag, startPoint x: 350, startPoint y: 52, endPoint x: 371, endPoint y: 51, distance: 20.7
click at [371, 51] on icon "image/svg+xml 3 2 2 -4 -2 -10 -18 ?" at bounding box center [282, 57] width 264 height 66
click at [169, 55] on icon "image/svg+xml 3 2 2 -4 -2 -10 -18 ?" at bounding box center [282, 57] width 264 height 66
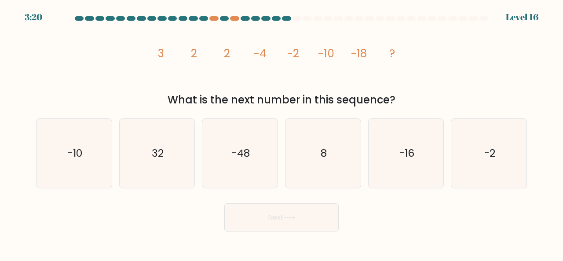
click at [169, 55] on icon "image/svg+xml 3 2 2 -4 -2 -10 -18 ?" at bounding box center [282, 57] width 264 height 66
click at [206, 53] on icon "image/svg+xml 3 2 2 -4 -2 -10 -18 ?" at bounding box center [282, 57] width 264 height 66
drag, startPoint x: 223, startPoint y: 52, endPoint x: 228, endPoint y: 55, distance: 5.9
click at [228, 55] on icon "image/svg+xml 3 2 2 -4 -2 -10 -18 ?" at bounding box center [282, 57] width 264 height 66
click at [228, 55] on tspan "2" at bounding box center [227, 53] width 6 height 15
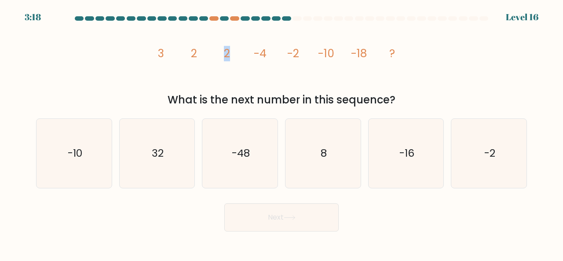
drag, startPoint x: 223, startPoint y: 56, endPoint x: 234, endPoint y: 58, distance: 11.6
click at [234, 58] on icon "image/svg+xml 3 2 2 -4 -2 -10 -18 ?" at bounding box center [282, 57] width 264 height 66
drag, startPoint x: 260, startPoint y: 59, endPoint x: 275, endPoint y: 62, distance: 14.9
click at [275, 62] on icon "image/svg+xml 3 2 2 -4 -2 -10 -18 ?" at bounding box center [282, 57] width 264 height 66
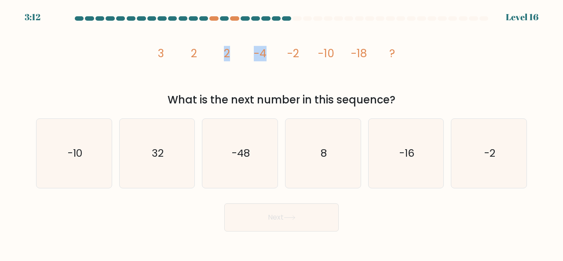
drag, startPoint x: 270, startPoint y: 61, endPoint x: 264, endPoint y: 65, distance: 7.0
click at [270, 61] on icon "image/svg+xml 3 2 2 -4 -2 -10 -18 ?" at bounding box center [282, 57] width 264 height 66
click at [254, 78] on icon "image/svg+xml 3 2 2 -4 -2 -10 -18 ?" at bounding box center [282, 57] width 264 height 66
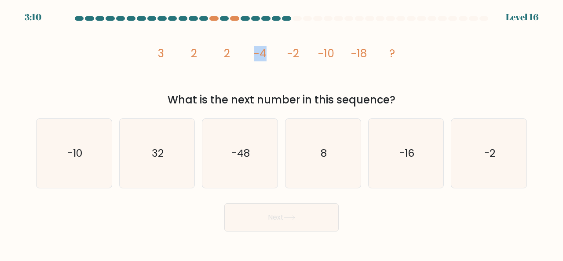
click at [254, 78] on icon "image/svg+xml 3 2 2 -4 -2 -10 -18 ?" at bounding box center [282, 57] width 264 height 66
drag, startPoint x: 252, startPoint y: 63, endPoint x: 238, endPoint y: 59, distance: 15.2
click at [238, 59] on icon "image/svg+xml 3 2 2 -4 -2 -10 -18 ?" at bounding box center [282, 57] width 264 height 66
drag, startPoint x: 298, startPoint y: 52, endPoint x: 288, endPoint y: 55, distance: 10.6
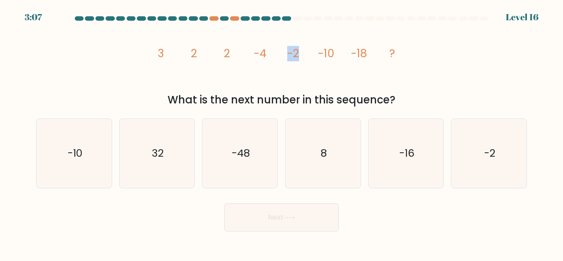
click at [288, 55] on tspan "-2" at bounding box center [293, 53] width 12 height 15
drag, startPoint x: 328, startPoint y: 52, endPoint x: 300, endPoint y: 55, distance: 28.8
click at [300, 55] on icon "image/svg+xml 3 2 2 -4 -2 -10 -18 ?" at bounding box center [282, 57] width 264 height 66
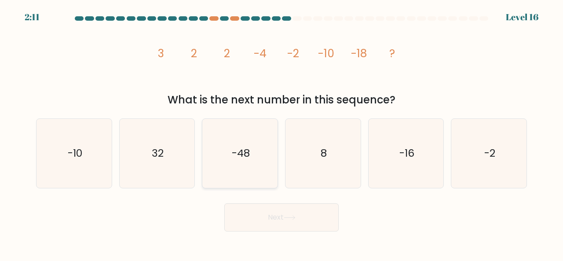
click at [252, 155] on icon "-48" at bounding box center [239, 153] width 69 height 69
click at [282, 133] on input "c. -48" at bounding box center [282, 132] width 0 height 2
radio input "true"
click at [289, 211] on button "Next" at bounding box center [281, 217] width 114 height 28
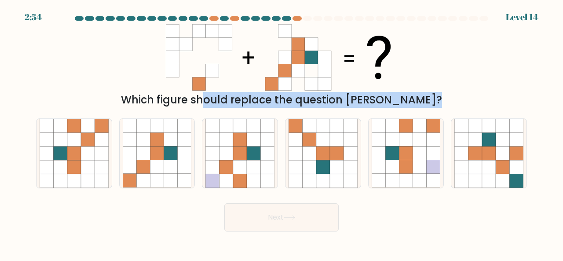
drag, startPoint x: 162, startPoint y: 103, endPoint x: 376, endPoint y: 100, distance: 213.4
click at [376, 100] on div "Which figure should replace the question [PERSON_NAME]?" at bounding box center [281, 100] width 480 height 16
click at [376, 99] on div "Which figure should replace the question [PERSON_NAME]?" at bounding box center [281, 100] width 480 height 16
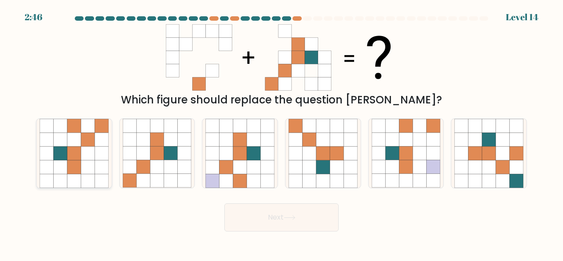
click at [101, 149] on icon at bounding box center [102, 154] width 14 height 14
click at [282, 133] on input "a." at bounding box center [282, 132] width 0 height 2
radio input "true"
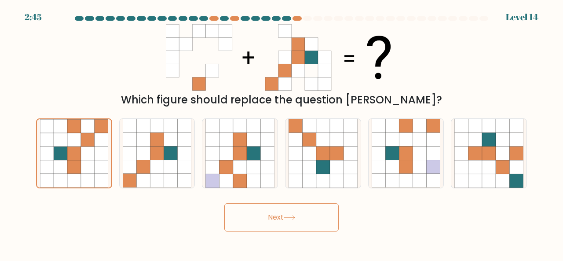
click at [260, 216] on button "Next" at bounding box center [281, 217] width 114 height 28
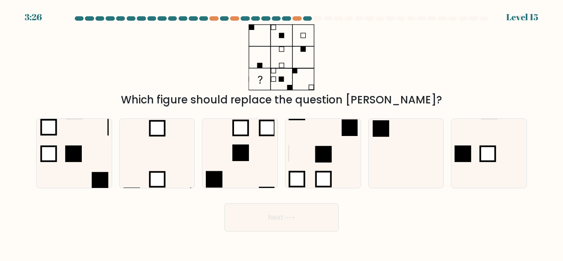
drag, startPoint x: 153, startPoint y: 99, endPoint x: 408, endPoint y: 98, distance: 255.2
click at [407, 98] on div "Which figure should replace the question [PERSON_NAME]?" at bounding box center [281, 100] width 480 height 16
click at [408, 98] on div "Which figure should replace the question [PERSON_NAME]?" at bounding box center [281, 100] width 480 height 16
click at [230, 170] on icon at bounding box center [239, 153] width 69 height 69
click at [282, 133] on input "c." at bounding box center [282, 132] width 0 height 2
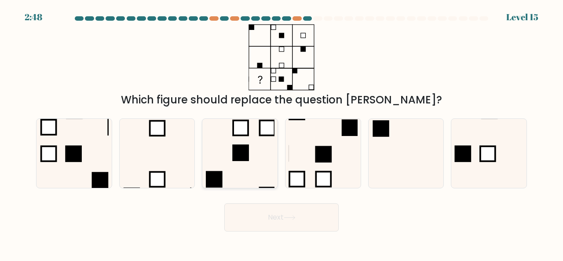
radio input "true"
click at [294, 209] on button "Next" at bounding box center [281, 217] width 114 height 28
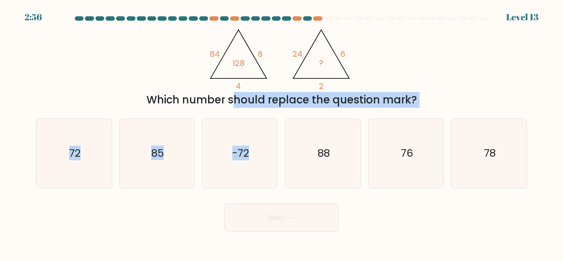
drag, startPoint x: 174, startPoint y: 107, endPoint x: 307, endPoint y: 111, distance: 133.4
click at [307, 111] on form at bounding box center [281, 123] width 563 height 215
click at [307, 111] on div "a. 72 b. 85 c." at bounding box center [282, 149] width 498 height 77
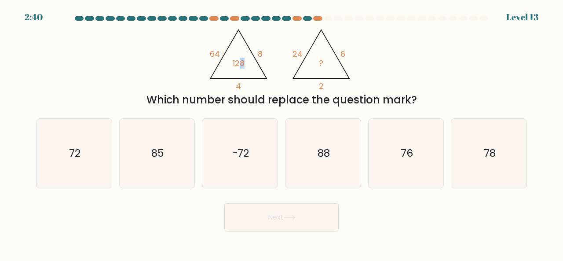
click at [238, 57] on icon "@import url('https://fonts.googleapis.com/css?family=Abril+Fatface:400,100,100i…" at bounding box center [281, 57] width 152 height 66
drag, startPoint x: 321, startPoint y: 151, endPoint x: 316, endPoint y: 177, distance: 26.5
click at [321, 151] on text "88" at bounding box center [324, 153] width 12 height 15
click at [282, 133] on input "d. 88" at bounding box center [282, 132] width 0 height 2
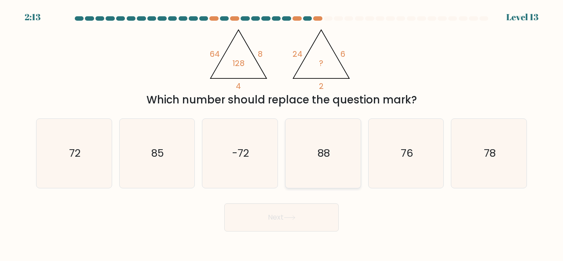
radio input "true"
click at [304, 209] on button "Next" at bounding box center [281, 217] width 114 height 28
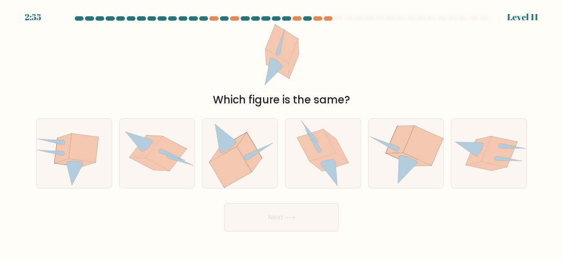
drag, startPoint x: 194, startPoint y: 97, endPoint x: 379, endPoint y: 101, distance: 185.3
click at [379, 101] on div "Which figure is the same?" at bounding box center [281, 100] width 480 height 16
click at [413, 158] on icon at bounding box center [409, 159] width 45 height 13
click at [282, 133] on input "e." at bounding box center [282, 132] width 0 height 2
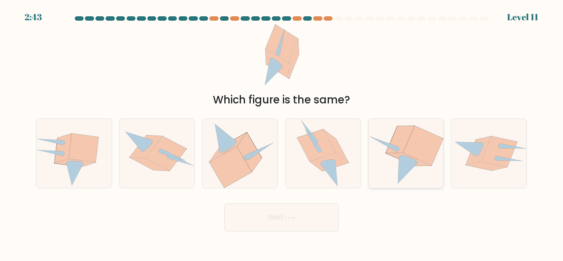
radio input "true"
click at [277, 228] on button "Next" at bounding box center [281, 217] width 114 height 28
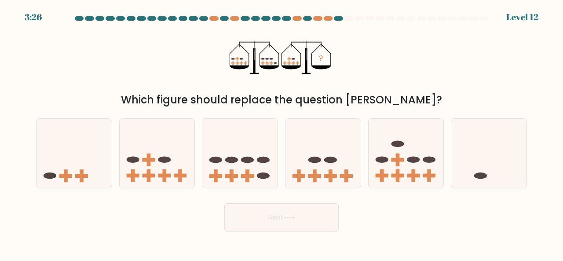
drag, startPoint x: 359, startPoint y: 70, endPoint x: 380, endPoint y: 66, distance: 20.6
click at [380, 66] on form at bounding box center [281, 123] width 563 height 215
click at [312, 173] on icon at bounding box center [323, 153] width 75 height 62
click at [282, 133] on input "d." at bounding box center [282, 132] width 0 height 2
radio input "true"
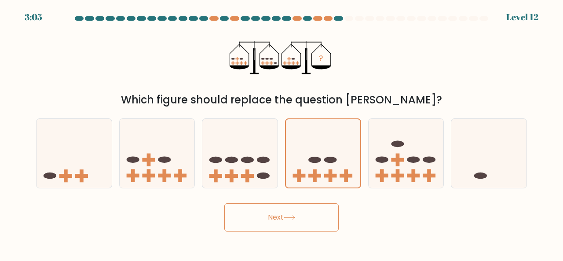
click at [289, 228] on button "Next" at bounding box center [281, 217] width 114 height 28
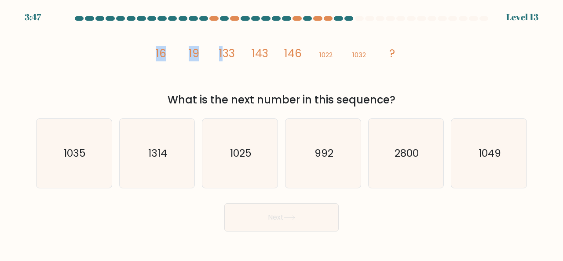
click at [222, 56] on div "image/svg+xml 16 19 133 143 146 1022 1032 ? What is the next number in this seq…" at bounding box center [282, 66] width 502 height 84
click at [222, 56] on tspan "133" at bounding box center [227, 53] width 16 height 15
drag, startPoint x: 152, startPoint y: 56, endPoint x: 180, endPoint y: 59, distance: 27.4
click at [180, 59] on icon "image/svg+xml 16 19 133 143 146 1022 1032 ?" at bounding box center [282, 57] width 264 height 66
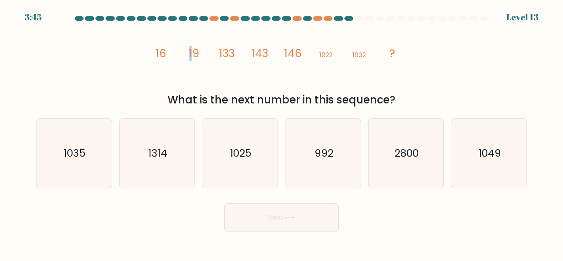
drag, startPoint x: 185, startPoint y: 55, endPoint x: 194, endPoint y: 55, distance: 8.8
click at [194, 55] on icon "image/svg+xml 16 19 133 143 146 1022 1032 ?" at bounding box center [282, 57] width 264 height 66
click at [195, 55] on tspan "19" at bounding box center [194, 53] width 11 height 15
click at [183, 52] on icon "image/svg+xml 16 19 133 143 146 1022 1032 ?" at bounding box center [282, 57] width 264 height 66
click at [183, 53] on icon "image/svg+xml 16 19 133 143 146 1022 1032 ?" at bounding box center [282, 57] width 264 height 66
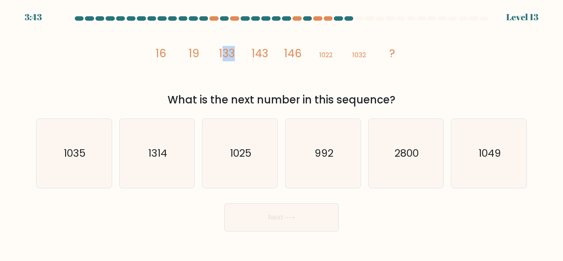
drag, startPoint x: 232, startPoint y: 53, endPoint x: 221, endPoint y: 50, distance: 12.0
click at [221, 50] on tspan "133" at bounding box center [227, 53] width 16 height 15
click at [220, 50] on tspan "133" at bounding box center [227, 53] width 16 height 15
click at [407, 181] on icon "2800" at bounding box center [406, 153] width 69 height 69
click at [282, 133] on input "e. 2800" at bounding box center [282, 132] width 0 height 2
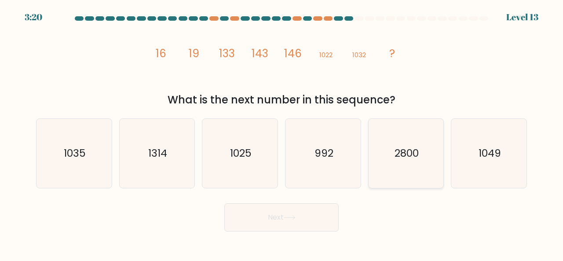
radio input "true"
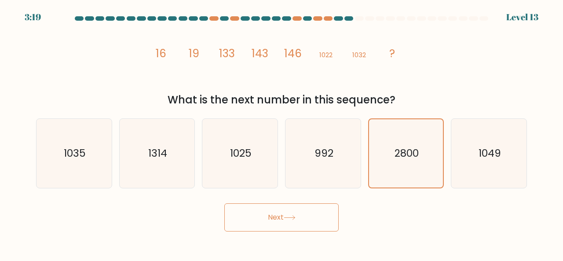
click at [308, 213] on button "Next" at bounding box center [281, 217] width 114 height 28
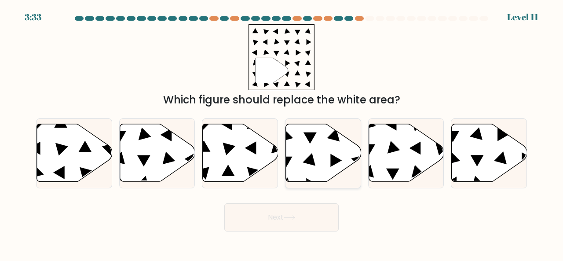
click at [321, 154] on icon at bounding box center [323, 153] width 75 height 58
click at [282, 133] on input "d." at bounding box center [282, 132] width 0 height 2
radio input "true"
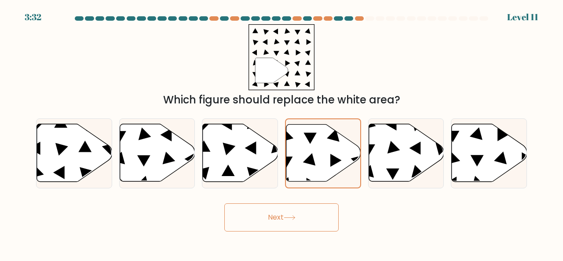
click at [275, 223] on button "Next" at bounding box center [281, 217] width 114 height 28
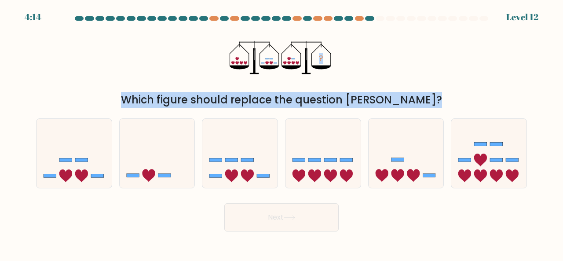
drag, startPoint x: 261, startPoint y: 122, endPoint x: 425, endPoint y: 111, distance: 164.0
click at [425, 111] on form at bounding box center [281, 123] width 563 height 215
click at [425, 111] on div "a. b. c." at bounding box center [282, 149] width 498 height 77
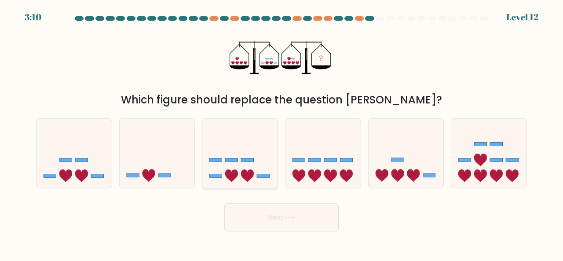
click at [254, 160] on icon at bounding box center [239, 153] width 75 height 62
click at [282, 133] on input "c." at bounding box center [282, 132] width 0 height 2
radio input "true"
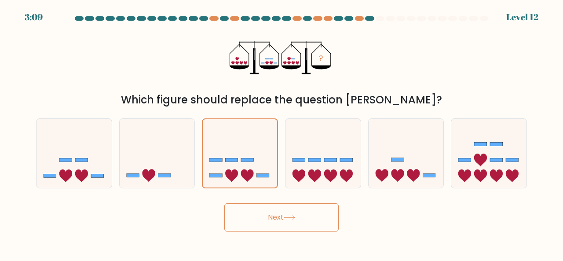
click at [287, 211] on button "Next" at bounding box center [281, 217] width 114 height 28
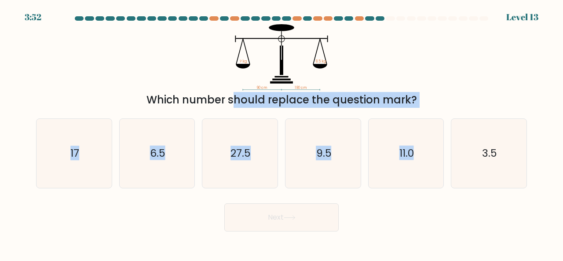
drag, startPoint x: 143, startPoint y: 95, endPoint x: 424, endPoint y: 110, distance: 282.0
click at [424, 110] on form at bounding box center [281, 123] width 563 height 215
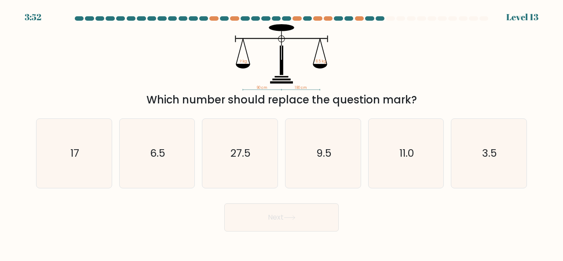
click at [434, 90] on div "90 cm 180 cm ? kg 8.5 kg Which number should replace the question mark?" at bounding box center [282, 66] width 502 height 84
drag, startPoint x: 278, startPoint y: 88, endPoint x: 320, endPoint y: 88, distance: 42.7
click at [320, 88] on icon "90 cm 180 cm ? kg 8.5 kg" at bounding box center [282, 57] width 264 height 66
click at [246, 132] on icon "27.5" at bounding box center [239, 153] width 69 height 69
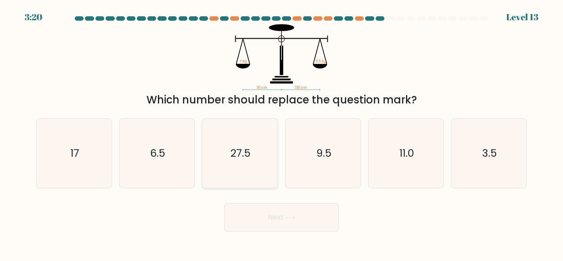
click at [282, 132] on input "c. 27.5" at bounding box center [282, 132] width 0 height 2
radio input "true"
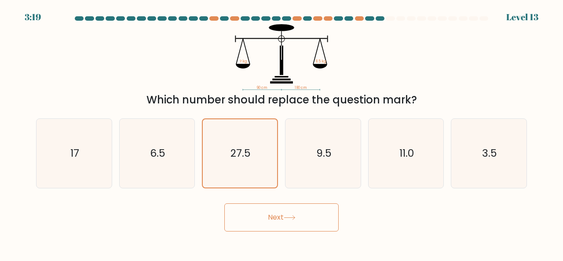
click at [258, 214] on button "Next" at bounding box center [281, 217] width 114 height 28
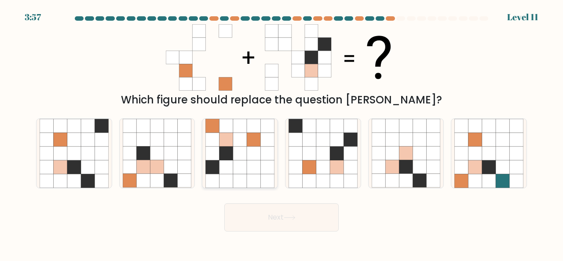
drag, startPoint x: 256, startPoint y: 162, endPoint x: 257, endPoint y: 183, distance: 20.3
click at [256, 162] on icon at bounding box center [254, 167] width 14 height 14
click at [282, 133] on input "c." at bounding box center [282, 132] width 0 height 2
radio input "true"
click at [272, 209] on button "Next" at bounding box center [281, 217] width 114 height 28
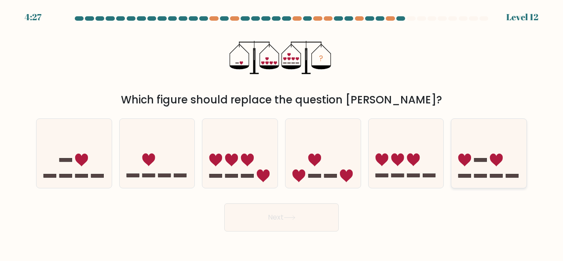
click at [482, 162] on icon at bounding box center [488, 153] width 75 height 62
click at [282, 133] on input "f." at bounding box center [282, 132] width 0 height 2
radio input "true"
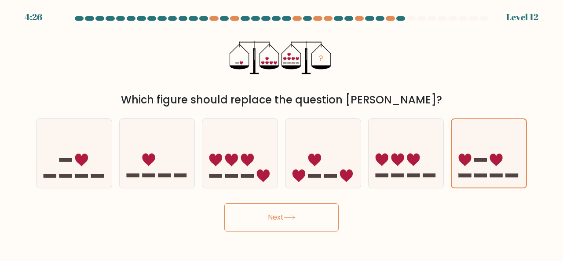
click at [295, 209] on button "Next" at bounding box center [281, 217] width 114 height 28
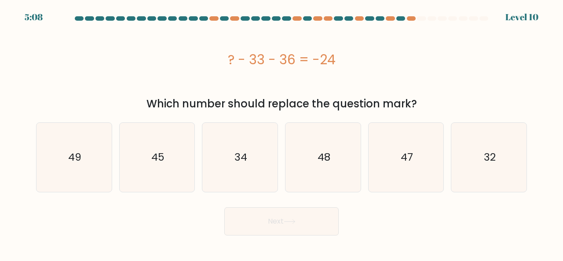
drag, startPoint x: 235, startPoint y: 58, endPoint x: 384, endPoint y: 64, distance: 148.4
click at [384, 64] on div "? - 33 - 36 = -24" at bounding box center [281, 60] width 491 height 20
click at [383, 65] on div "? - 33 - 36 = -24" at bounding box center [281, 60] width 491 height 20
drag, startPoint x: 227, startPoint y: 66, endPoint x: 327, endPoint y: 61, distance: 100.0
click at [327, 61] on div "? - 33 - 36 = -24" at bounding box center [281, 60] width 491 height 20
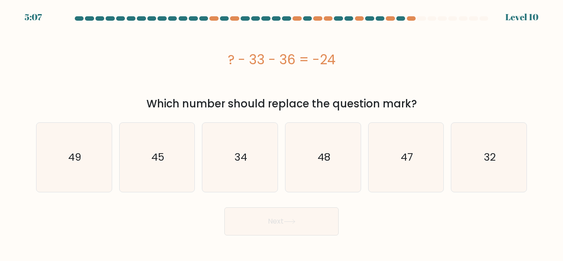
click at [327, 61] on div "? - 33 - 36 = -24" at bounding box center [281, 60] width 491 height 20
drag, startPoint x: 247, startPoint y: 58, endPoint x: 268, endPoint y: 62, distance: 21.7
click at [268, 62] on div "? - 33 - 36 = -24" at bounding box center [281, 60] width 491 height 20
drag, startPoint x: 322, startPoint y: 62, endPoint x: 333, endPoint y: 62, distance: 11.0
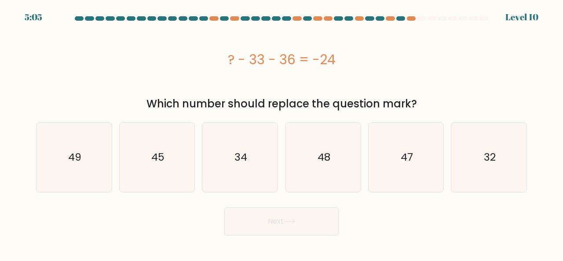
click at [332, 62] on div "? - 33 - 36 = -24" at bounding box center [281, 60] width 491 height 20
click at [310, 58] on div "? - 33 - 36 = -24" at bounding box center [281, 60] width 491 height 20
click at [350, 61] on div "? - 33 - 36 = -24" at bounding box center [281, 60] width 491 height 20
click at [259, 59] on div "? - 33 - 36 = -24" at bounding box center [281, 60] width 491 height 20
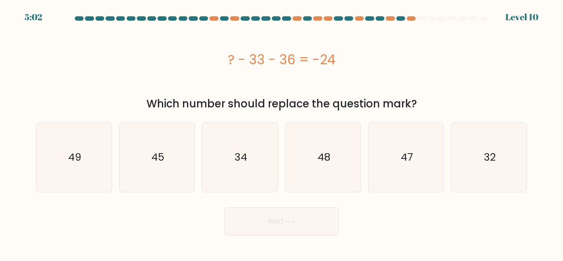
click at [293, 62] on div "? - 33 - 36 = -24" at bounding box center [281, 60] width 491 height 20
drag, startPoint x: 293, startPoint y: 62, endPoint x: 278, endPoint y: 62, distance: 15.0
click at [279, 62] on div "? - 33 - 36 = -24" at bounding box center [281, 60] width 491 height 20
click at [278, 62] on div "? - 33 - 36 = -24" at bounding box center [281, 60] width 491 height 20
click at [270, 69] on div "? - 33 - 36 = -24" at bounding box center [281, 60] width 491 height 20
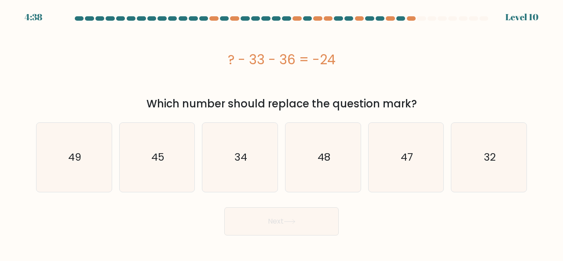
click at [298, 58] on div "? - 33 - 36 = -24" at bounding box center [281, 60] width 491 height 20
click at [169, 141] on icon "45" at bounding box center [157, 157] width 69 height 69
click at [282, 133] on input "b. 45" at bounding box center [282, 132] width 0 height 2
radio input "true"
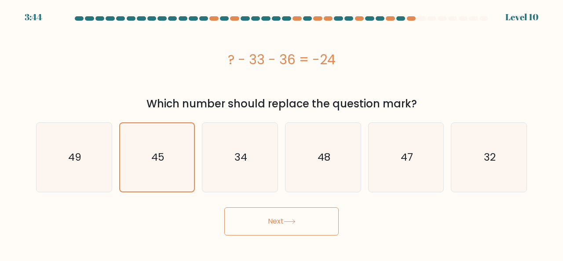
click at [258, 220] on button "Next" at bounding box center [281, 221] width 114 height 28
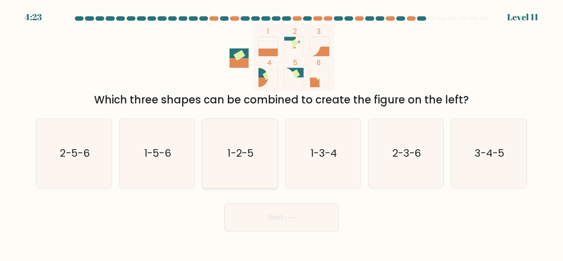
drag, startPoint x: 234, startPoint y: 119, endPoint x: 229, endPoint y: 121, distance: 5.3
drag, startPoint x: 229, startPoint y: 121, endPoint x: 176, endPoint y: 55, distance: 84.9
click at [176, 55] on icon "1 2 3 4 5 6" at bounding box center [281, 57] width 237 height 66
click at [466, 157] on icon "3-4-5" at bounding box center [488, 153] width 69 height 69
click at [282, 133] on input "f. 3-4-5" at bounding box center [282, 132] width 0 height 2
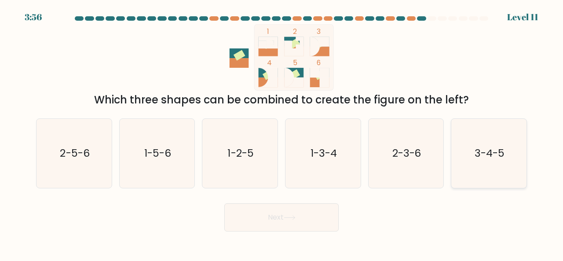
radio input "true"
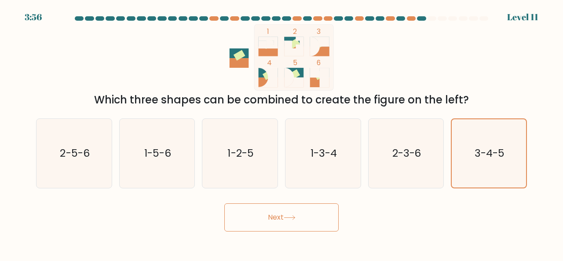
click at [310, 218] on button "Next" at bounding box center [281, 217] width 114 height 28
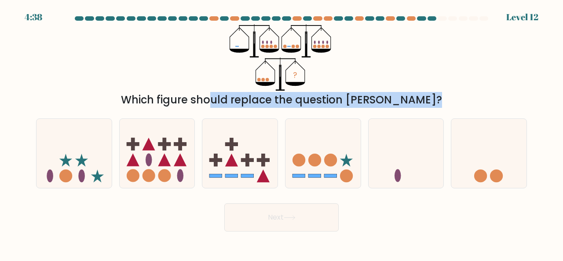
drag, startPoint x: 281, startPoint y: 112, endPoint x: 403, endPoint y: 111, distance: 121.9
click at [403, 111] on form at bounding box center [281, 123] width 563 height 215
click at [403, 111] on div "a. b. c." at bounding box center [282, 149] width 498 height 77
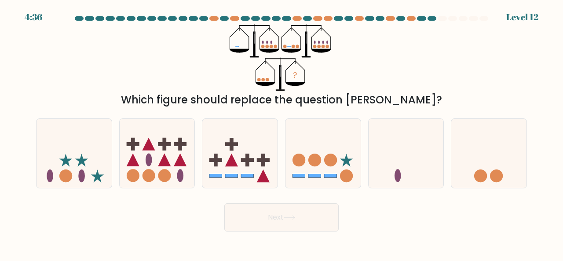
click at [237, 48] on icon "?" at bounding box center [281, 57] width 103 height 66
drag, startPoint x: 274, startPoint y: 41, endPoint x: 267, endPoint y: 41, distance: 6.6
click at [268, 41] on icon "?" at bounding box center [281, 57] width 103 height 66
click at [267, 41] on ellipse at bounding box center [267, 42] width 2 height 4
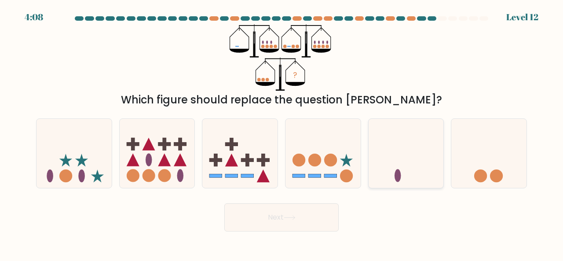
click at [395, 161] on icon at bounding box center [406, 153] width 75 height 62
click at [282, 133] on input "e." at bounding box center [282, 132] width 0 height 2
radio input "true"
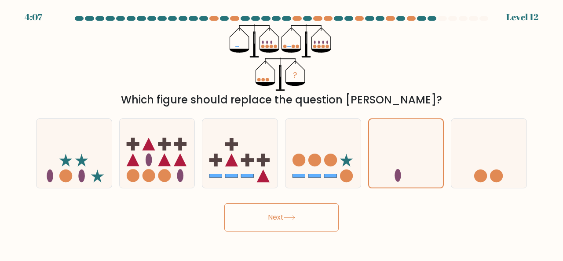
click at [281, 222] on button "Next" at bounding box center [281, 217] width 114 height 28
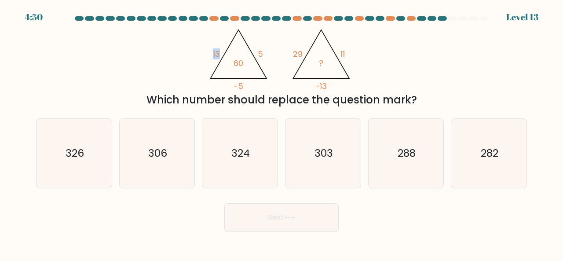
drag, startPoint x: 199, startPoint y: 58, endPoint x: 222, endPoint y: 51, distance: 24.2
click at [222, 51] on div "@import url('https://fonts.googleapis.com/css?family=Abril+Fatface:400,100,100i…" at bounding box center [282, 66] width 502 height 84
click at [223, 51] on icon "@import url('https://fonts.googleapis.com/css?family=Abril+Fatface:400,100,100i…" at bounding box center [281, 57] width 152 height 66
drag, startPoint x: 266, startPoint y: 54, endPoint x: 276, endPoint y: 55, distance: 10.6
click at [276, 55] on icon "@import url('https://fonts.googleapis.com/css?family=Abril+Fatface:400,100,100i…" at bounding box center [281, 57] width 152 height 66
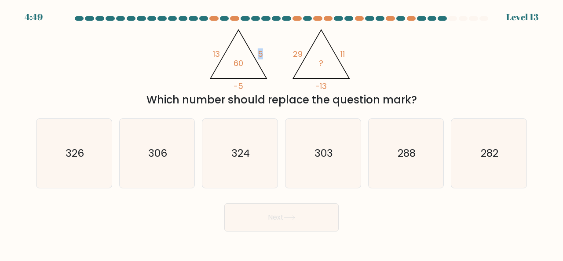
click at [276, 55] on icon "@import url('https://fonts.googleapis.com/css?family=Abril+Fatface:400,100,100i…" at bounding box center [281, 57] width 152 height 66
drag, startPoint x: 242, startPoint y: 81, endPoint x: 268, endPoint y: 81, distance: 26.0
click at [268, 81] on icon "@import url('https://fonts.googleapis.com/css?family=Abril+Fatface:400,100,100i…" at bounding box center [281, 57] width 152 height 66
click at [159, 171] on icon "306" at bounding box center [157, 153] width 69 height 69
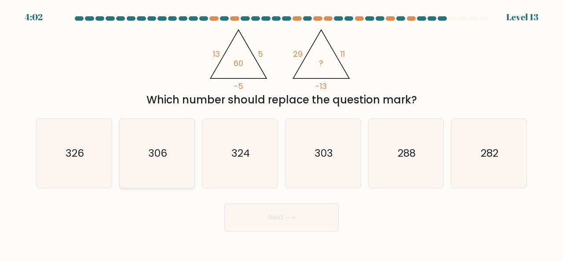
click at [282, 133] on input "b. 306" at bounding box center [282, 132] width 0 height 2
radio input "true"
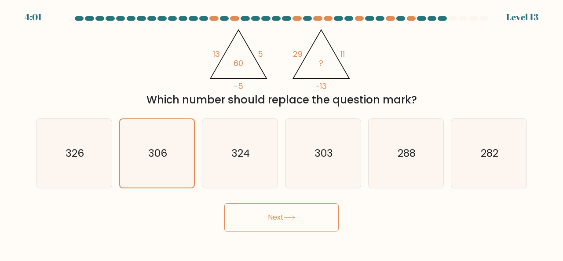
click at [302, 230] on button "Next" at bounding box center [281, 217] width 114 height 28
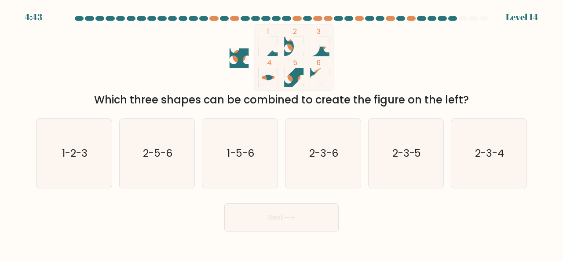
drag, startPoint x: 94, startPoint y: 97, endPoint x: 379, endPoint y: 87, distance: 285.3
click at [378, 87] on div "1 2 3 4 5 6 Which three shapes can be combined to create the figure on the left?" at bounding box center [282, 66] width 502 height 84
click at [387, 86] on icon "1 2 3 4 5 6" at bounding box center [281, 57] width 237 height 66
click at [227, 156] on text "1-5-6" at bounding box center [240, 153] width 27 height 15
click at [282, 133] on input "c. 1-5-6" at bounding box center [282, 132] width 0 height 2
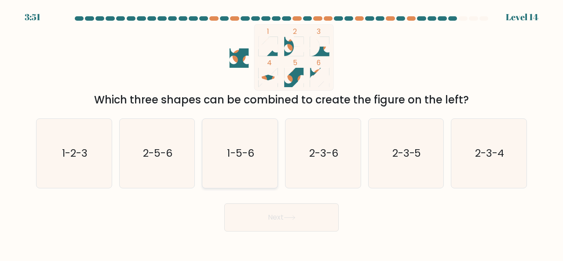
radio input "true"
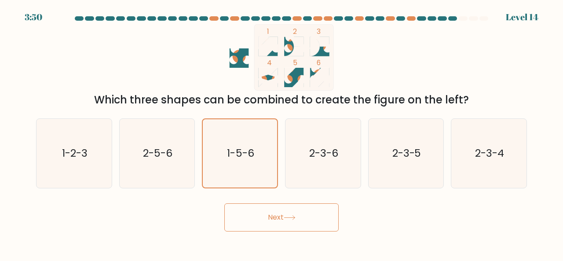
click at [276, 220] on button "Next" at bounding box center [281, 217] width 114 height 28
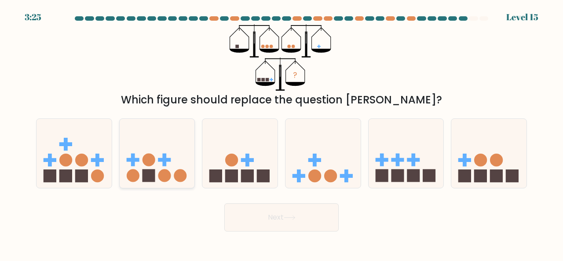
click at [161, 138] on icon at bounding box center [157, 153] width 75 height 62
click at [282, 133] on input "b." at bounding box center [282, 132] width 0 height 2
radio input "true"
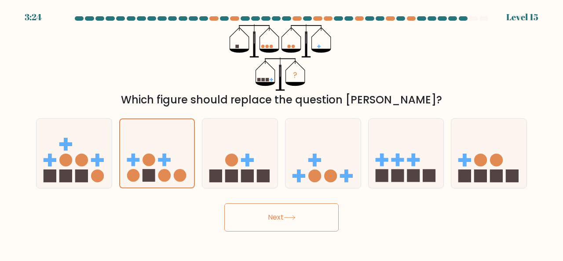
click at [301, 217] on button "Next" at bounding box center [281, 217] width 114 height 28
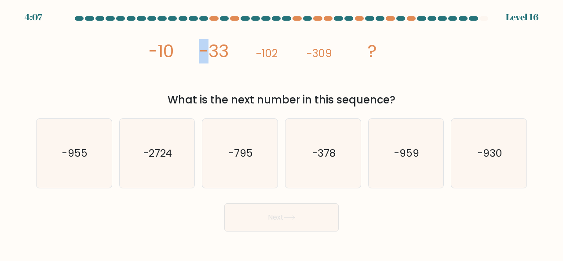
click at [205, 48] on tspan "-33" at bounding box center [214, 51] width 30 height 25
drag, startPoint x: 180, startPoint y: 46, endPoint x: 230, endPoint y: 53, distance: 49.7
click at [230, 53] on icon "image/svg+xml -10 -33 -102 -309 ?" at bounding box center [282, 57] width 264 height 66
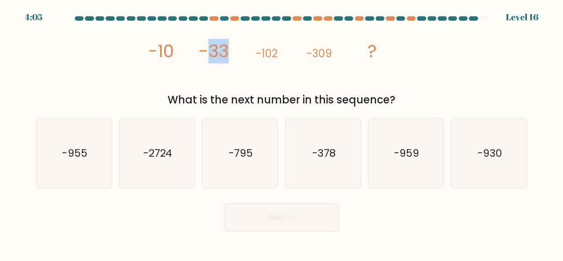
drag, startPoint x: 241, startPoint y: 51, endPoint x: 204, endPoint y: 48, distance: 37.1
click at [204, 48] on icon "image/svg+xml -10 -33 -102 -309 ?" at bounding box center [282, 57] width 264 height 66
click at [204, 48] on tspan "-33" at bounding box center [214, 51] width 30 height 25
click at [241, 57] on icon "image/svg+xml -10 -33 -102 -309 ?" at bounding box center [282, 57] width 264 height 66
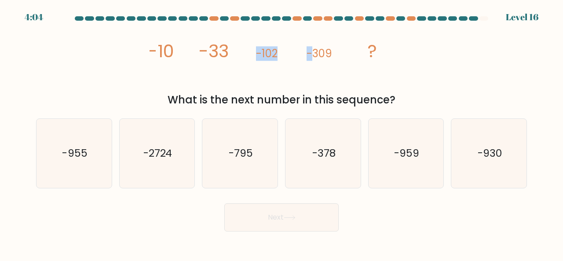
click at [293, 56] on icon "image/svg+xml -10 -33 -102 -309 ?" at bounding box center [282, 57] width 264 height 66
click at [294, 56] on icon "image/svg+xml -10 -33 -102 -309 ?" at bounding box center [282, 57] width 264 height 66
click at [335, 61] on icon "image/svg+xml -10 -33 -102 -309 ?" at bounding box center [282, 57] width 264 height 66
click at [336, 61] on icon "image/svg+xml -10 -33 -102 -309 ?" at bounding box center [282, 57] width 264 height 66
drag, startPoint x: 381, startPoint y: 53, endPoint x: 341, endPoint y: 48, distance: 39.9
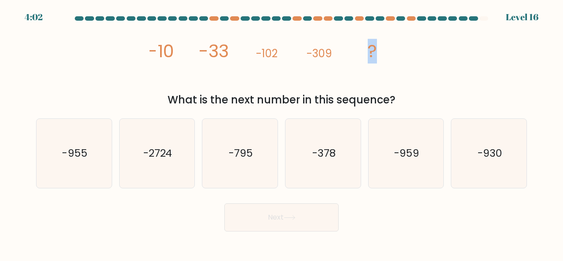
click at [341, 48] on icon "image/svg+xml -10 -33 -102 -309 ?" at bounding box center [282, 57] width 264 height 66
drag, startPoint x: 160, startPoint y: 50, endPoint x: 195, endPoint y: 51, distance: 35.6
click at [195, 51] on div "image/svg+xml -10 -33 -102 -309 ? What is the next number in this sequence?" at bounding box center [282, 66] width 502 height 84
click at [195, 51] on icon "image/svg+xml -10 -33 -102 -309 ?" at bounding box center [282, 57] width 264 height 66
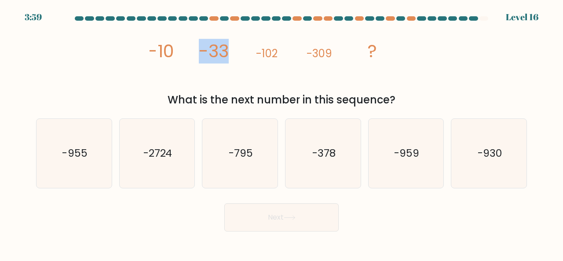
drag, startPoint x: 219, startPoint y: 51, endPoint x: 228, endPoint y: 52, distance: 8.8
click at [228, 52] on icon "image/svg+xml -10 -33 -102 -309 ?" at bounding box center [282, 57] width 264 height 66
click at [228, 52] on tspan "-33" at bounding box center [214, 51] width 30 height 25
click at [381, 81] on icon "image/svg+xml -10 -33 -102 -309 ?" at bounding box center [282, 57] width 264 height 66
click at [231, 44] on icon "image/svg+xml -10 -33 -102 -309 ?" at bounding box center [282, 57] width 264 height 66
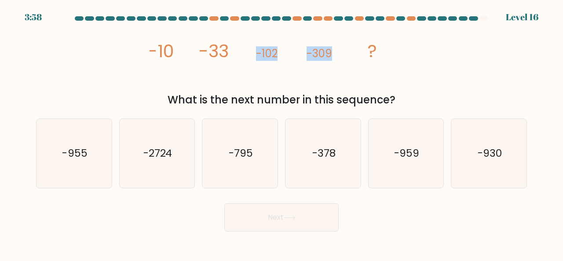
click at [339, 62] on icon "image/svg+xml -10 -33 -102 -309 ?" at bounding box center [282, 57] width 264 height 66
drag, startPoint x: 260, startPoint y: 46, endPoint x: 348, endPoint y: 55, distance: 88.4
click at [348, 55] on icon "image/svg+xml -10 -33 -102 -309 ?" at bounding box center [282, 57] width 264 height 66
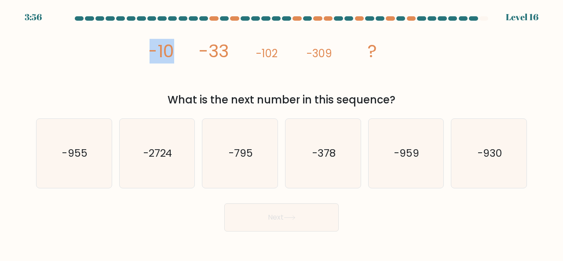
click at [199, 62] on div "image/svg+xml -10 -33 -102 -309 ? What is the next number in this sequence?" at bounding box center [282, 66] width 502 height 84
click at [199, 62] on tspan "-33" at bounding box center [214, 51] width 30 height 25
click at [253, 49] on icon "image/svg+xml -10 -33 -102 -309 ?" at bounding box center [282, 57] width 264 height 66
click at [486, 144] on icon "-930" at bounding box center [488, 153] width 69 height 69
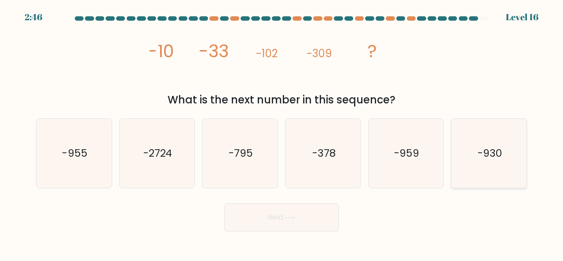
click at [282, 133] on input "f. -930" at bounding box center [282, 132] width 0 height 2
radio input "true"
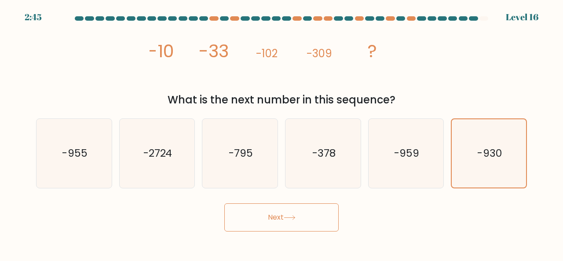
click at [284, 213] on button "Next" at bounding box center [281, 217] width 114 height 28
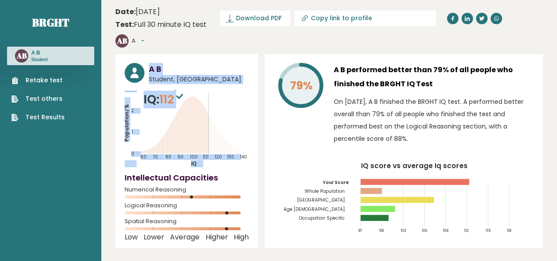
drag, startPoint x: 168, startPoint y: 68, endPoint x: 180, endPoint y: 69, distance: 12.8
click at [180, 69] on div "A B Student, [GEOGRAPHIC_DATA] IQ: 112 Population/% IQ 0 1 2 60 70 80 90 100 11…" at bounding box center [186, 151] width 143 height 194
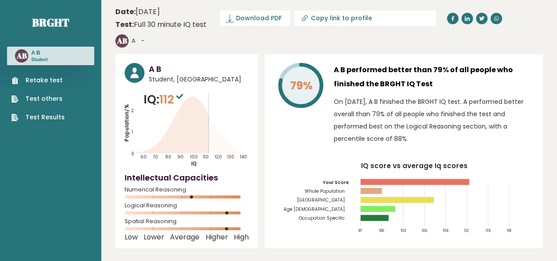
drag, startPoint x: 444, startPoint y: 66, endPoint x: 467, endPoint y: 66, distance: 23.3
click at [467, 66] on h3 "A B performed better than 79% of all people who finished the BRGHT IQ Test" at bounding box center [433, 77] width 200 height 28
drag, startPoint x: 403, startPoint y: 59, endPoint x: 473, endPoint y: 65, distance: 69.3
click at [473, 65] on h3 "A B performed better than 79% of all people who finished the BRGHT IQ Test" at bounding box center [433, 77] width 200 height 28
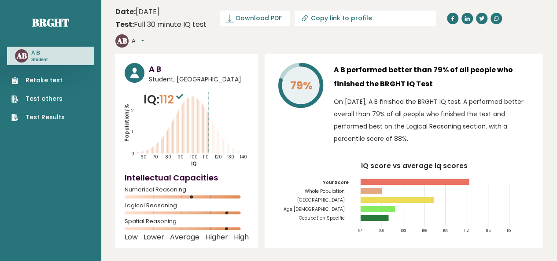
click at [473, 65] on h3 "A B performed better than 79% of all people who finished the BRGHT IQ Test" at bounding box center [433, 77] width 200 height 28
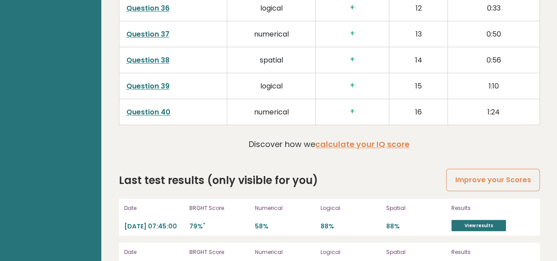
scroll to position [2332, 0]
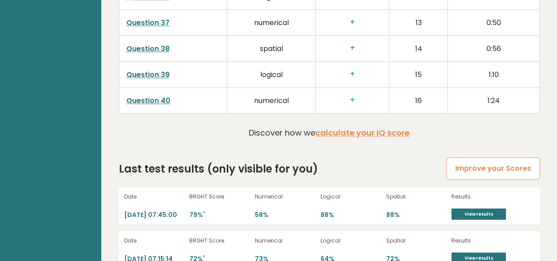
click at [476, 157] on link "Improve your Scores" at bounding box center [492, 168] width 93 height 22
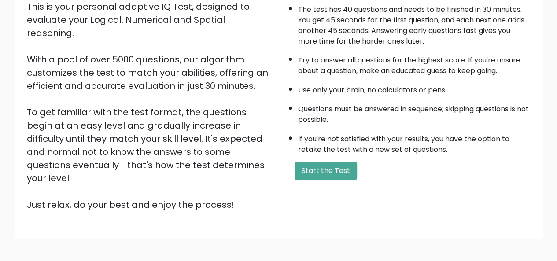
scroll to position [142, 0]
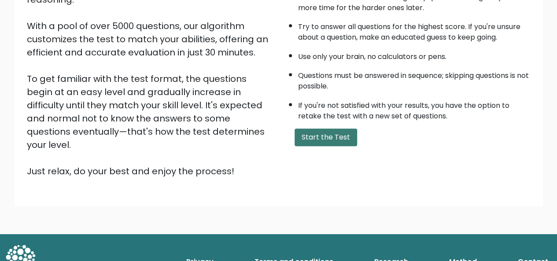
click at [318, 133] on button "Start the Test" at bounding box center [325, 137] width 62 height 18
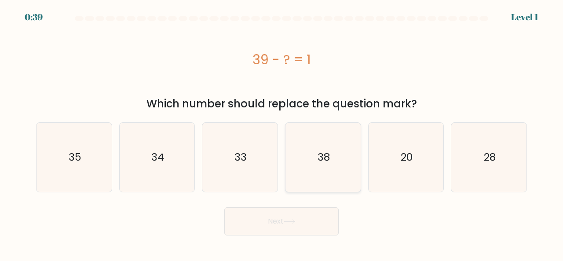
click at [330, 155] on icon "38" at bounding box center [323, 157] width 69 height 69
click at [282, 133] on input "d. 38" at bounding box center [282, 132] width 0 height 2
radio input "true"
click at [315, 223] on button "Next" at bounding box center [281, 221] width 114 height 28
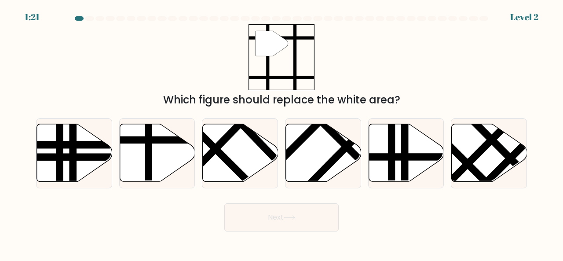
drag, startPoint x: 292, startPoint y: 101, endPoint x: 389, endPoint y: 98, distance: 96.8
click at [389, 98] on div "Which figure should replace the white area?" at bounding box center [281, 100] width 480 height 16
click at [132, 140] on line at bounding box center [179, 140] width 151 height 0
click at [282, 133] on input "b." at bounding box center [282, 132] width 0 height 2
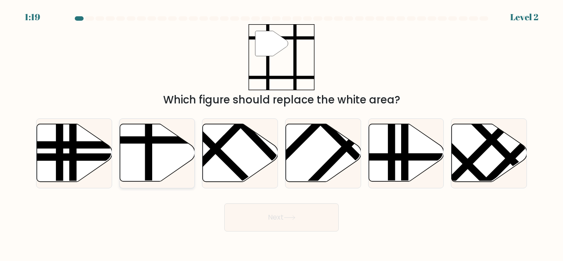
radio input "true"
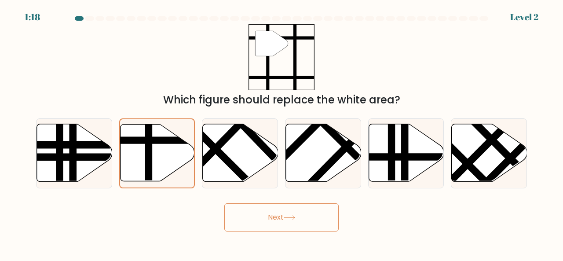
click at [301, 210] on button "Next" at bounding box center [281, 217] width 114 height 28
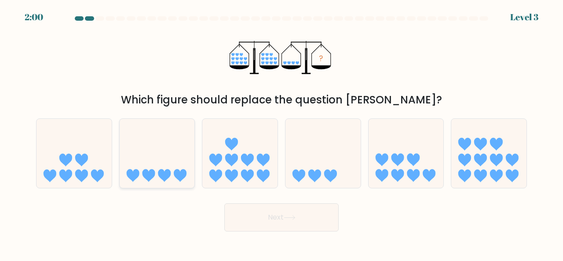
click at [136, 173] on icon at bounding box center [132, 175] width 13 height 13
click at [282, 133] on input "b." at bounding box center [282, 132] width 0 height 2
radio input "true"
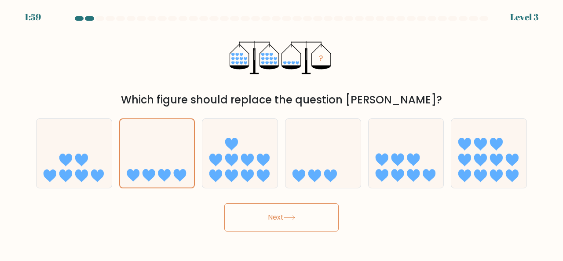
click at [255, 218] on button "Next" at bounding box center [281, 217] width 114 height 28
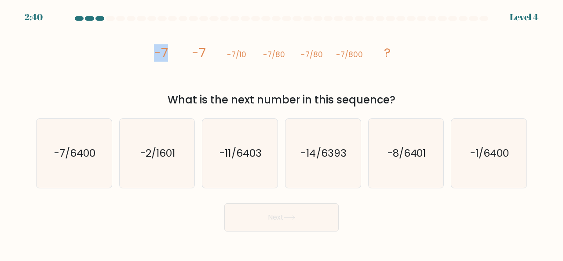
drag, startPoint x: 155, startPoint y: 51, endPoint x: 181, endPoint y: 52, distance: 26.0
click at [181, 52] on icon "image/svg+xml -7 -7 -7/10 -7/80 -7/80 -7/800 ?" at bounding box center [282, 57] width 264 height 66
click at [220, 51] on icon "image/svg+xml -7 -7 -7/10 -7/80 -7/80 -7/800 ?" at bounding box center [282, 57] width 264 height 66
click at [238, 55] on icon "image/svg+xml -7 -7 -7/10 -7/80 -7/80 -7/800 ?" at bounding box center [282, 57] width 264 height 66
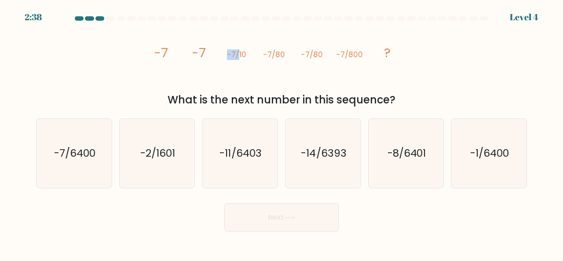
click at [238, 55] on tspan "-7/10" at bounding box center [236, 54] width 19 height 11
click at [246, 56] on icon "image/svg+xml -7 -7 -7/10 -7/80 -7/80 -7/800 ?" at bounding box center [282, 57] width 264 height 66
drag, startPoint x: 269, startPoint y: 55, endPoint x: 283, endPoint y: 57, distance: 13.7
click at [283, 57] on icon "image/svg+xml -7 -7 -7/10 -7/80 -7/80 -7/800 ?" at bounding box center [282, 57] width 264 height 66
click at [283, 57] on tspan "-7/80" at bounding box center [274, 54] width 22 height 11
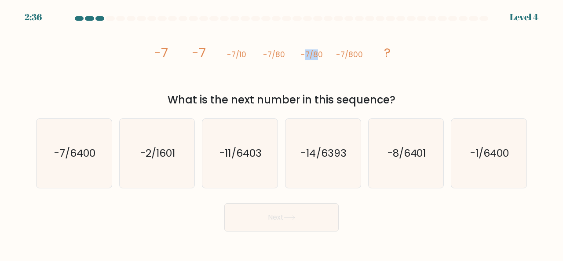
click at [317, 56] on tspan "-7/80" at bounding box center [312, 54] width 22 height 11
click at [318, 56] on tspan "-7/80" at bounding box center [312, 54] width 22 height 11
drag, startPoint x: 338, startPoint y: 54, endPoint x: 397, endPoint y: 52, distance: 59.4
click at [397, 52] on icon "image/svg+xml -7 -7 -7/10 -7/80 -7/80 -7/800 ?" at bounding box center [282, 57] width 264 height 66
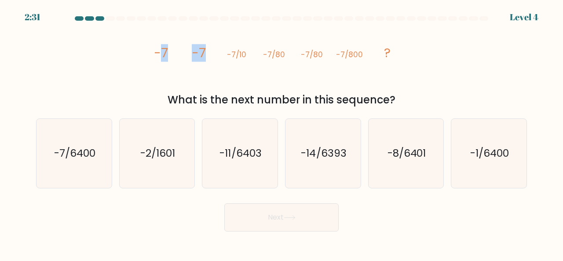
drag, startPoint x: 159, startPoint y: 49, endPoint x: 217, endPoint y: 55, distance: 58.4
click at [217, 55] on icon "image/svg+xml -7 -7 -7/10 -7/80 -7/80 -7/800 ?" at bounding box center [282, 57] width 264 height 66
drag, startPoint x: 222, startPoint y: 55, endPoint x: 234, endPoint y: 55, distance: 11.9
click at [234, 55] on icon "image/svg+xml -7 -7 -7/10 -7/80 -7/80 -7/800 ?" at bounding box center [282, 57] width 264 height 66
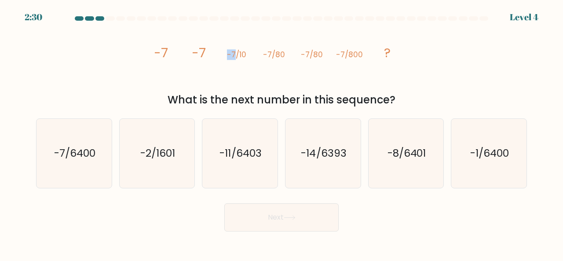
click at [234, 55] on tspan "-7/10" at bounding box center [236, 54] width 19 height 11
drag, startPoint x: 227, startPoint y: 56, endPoint x: 253, endPoint y: 54, distance: 25.6
click at [253, 54] on icon "image/svg+xml -7 -7 -7/10 -7/80 -7/80 -7/800 ?" at bounding box center [282, 57] width 264 height 66
click at [500, 170] on icon "-1/6400" at bounding box center [488, 153] width 69 height 69
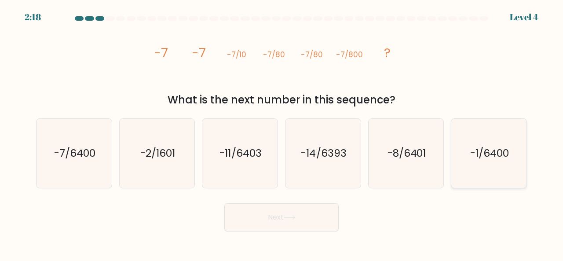
click at [282, 133] on input "f. -1/6400" at bounding box center [282, 132] width 0 height 2
radio input "true"
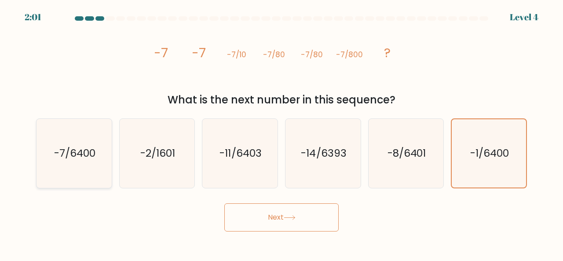
click at [67, 139] on icon "-7/6400" at bounding box center [74, 153] width 69 height 69
click at [282, 133] on input "a. -7/6400" at bounding box center [282, 132] width 0 height 2
radio input "true"
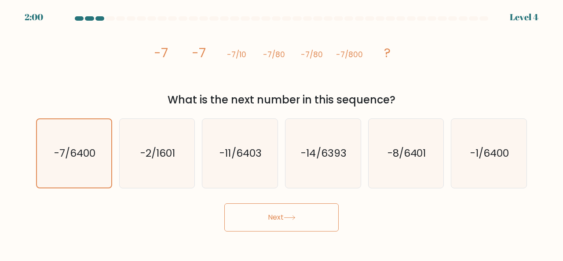
click at [302, 218] on button "Next" at bounding box center [281, 217] width 114 height 28
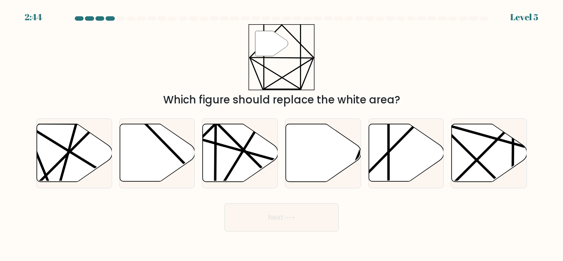
drag, startPoint x: 138, startPoint y: 91, endPoint x: 380, endPoint y: 96, distance: 242.0
click at [380, 96] on div "" Which figure should replace the white area?" at bounding box center [282, 66] width 502 height 84
click at [380, 96] on div "Which figure should replace the white area?" at bounding box center [281, 100] width 480 height 16
drag, startPoint x: 408, startPoint y: 156, endPoint x: 407, endPoint y: 163, distance: 7.2
click at [408, 156] on icon at bounding box center [406, 153] width 75 height 58
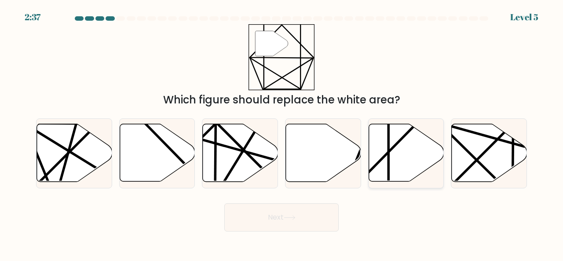
click at [282, 133] on input "e." at bounding box center [282, 132] width 0 height 2
radio input "true"
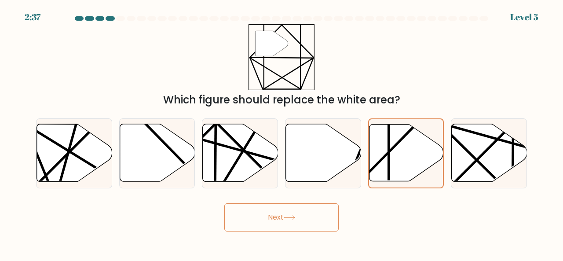
click at [300, 229] on button "Next" at bounding box center [281, 217] width 114 height 28
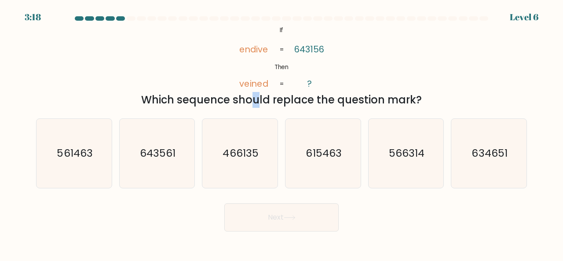
click at [209, 108] on form "If ?" at bounding box center [281, 123] width 563 height 215
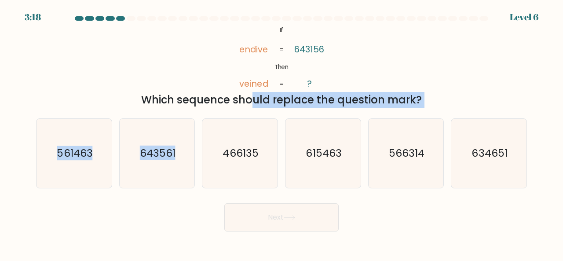
click at [328, 107] on div "Which sequence should replace the question mark?" at bounding box center [281, 100] width 480 height 16
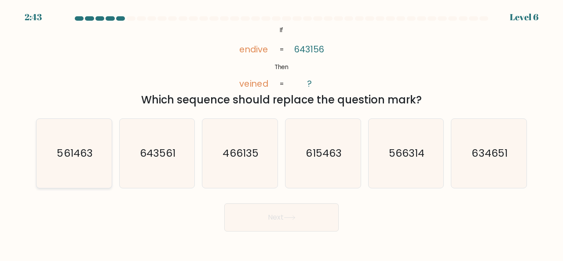
click at [70, 151] on text "561463" at bounding box center [75, 153] width 36 height 15
click at [282, 133] on input "a. 561463" at bounding box center [282, 132] width 0 height 2
radio input "true"
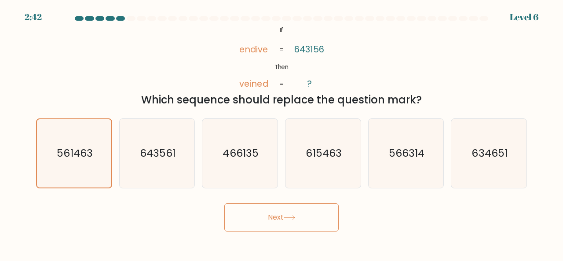
click at [287, 217] on icon at bounding box center [290, 217] width 12 height 5
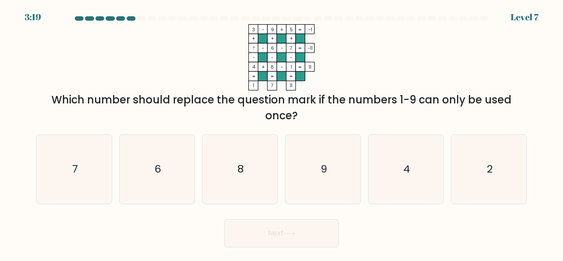
drag, startPoint x: 256, startPoint y: 48, endPoint x: 250, endPoint y: 48, distance: 6.2
click at [250, 48] on rect at bounding box center [253, 47] width 9 height 9
click at [484, 181] on icon "2" at bounding box center [488, 169] width 69 height 69
click at [282, 133] on input "f. 2" at bounding box center [282, 132] width 0 height 2
radio input "true"
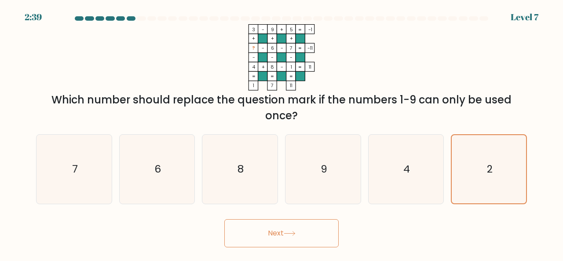
click at [333, 227] on button "Next" at bounding box center [281, 233] width 114 height 28
click at [317, 231] on button "Next" at bounding box center [281, 233] width 114 height 28
drag, startPoint x: 304, startPoint y: 228, endPoint x: 299, endPoint y: 229, distance: 5.0
click at [299, 229] on button "Next" at bounding box center [281, 233] width 114 height 28
click at [299, 231] on button "Next" at bounding box center [281, 233] width 114 height 28
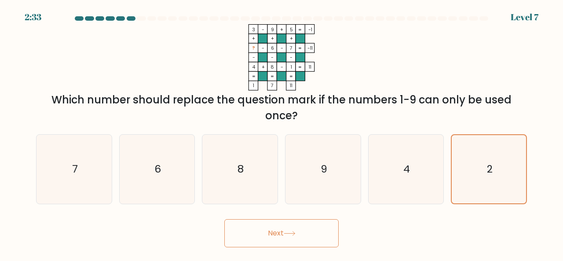
click at [298, 231] on button "Next" at bounding box center [281, 233] width 114 height 28
click at [297, 231] on button "Next" at bounding box center [281, 233] width 114 height 28
drag, startPoint x: 289, startPoint y: 217, endPoint x: 290, endPoint y: 225, distance: 7.5
click at [290, 225] on div "Next" at bounding box center [282, 231] width 502 height 33
click at [291, 225] on button "Next" at bounding box center [281, 233] width 114 height 28
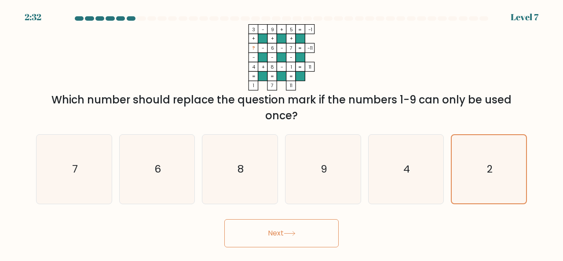
drag, startPoint x: 291, startPoint y: 225, endPoint x: 287, endPoint y: 240, distance: 15.4
click at [291, 238] on button "Next" at bounding box center [281, 233] width 114 height 28
drag, startPoint x: 289, startPoint y: 240, endPoint x: 285, endPoint y: 237, distance: 4.8
click at [286, 238] on button "Next" at bounding box center [281, 233] width 114 height 28
click at [287, 237] on button "Next" at bounding box center [281, 233] width 114 height 28
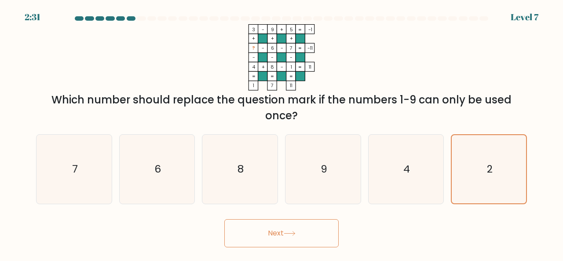
drag, startPoint x: 282, startPoint y: 236, endPoint x: 331, endPoint y: 224, distance: 50.4
click at [286, 236] on button "Next" at bounding box center [281, 233] width 114 height 28
click at [467, 172] on icon "2" at bounding box center [489, 169] width 68 height 68
click at [282, 133] on input "f. 2" at bounding box center [282, 132] width 0 height 2
click at [467, 172] on icon "2" at bounding box center [489, 169] width 68 height 68
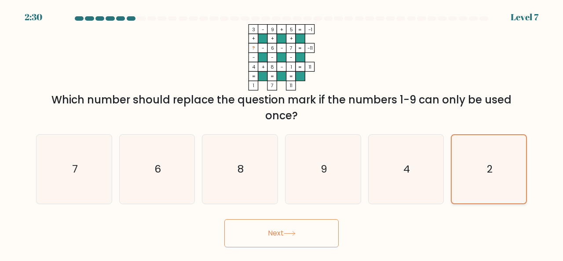
click at [282, 133] on input "f. 2" at bounding box center [282, 132] width 0 height 2
drag, startPoint x: 286, startPoint y: 232, endPoint x: 282, endPoint y: 230, distance: 4.7
click at [285, 232] on button "Next" at bounding box center [281, 233] width 114 height 28
drag, startPoint x: 282, startPoint y: 230, endPoint x: 279, endPoint y: 226, distance: 5.1
click at [282, 229] on button "Next" at bounding box center [281, 233] width 114 height 28
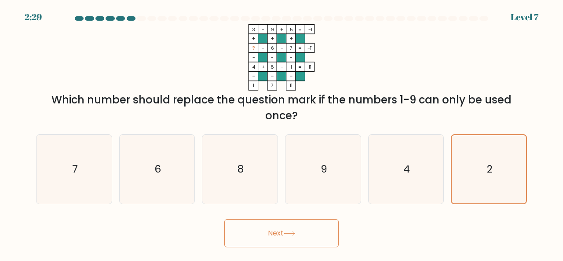
click at [281, 225] on button "Next" at bounding box center [281, 233] width 114 height 28
click at [491, 175] on text "2" at bounding box center [490, 169] width 6 height 14
click at [352, 221] on div "Next" at bounding box center [282, 231] width 502 height 33
click at [409, 190] on icon "4" at bounding box center [406, 169] width 69 height 69
click at [282, 133] on input "e. 4" at bounding box center [282, 132] width 0 height 2
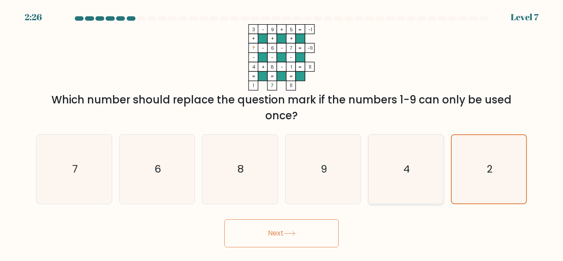
radio input "true"
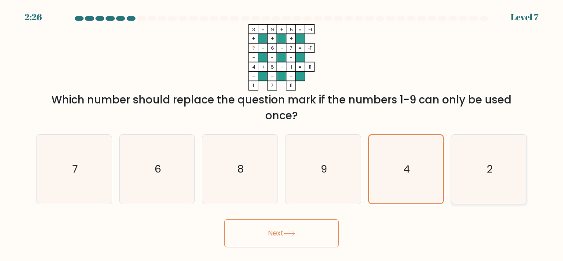
click at [485, 186] on icon "2" at bounding box center [488, 169] width 69 height 69
click at [282, 133] on input "f. 2" at bounding box center [282, 132] width 0 height 2
radio input "true"
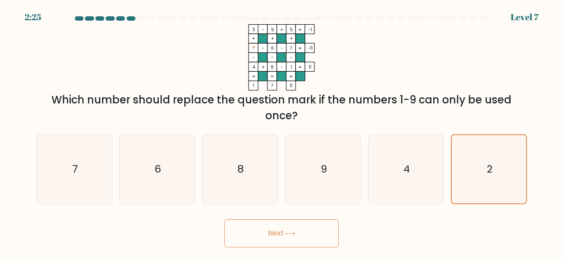
click at [320, 235] on button "Next" at bounding box center [281, 233] width 114 height 28
click at [266, 232] on button "Next" at bounding box center [281, 233] width 114 height 28
click at [268, 232] on button "Next" at bounding box center [281, 233] width 114 height 28
click at [279, 230] on button "Next" at bounding box center [281, 233] width 114 height 28
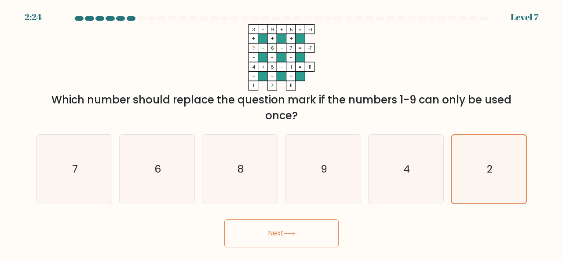
drag, startPoint x: 282, startPoint y: 226, endPoint x: 274, endPoint y: 228, distance: 8.2
click at [277, 227] on button "Next" at bounding box center [281, 233] width 114 height 28
click at [263, 228] on button "Next" at bounding box center [281, 233] width 114 height 28
click at [259, 229] on button "Next" at bounding box center [281, 233] width 114 height 28
click at [256, 238] on button "Next" at bounding box center [281, 233] width 114 height 28
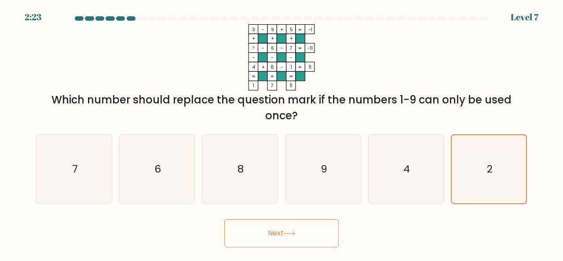
click at [264, 231] on button "Next" at bounding box center [281, 233] width 114 height 28
drag, startPoint x: 249, startPoint y: 232, endPoint x: 256, endPoint y: 240, distance: 11.2
click at [255, 240] on button "Next" at bounding box center [281, 233] width 114 height 28
click at [249, 229] on button "Next" at bounding box center [281, 233] width 114 height 28
drag, startPoint x: 263, startPoint y: 235, endPoint x: 280, endPoint y: 249, distance: 21.6
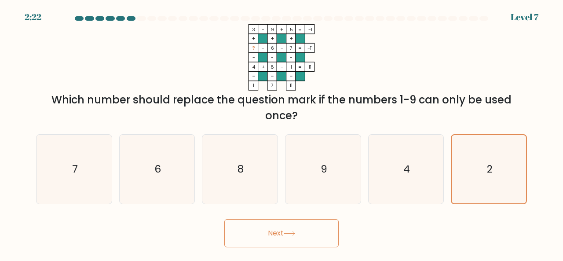
click at [271, 235] on button "Next" at bounding box center [281, 233] width 114 height 28
click at [286, 236] on body "2:22 Level 7" at bounding box center [281, 130] width 563 height 261
drag, startPoint x: 297, startPoint y: 245, endPoint x: 292, endPoint y: 234, distance: 12.0
click at [305, 245] on button "Next" at bounding box center [281, 233] width 114 height 28
drag, startPoint x: 292, startPoint y: 234, endPoint x: 290, endPoint y: 242, distance: 8.1
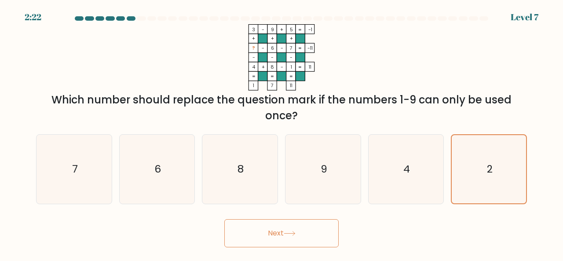
click at [293, 234] on button "Next" at bounding box center [281, 233] width 114 height 28
drag, startPoint x: 298, startPoint y: 240, endPoint x: 278, endPoint y: 238, distance: 20.3
click at [302, 241] on button "Next" at bounding box center [281, 233] width 114 height 28
drag, startPoint x: 278, startPoint y: 238, endPoint x: 284, endPoint y: 242, distance: 6.9
click at [279, 238] on button "Next" at bounding box center [281, 233] width 114 height 28
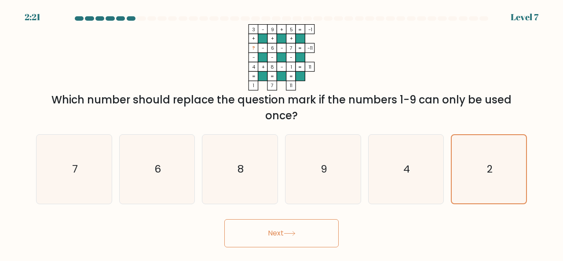
click at [289, 233] on icon at bounding box center [289, 233] width 11 height 4
click at [296, 231] on icon at bounding box center [290, 233] width 12 height 5
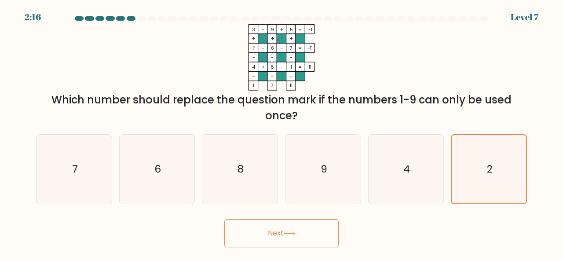
click at [289, 231] on icon at bounding box center [290, 233] width 12 height 5
click at [289, 232] on icon at bounding box center [290, 233] width 12 height 5
click at [489, 178] on icon "2" at bounding box center [488, 169] width 69 height 69
click at [282, 133] on input "f. 2" at bounding box center [282, 132] width 0 height 2
radio input "true"
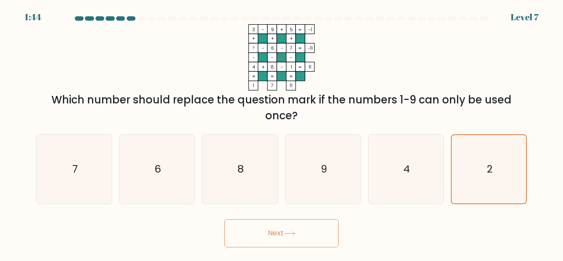
click at [289, 227] on button "Next" at bounding box center [281, 233] width 114 height 28
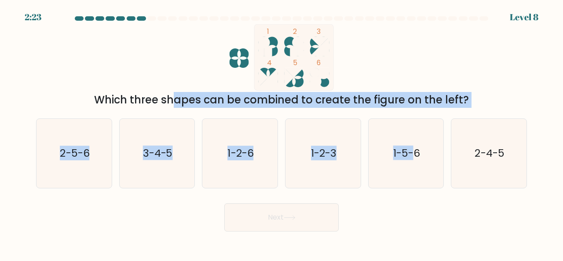
drag, startPoint x: 322, startPoint y: 103, endPoint x: 419, endPoint y: 114, distance: 98.0
click at [419, 114] on form at bounding box center [281, 123] width 563 height 215
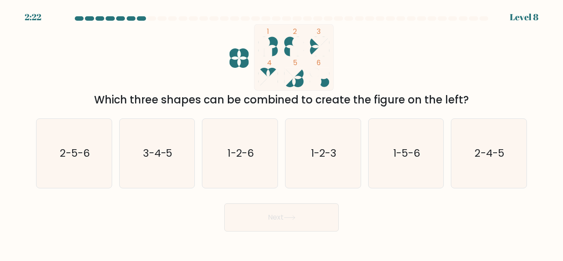
click at [425, 82] on div "1 2 3 4 5 6 Which three shapes can be combined to create the figure on the left?" at bounding box center [282, 66] width 502 height 84
drag, startPoint x: 255, startPoint y: 144, endPoint x: 272, endPoint y: 209, distance: 66.8
click at [254, 144] on icon "1-2-6" at bounding box center [239, 153] width 69 height 69
click at [282, 133] on input "c. 1-2-6" at bounding box center [282, 132] width 0 height 2
radio input "true"
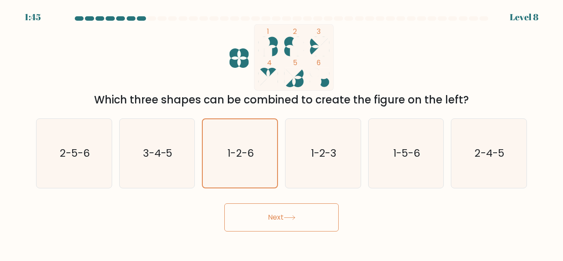
click at [286, 213] on button "Next" at bounding box center [281, 217] width 114 height 28
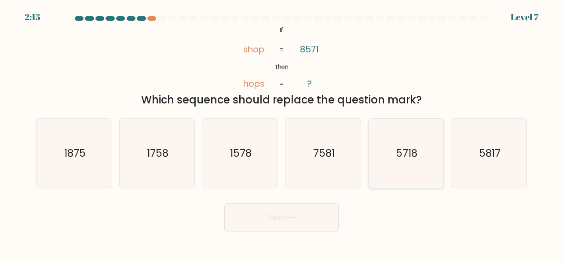
drag, startPoint x: 418, startPoint y: 156, endPoint x: 409, endPoint y: 171, distance: 17.6
click at [418, 157] on icon "5718" at bounding box center [406, 153] width 69 height 69
click at [282, 133] on input "e. 5718" at bounding box center [282, 132] width 0 height 2
radio input "true"
click at [316, 216] on button "Next" at bounding box center [281, 217] width 114 height 28
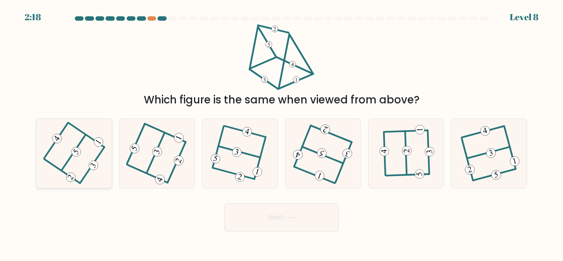
click at [81, 147] on icon at bounding box center [74, 152] width 54 height 55
click at [282, 133] on input "a." at bounding box center [282, 132] width 0 height 2
radio input "true"
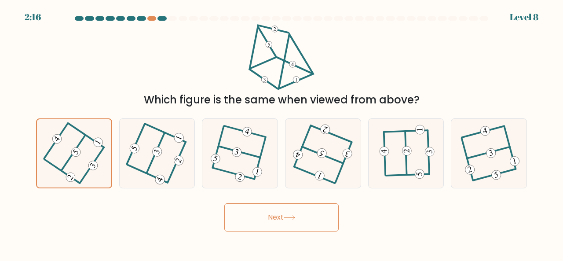
click at [311, 218] on button "Next" at bounding box center [281, 217] width 114 height 28
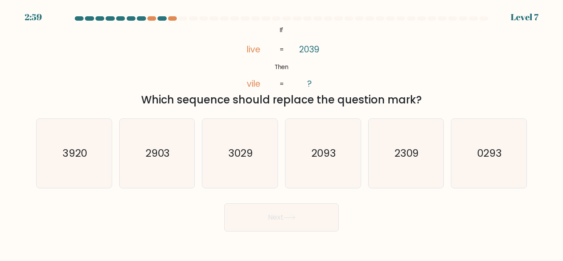
click at [308, 219] on button "Next" at bounding box center [281, 217] width 114 height 28
